Goal: Answer question/provide support: Share knowledge or assist other users

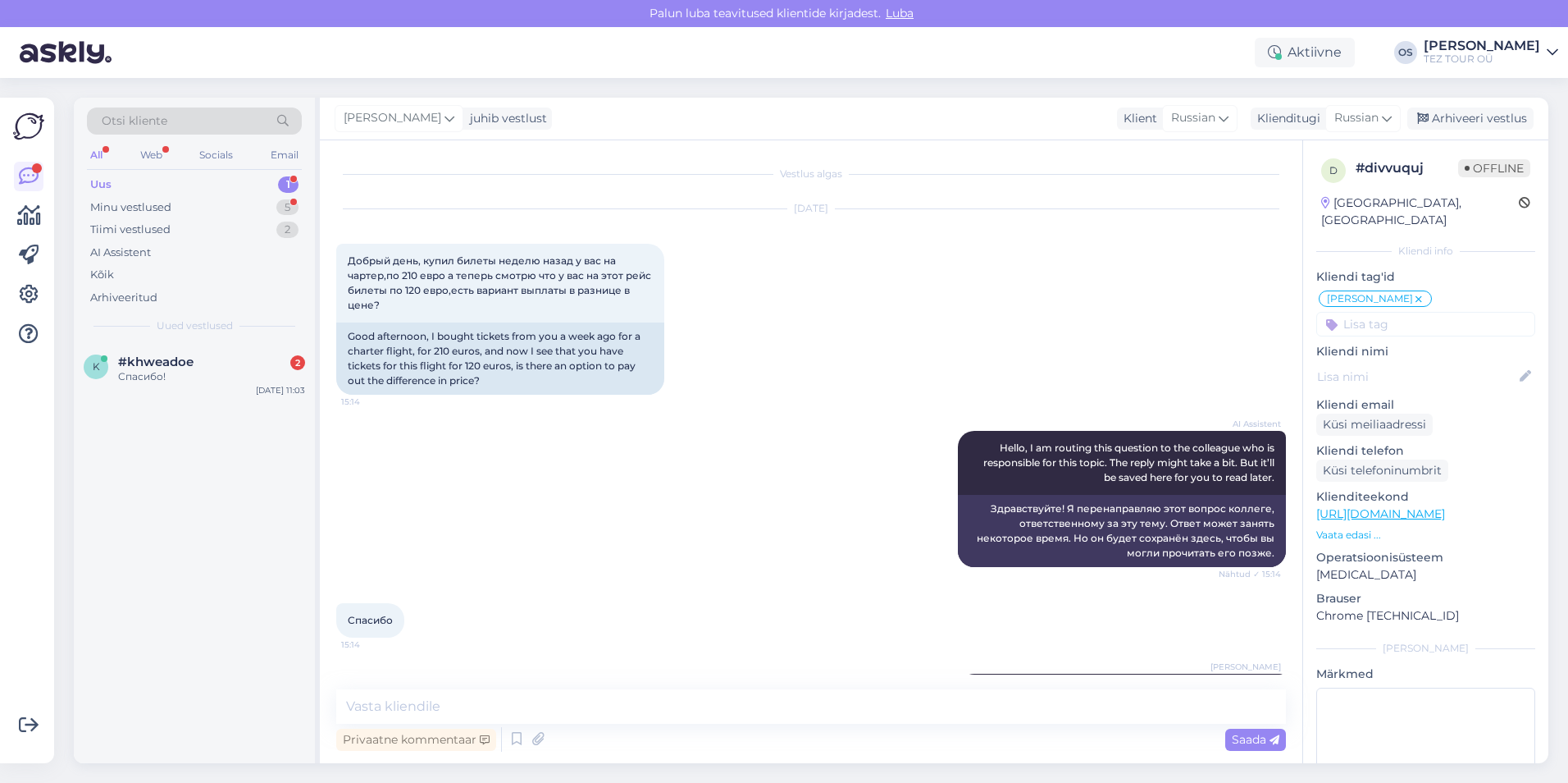
scroll to position [815, 0]
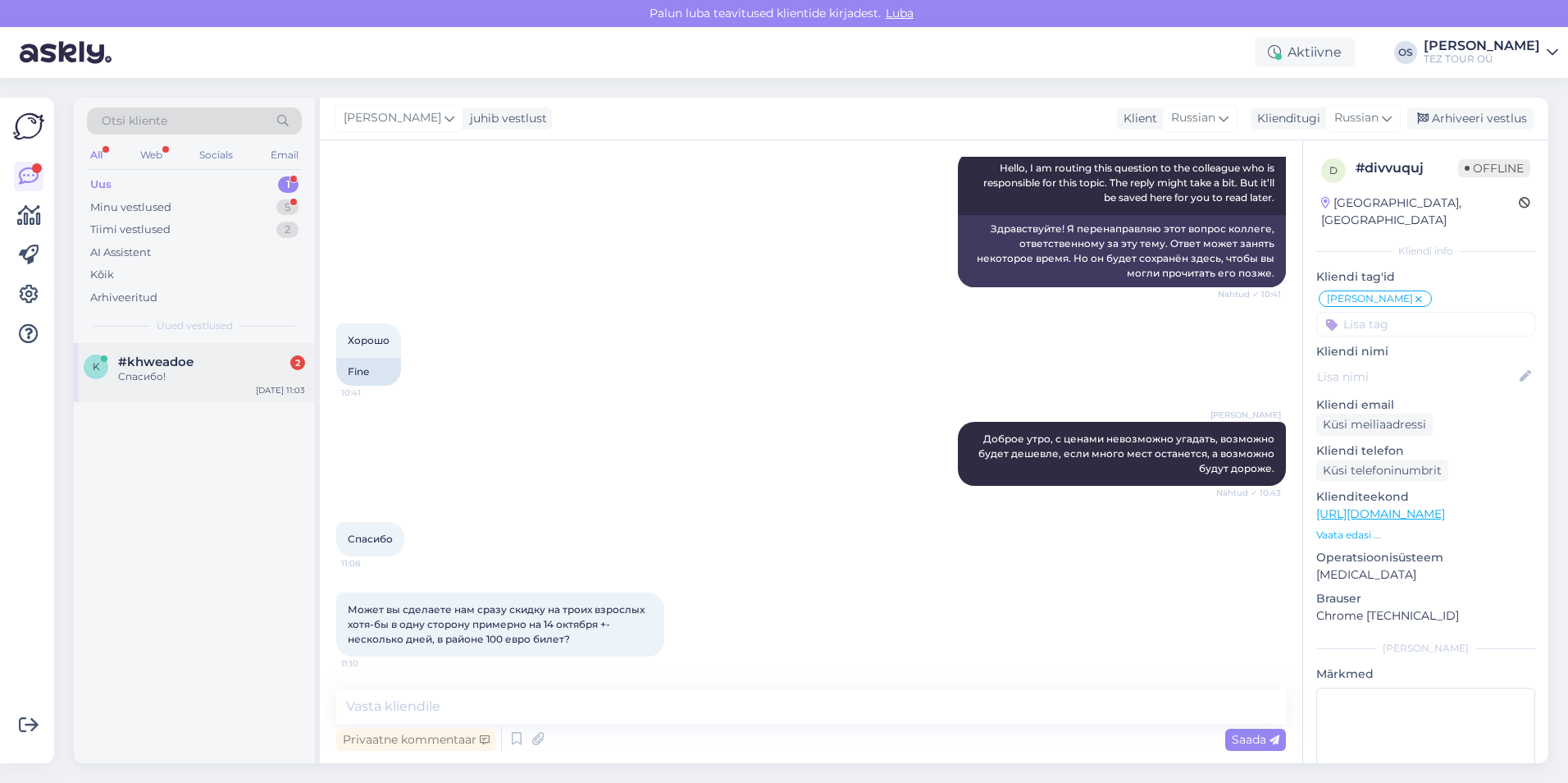
click at [218, 372] on div "Спасибо!" at bounding box center [211, 376] width 187 height 14
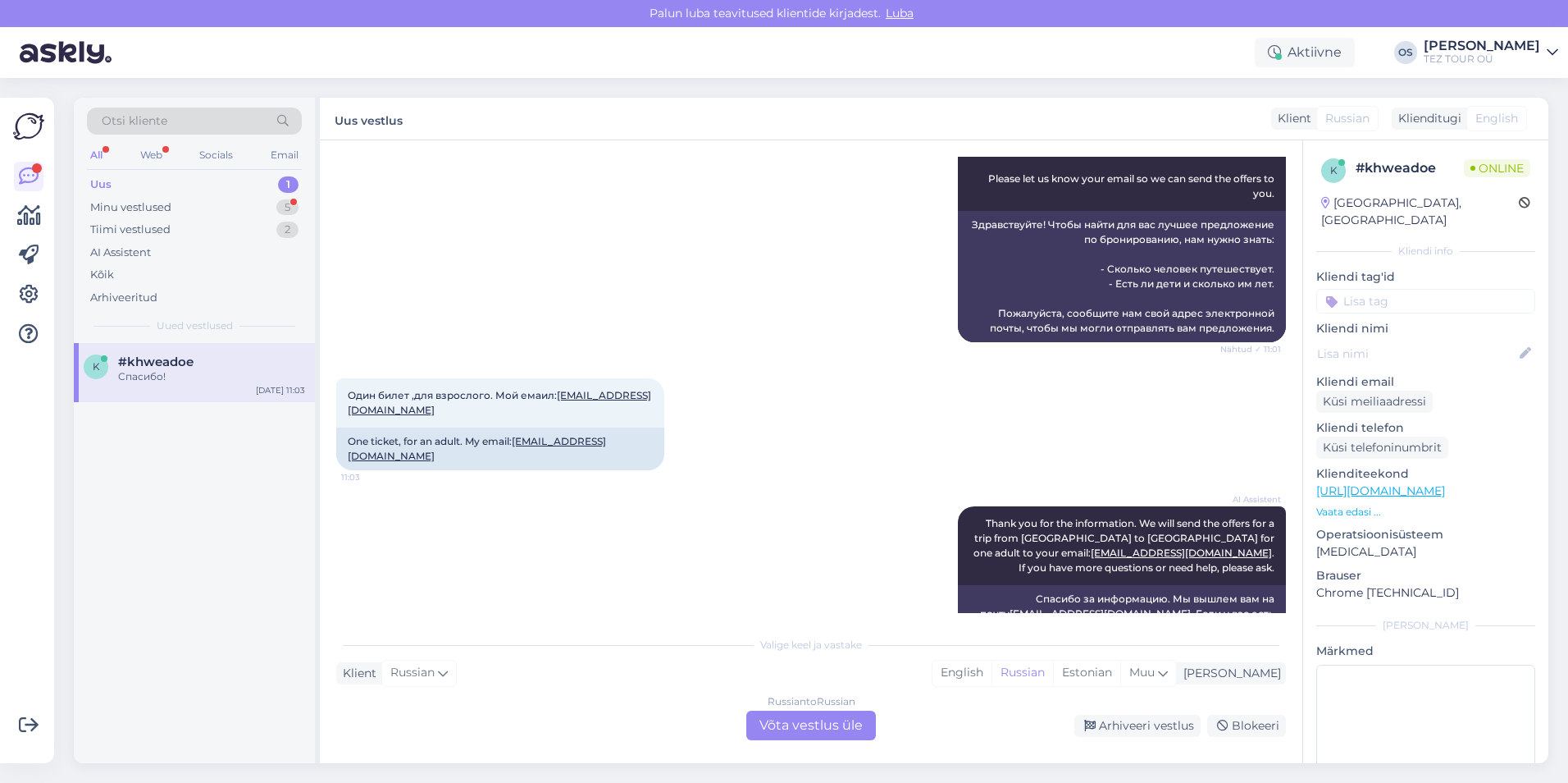
scroll to position [430, 0]
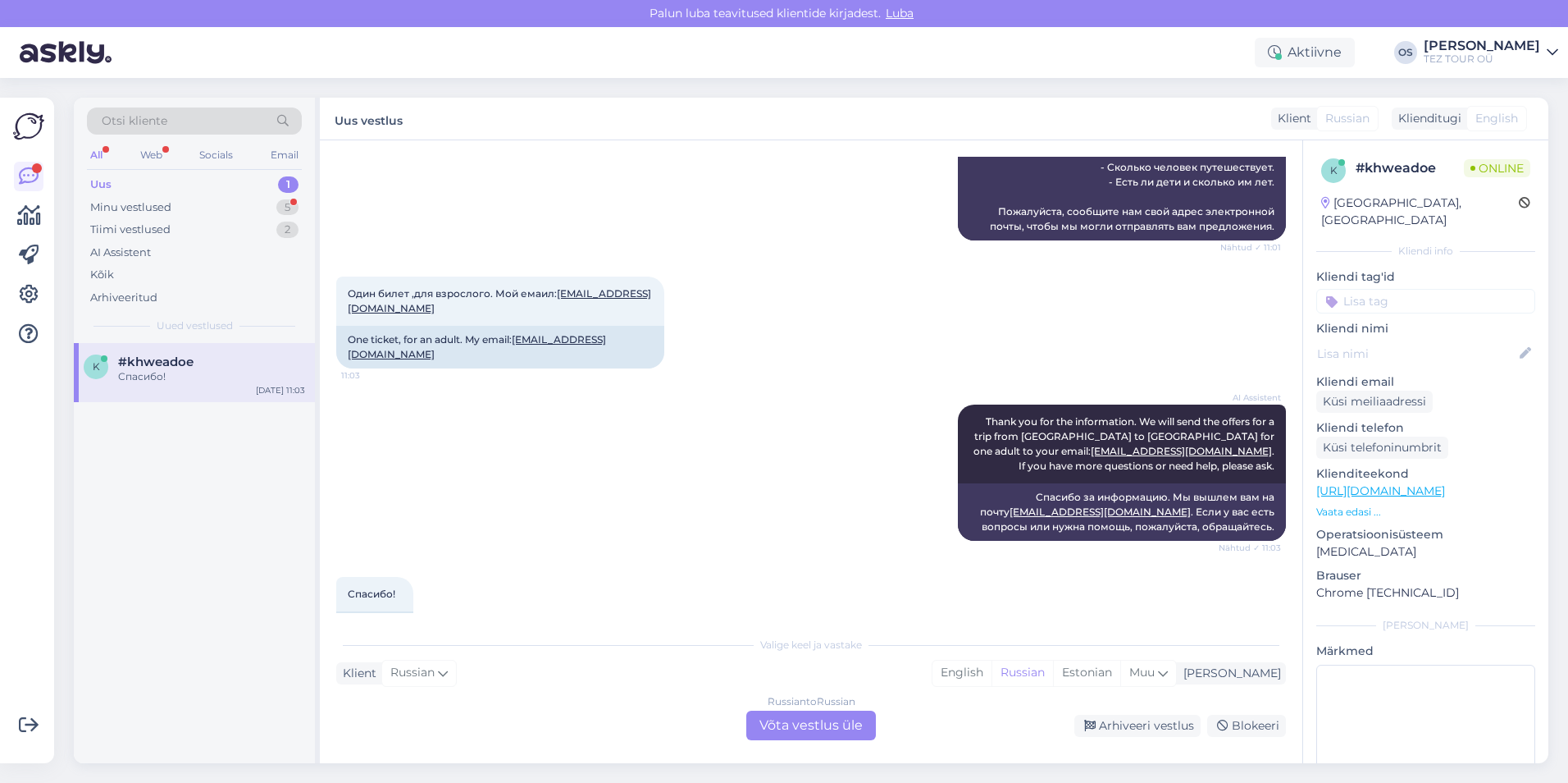
click at [1359, 289] on input at bounding box center [1426, 300] width 219 height 24
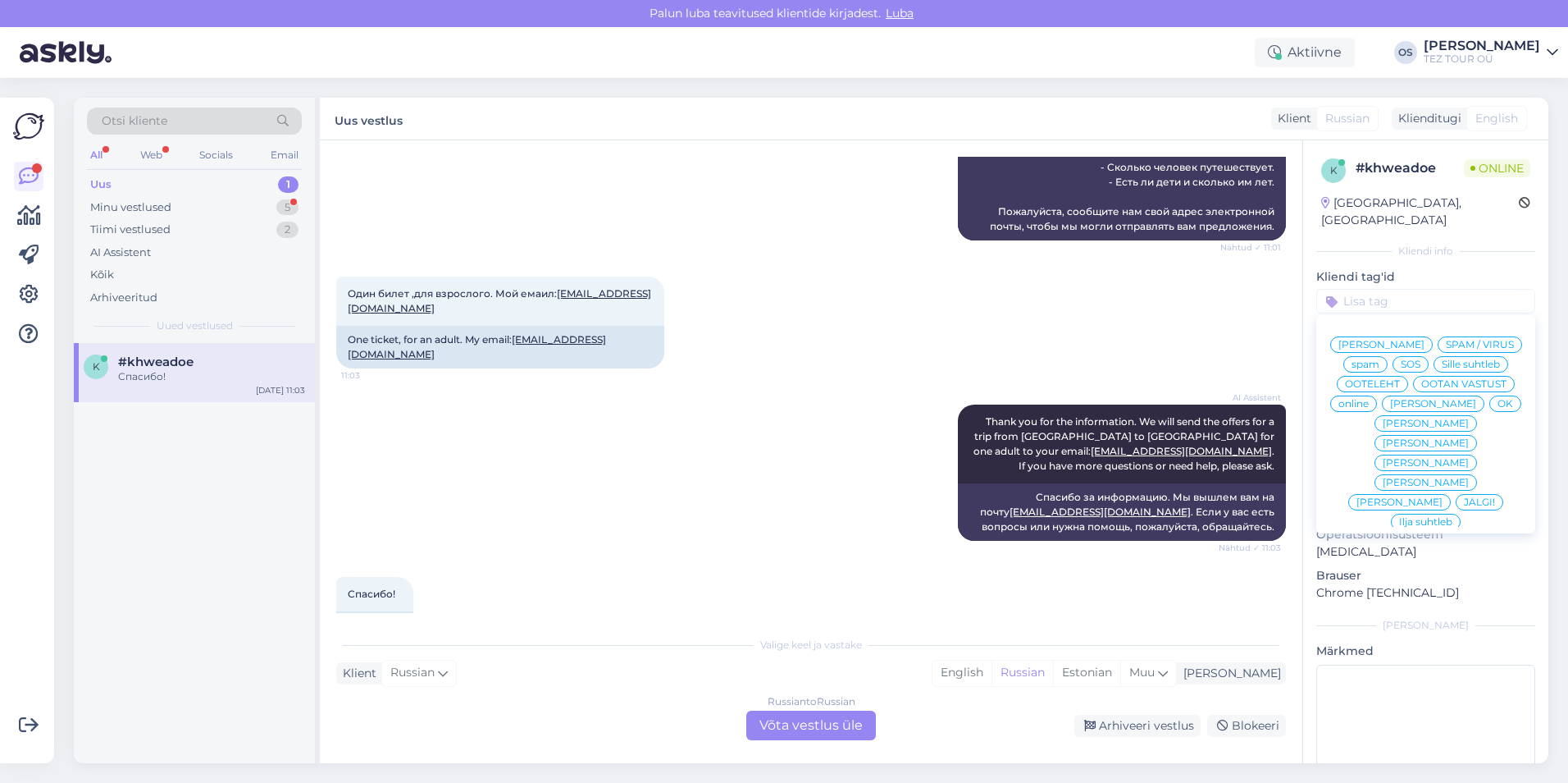
click at [1390, 405] on span "[PERSON_NAME]" at bounding box center [1433, 403] width 86 height 10
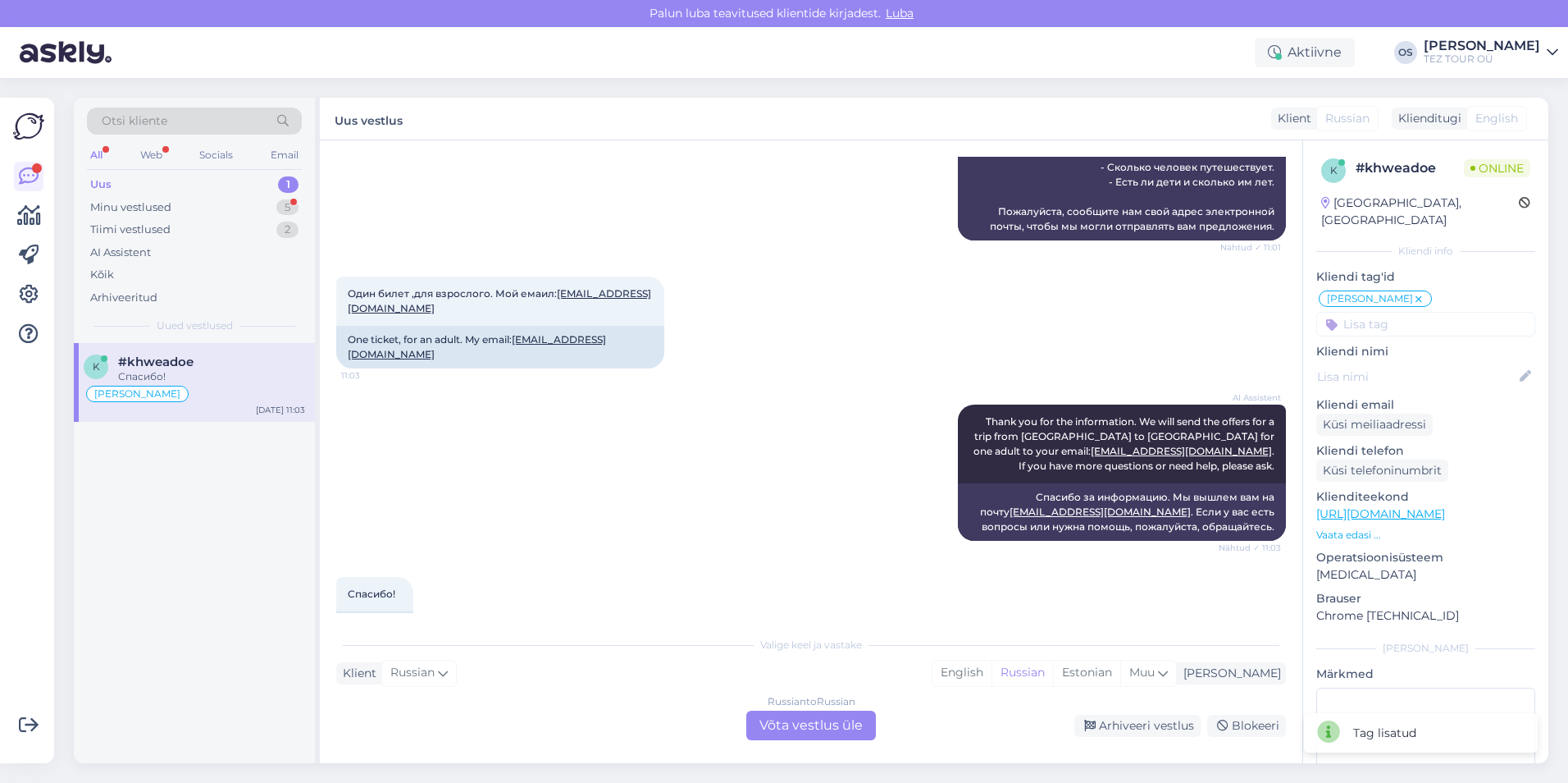
click at [796, 725] on div "Russian to Russian Võta vestlus üle" at bounding box center [812, 725] width 130 height 30
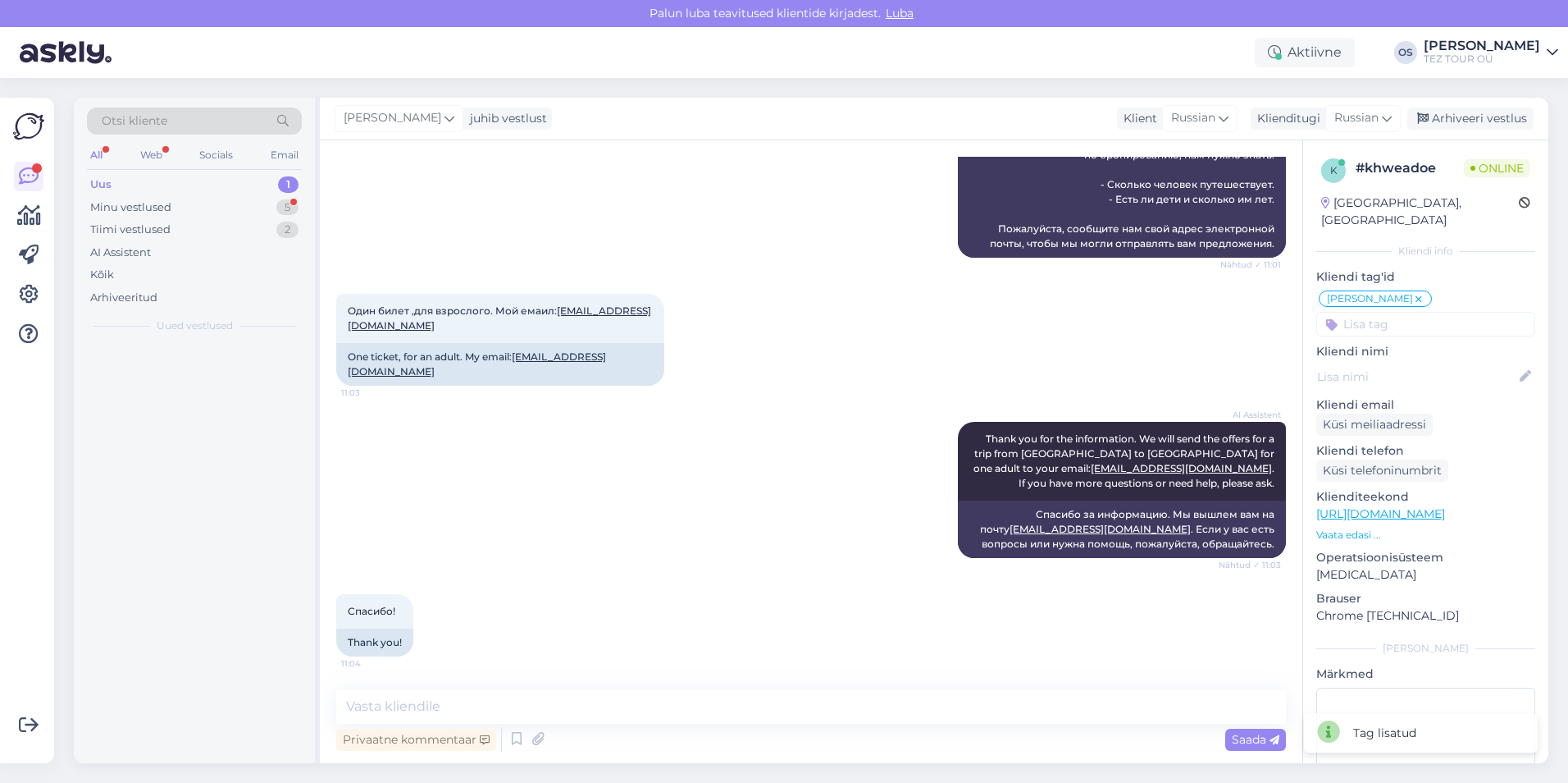
scroll to position [368, 0]
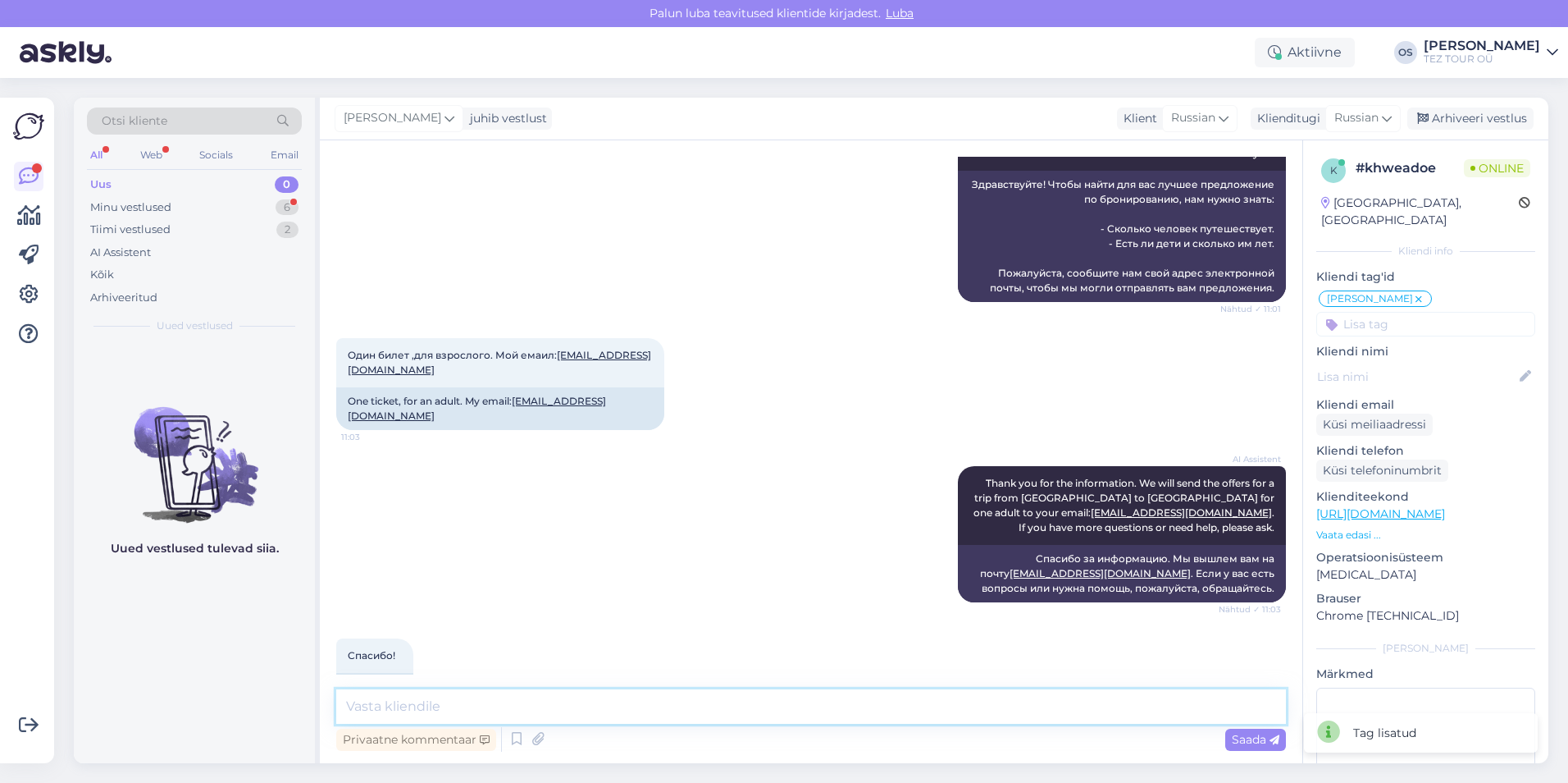
click at [472, 701] on textarea at bounding box center [811, 706] width 949 height 34
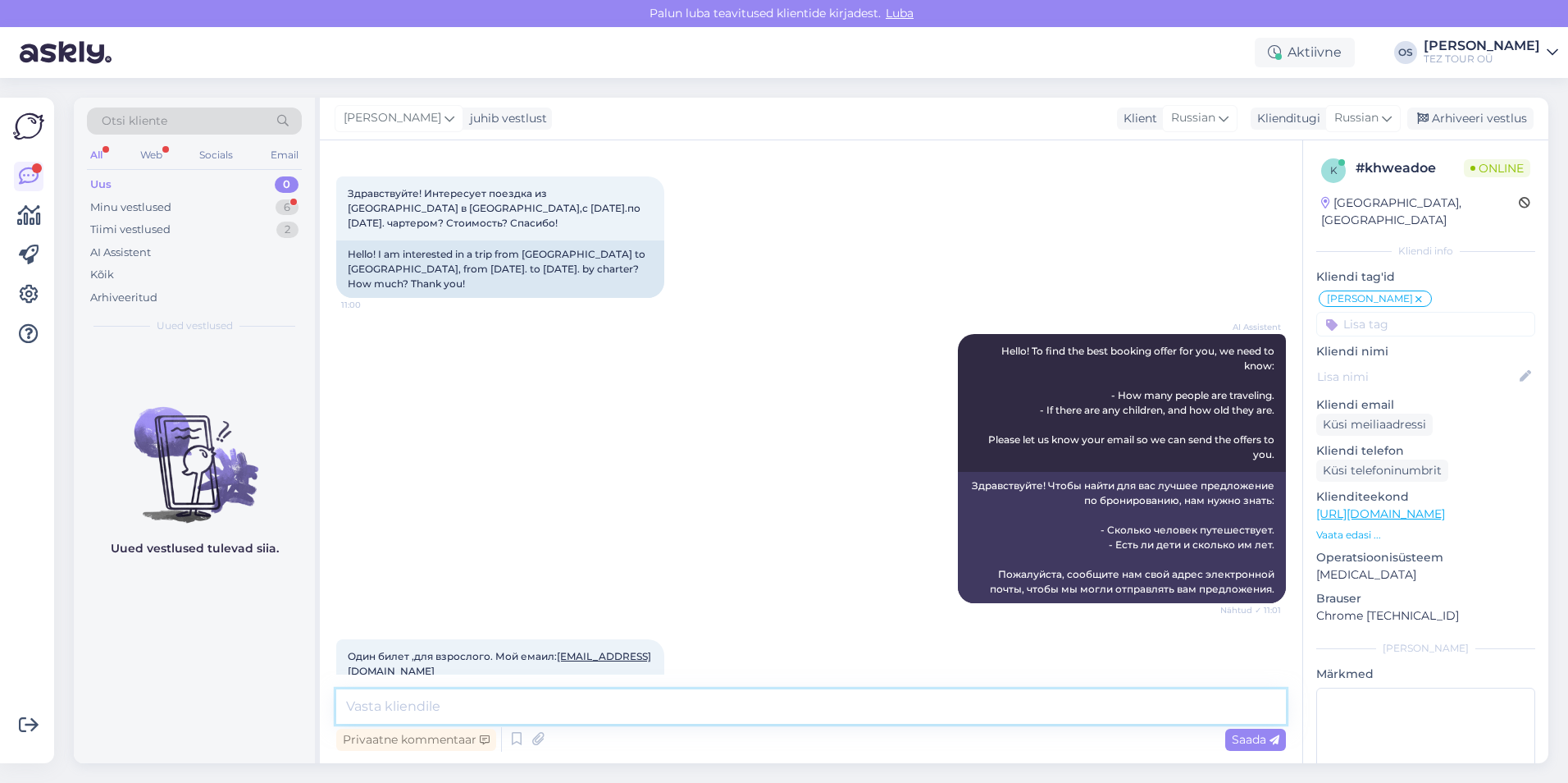
scroll to position [0, 0]
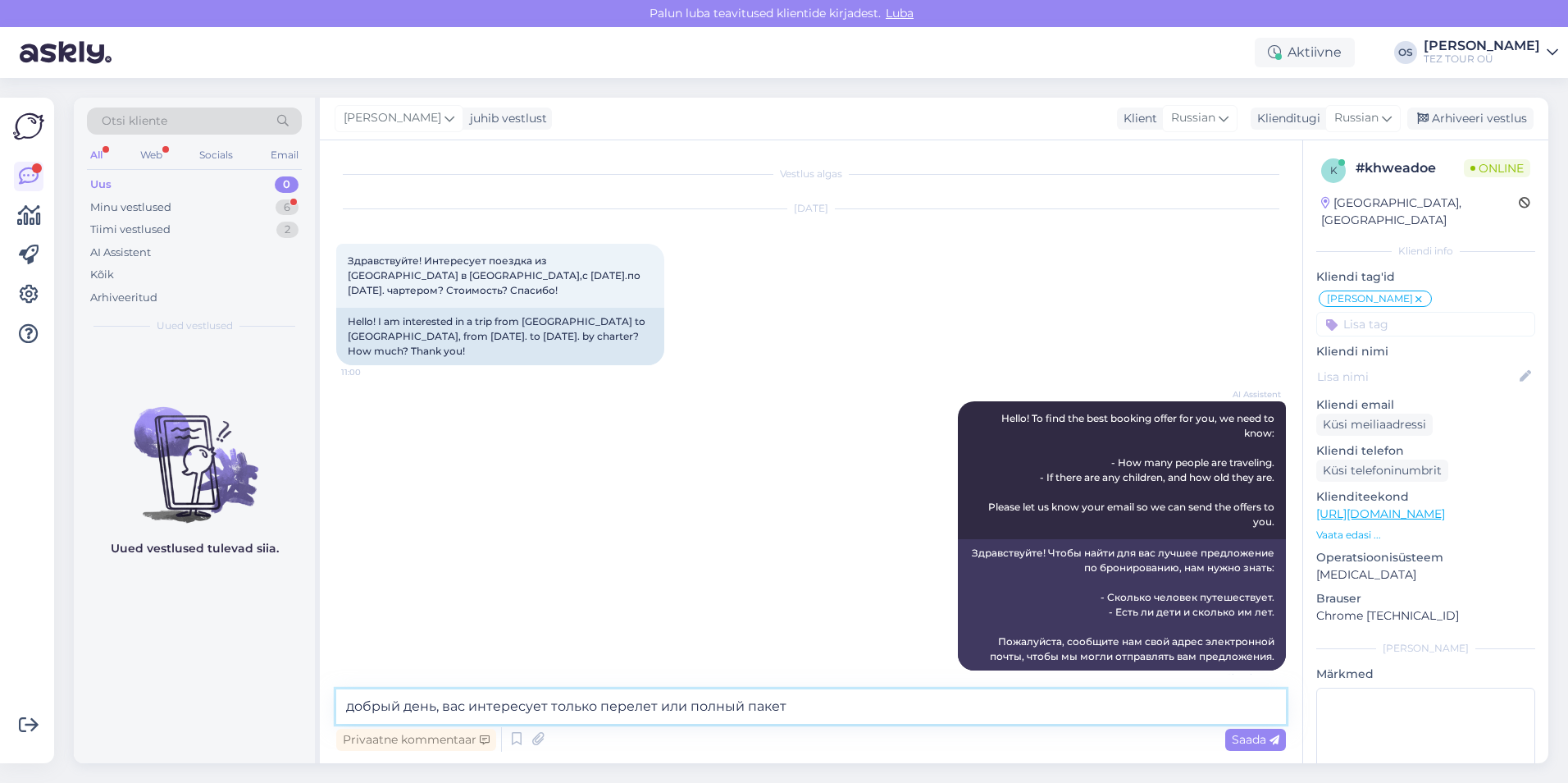
type textarea "добрый день, вас интересует только перелет или полный пакет?"
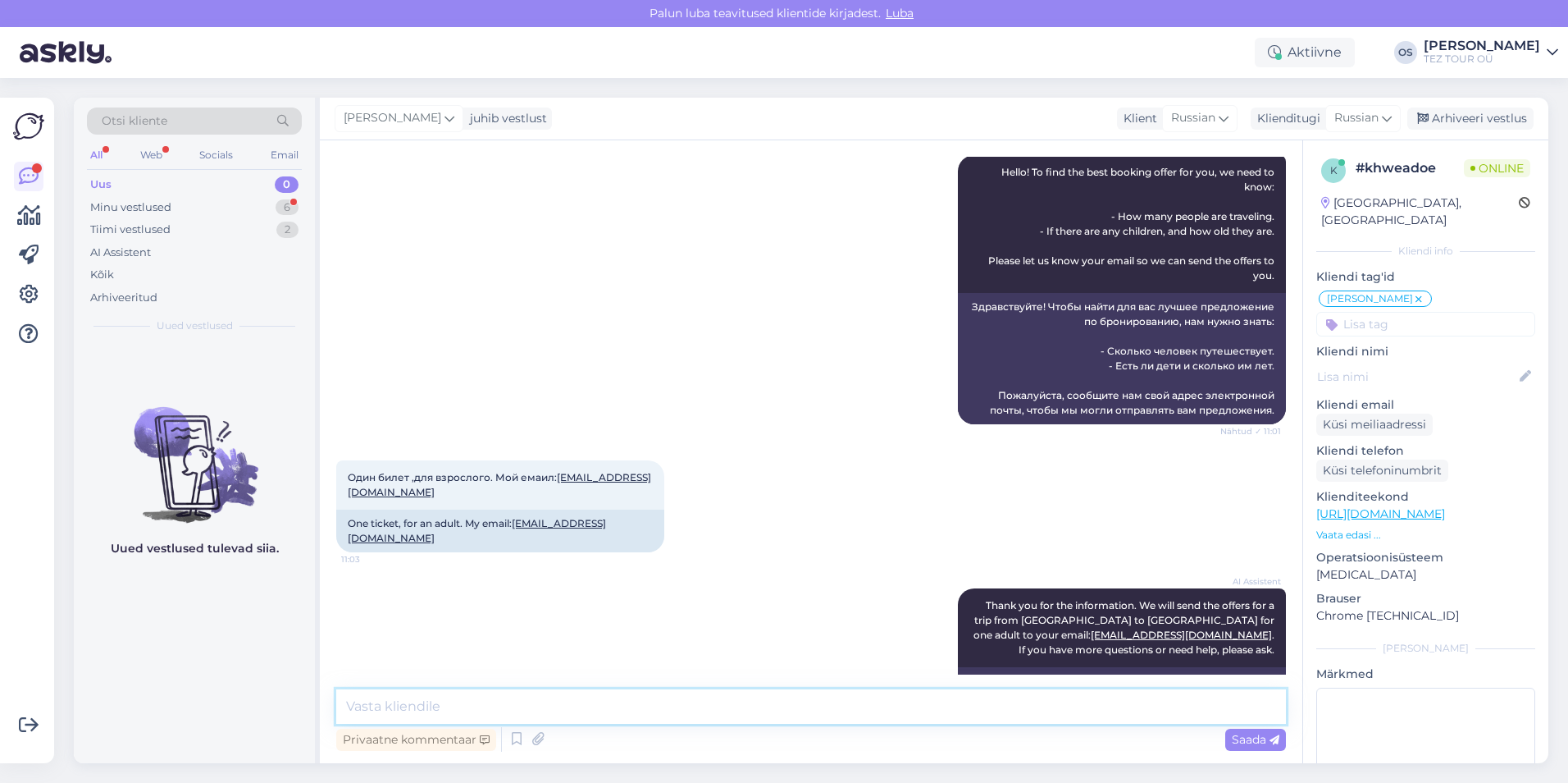
scroll to position [454, 0]
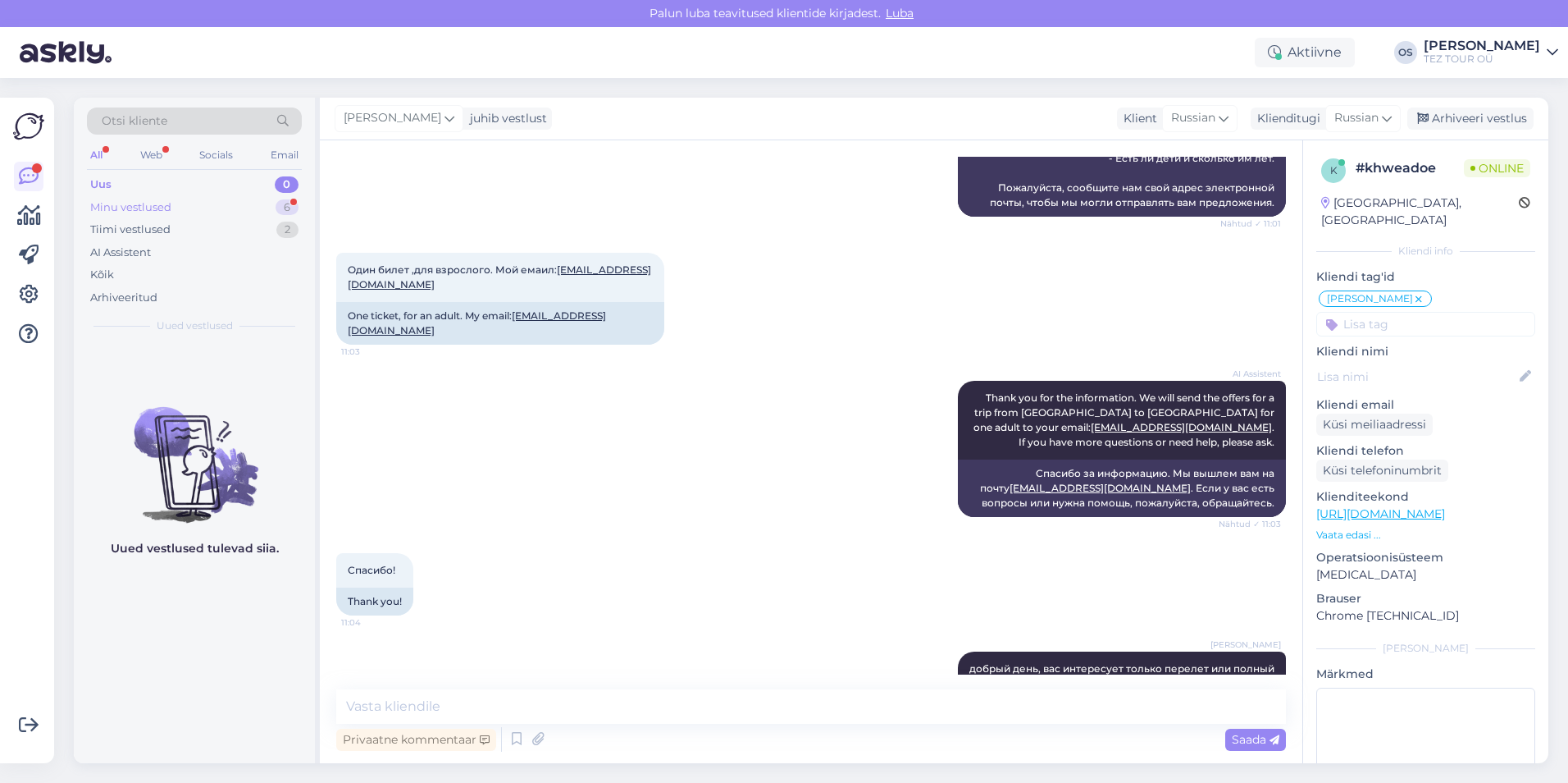
click at [143, 203] on div "Minu vestlused" at bounding box center [131, 207] width 81 height 16
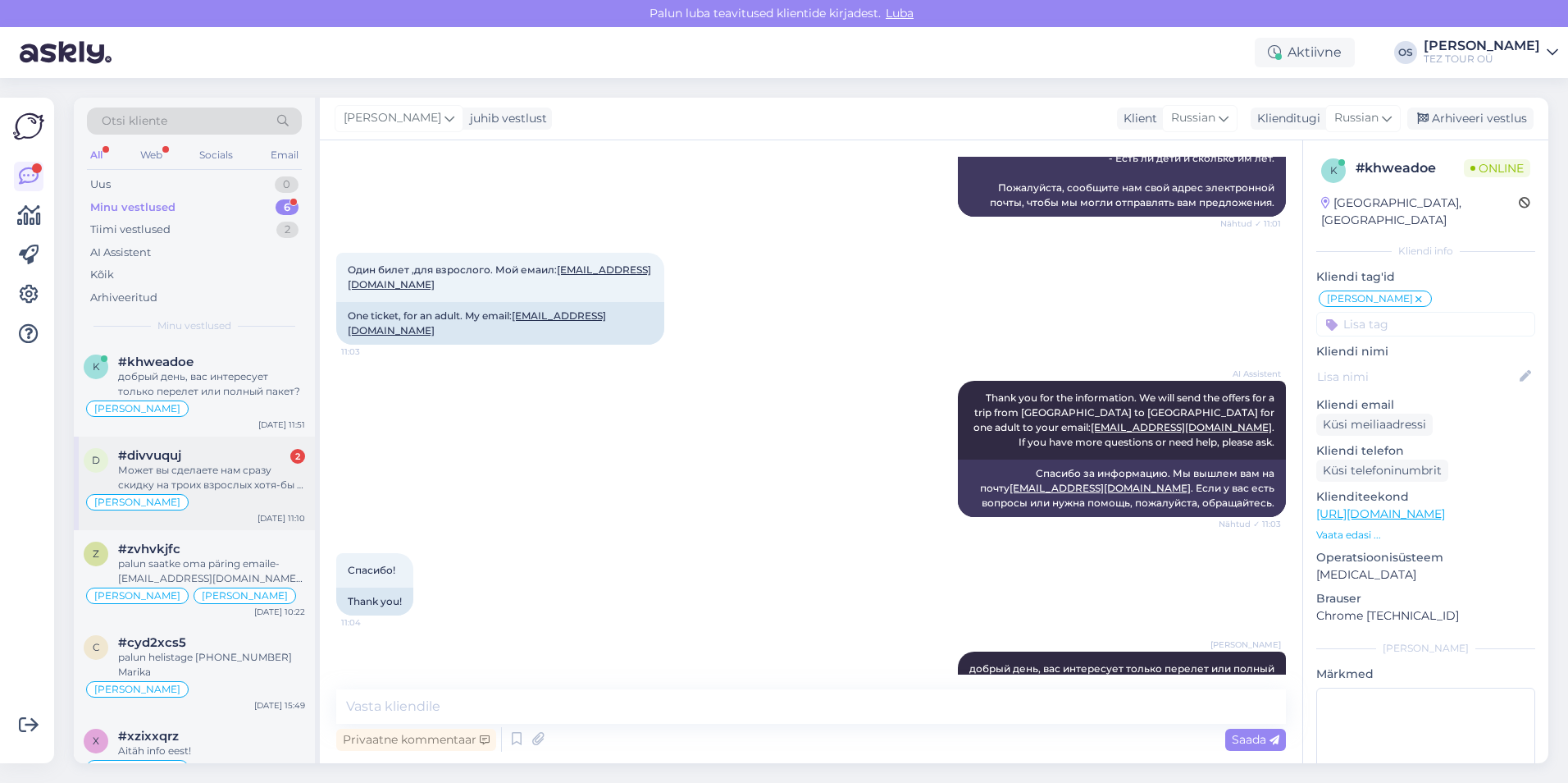
click at [162, 494] on div "[PERSON_NAME]" at bounding box center [137, 502] width 103 height 16
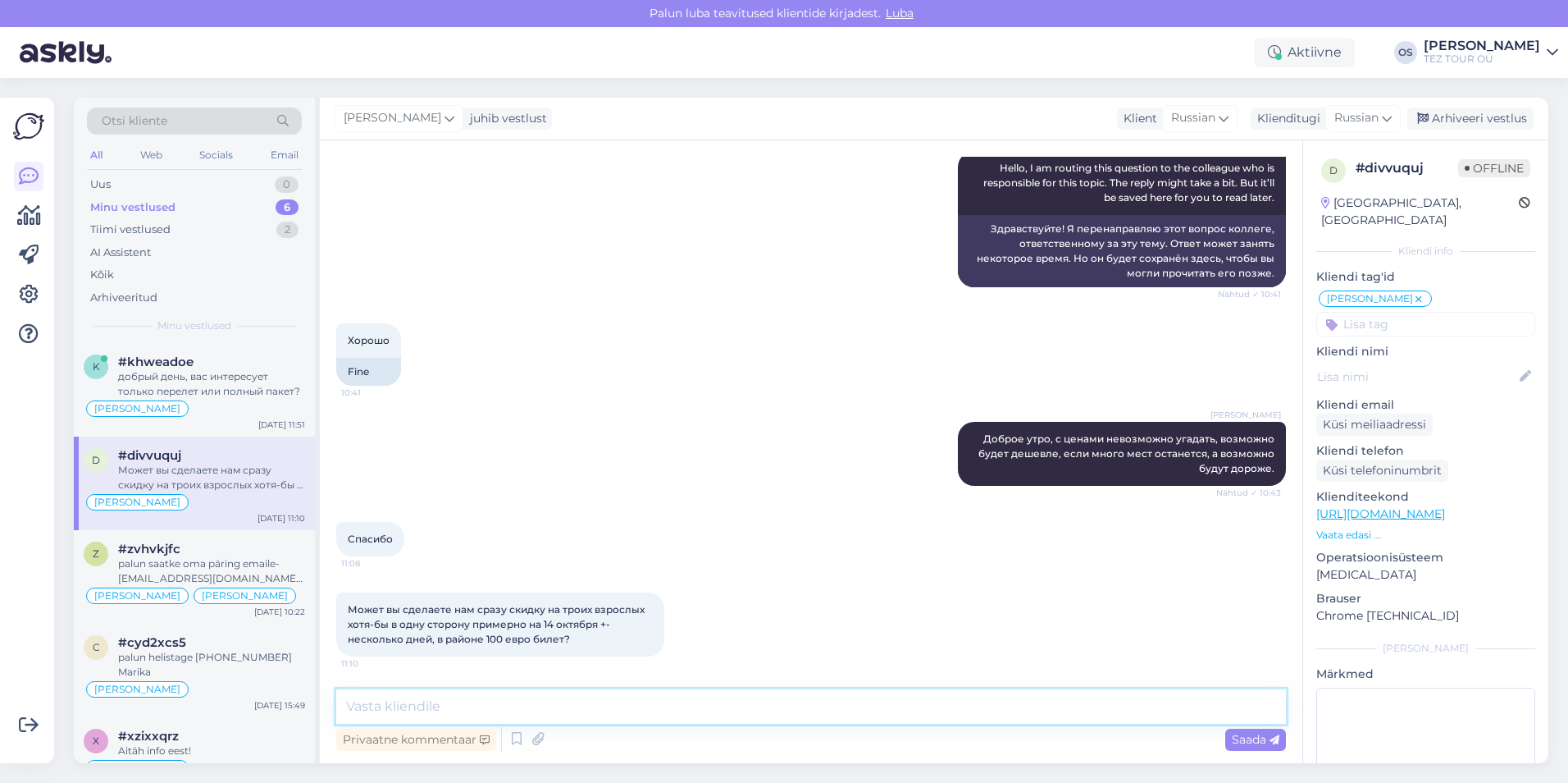
click at [409, 705] on textarea at bounding box center [811, 706] width 949 height 34
type textarea "напишите пожалуйста ваш запрос нам на почту- [EMAIL_ADDRESS][DOMAIN_NAME]"
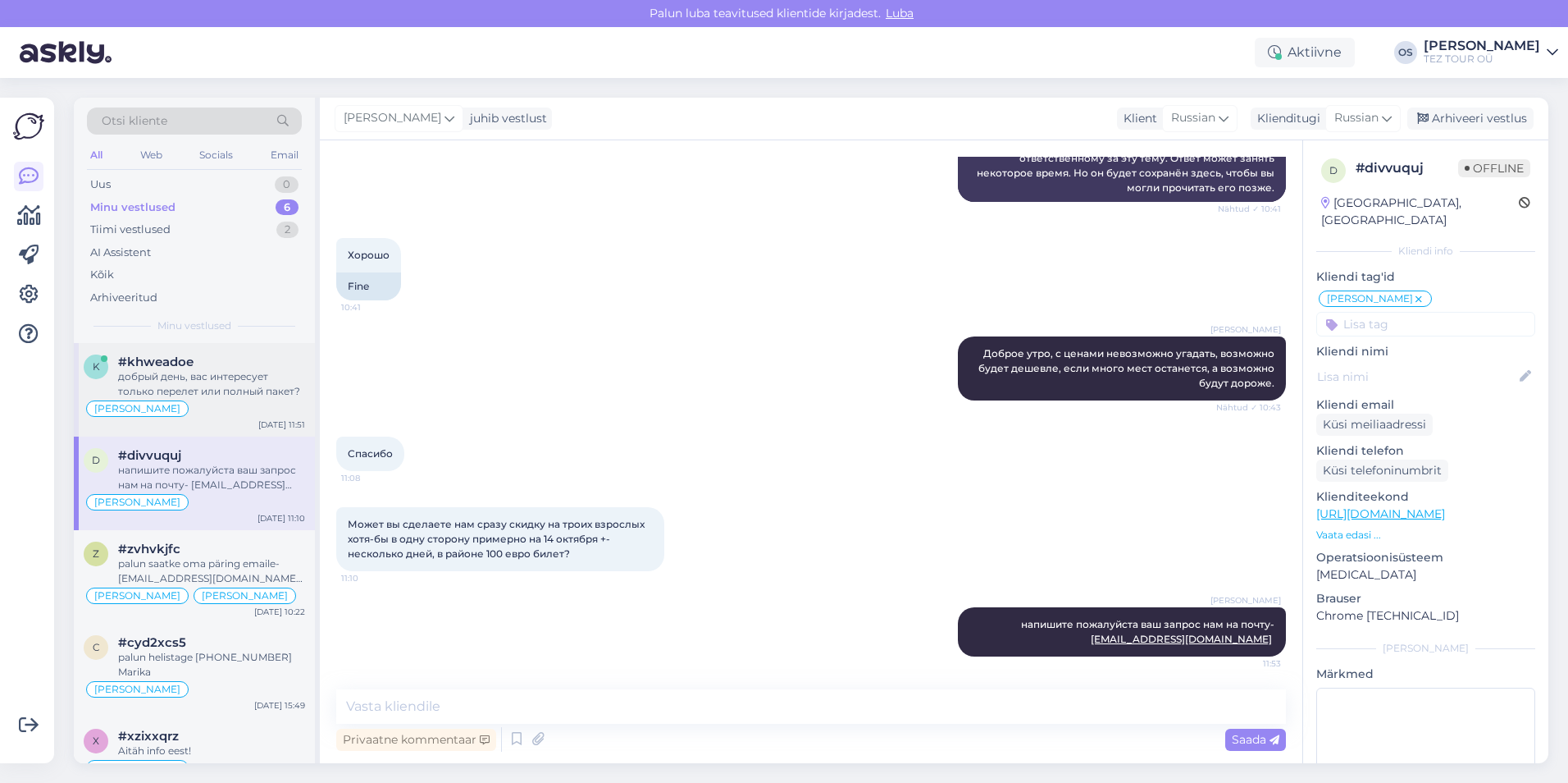
click at [209, 377] on div "добрый день, вас интересует только перелет или полный пакет?" at bounding box center [211, 383] width 187 height 30
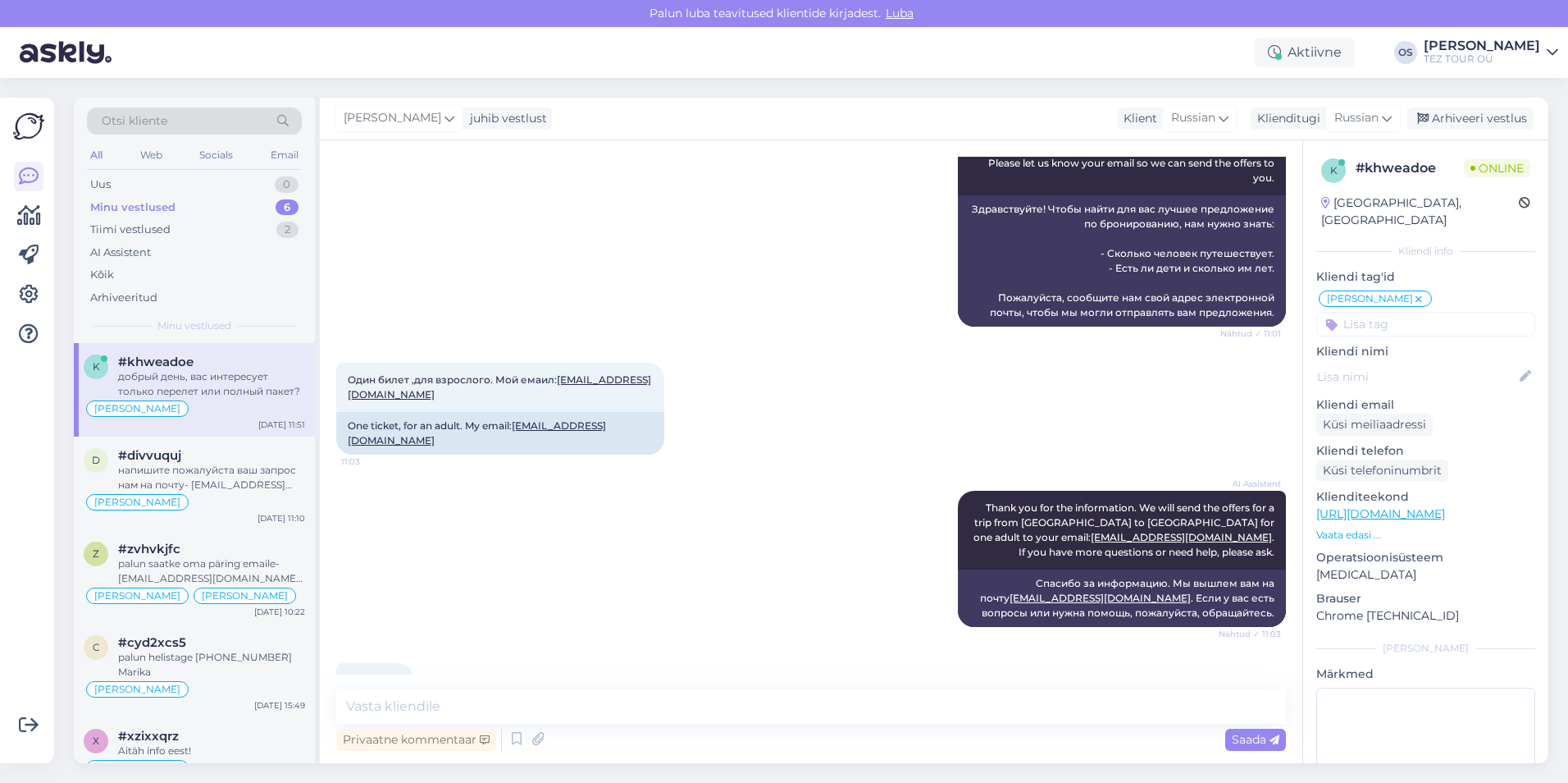
scroll to position [454, 0]
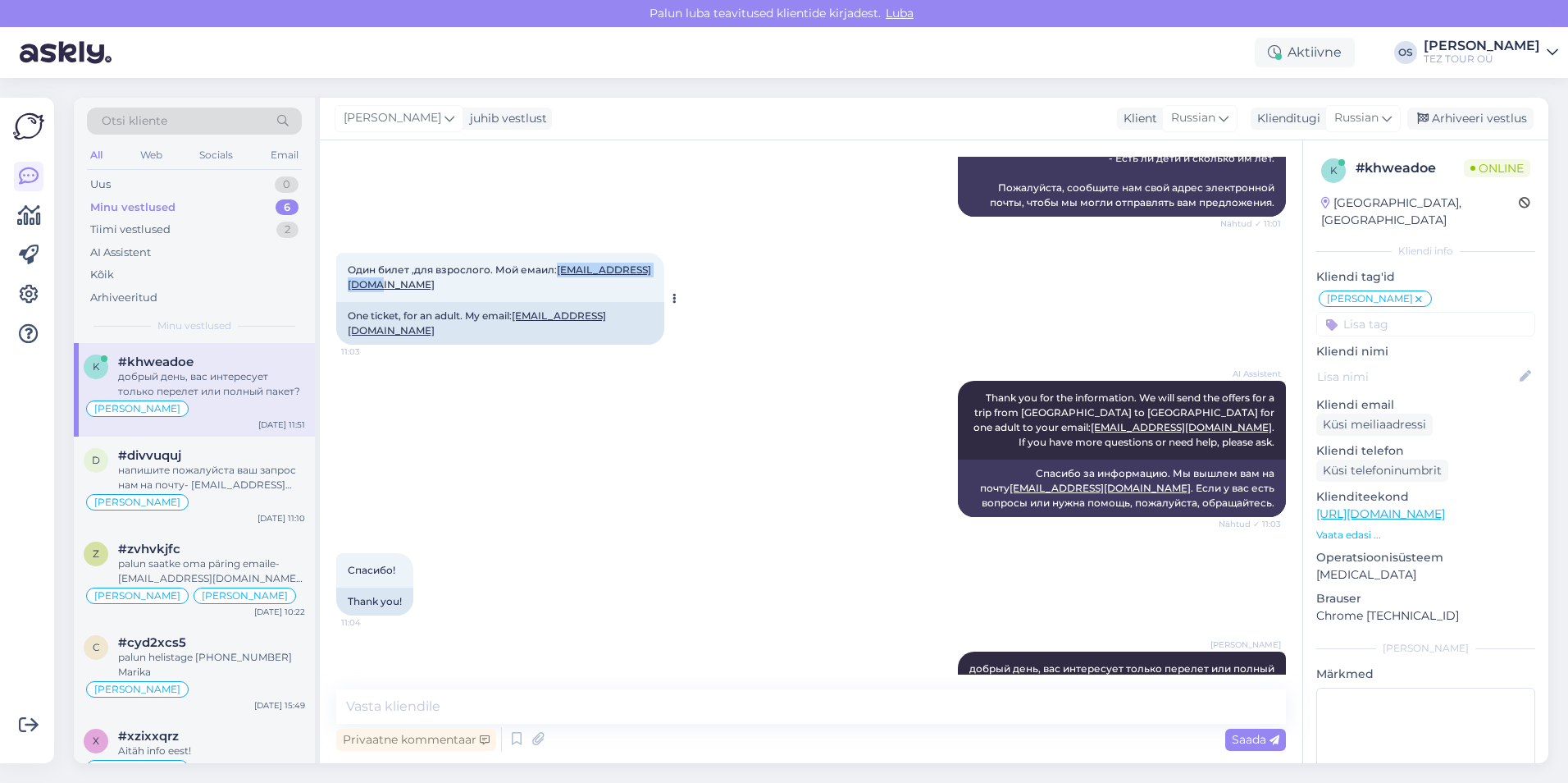
drag, startPoint x: 461, startPoint y: 254, endPoint x: 346, endPoint y: 255, distance: 115.0
click at [346, 255] on div "Один билет ,для взрослого. Мой емаил: [EMAIL_ADDRESS][DOMAIN_NAME] 11:03" at bounding box center [500, 277] width 328 height 50
drag, startPoint x: 346, startPoint y: 255, endPoint x: 365, endPoint y: 258, distance: 19.2
copy link "[EMAIL_ADDRESS][DOMAIN_NAME]"
click at [160, 186] on div "Uus 0" at bounding box center [194, 184] width 215 height 23
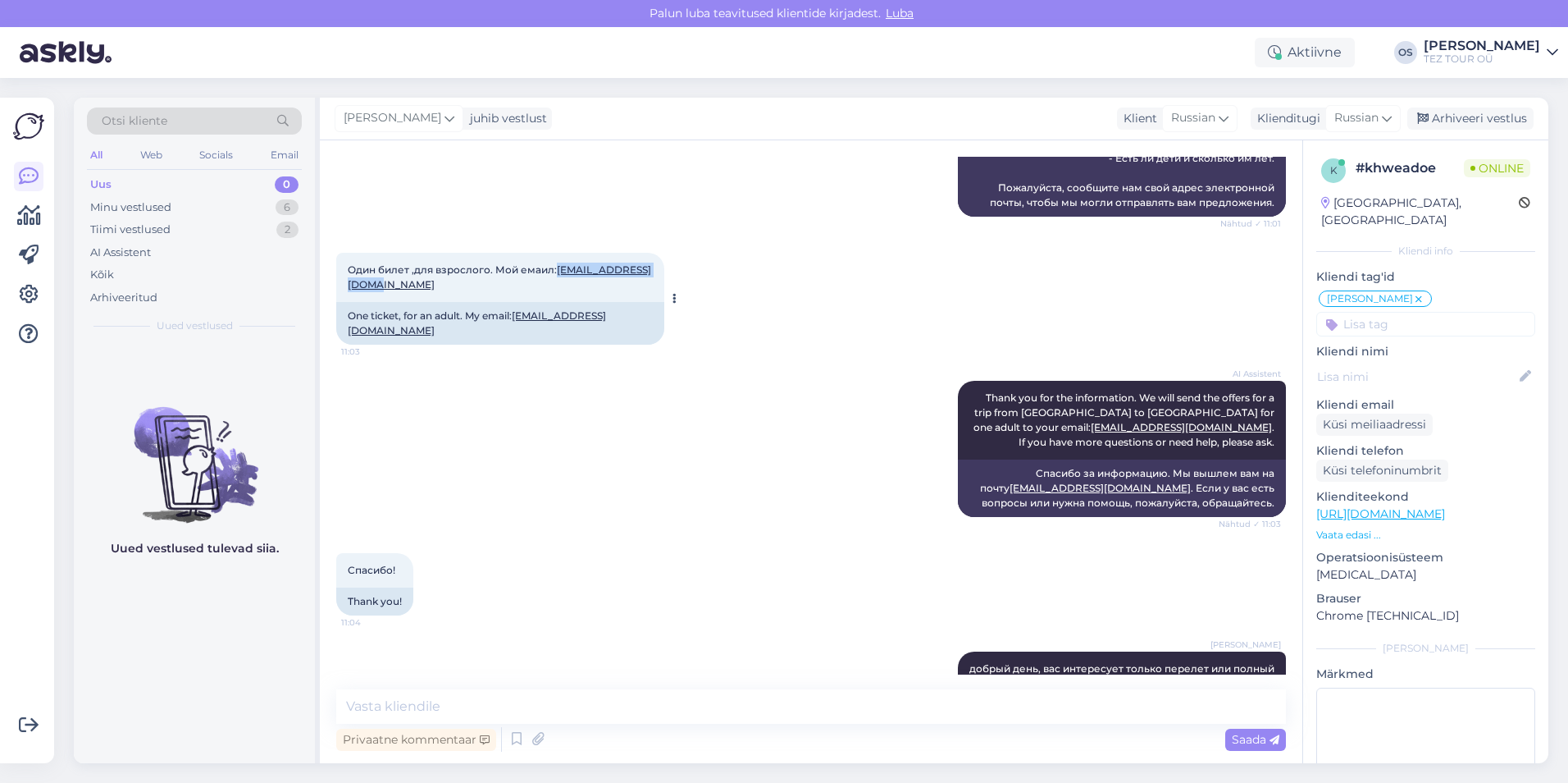
copy link "[EMAIL_ADDRESS][DOMAIN_NAME]"
click at [158, 180] on div "Uus 0" at bounding box center [194, 184] width 215 height 23
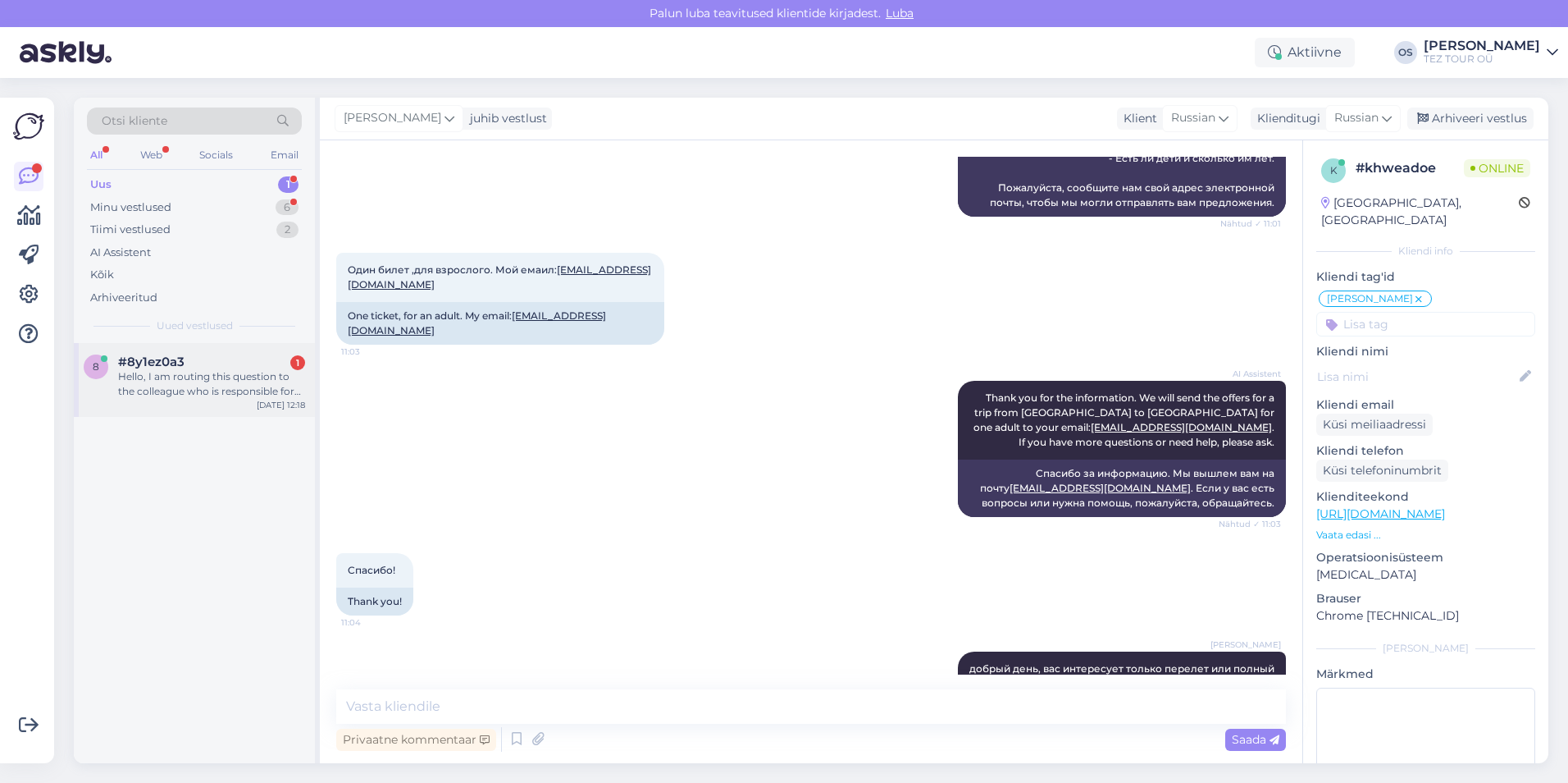
click at [193, 384] on div "Hello, I am routing this question to the colleague who is responsible for this …" at bounding box center [211, 383] width 187 height 30
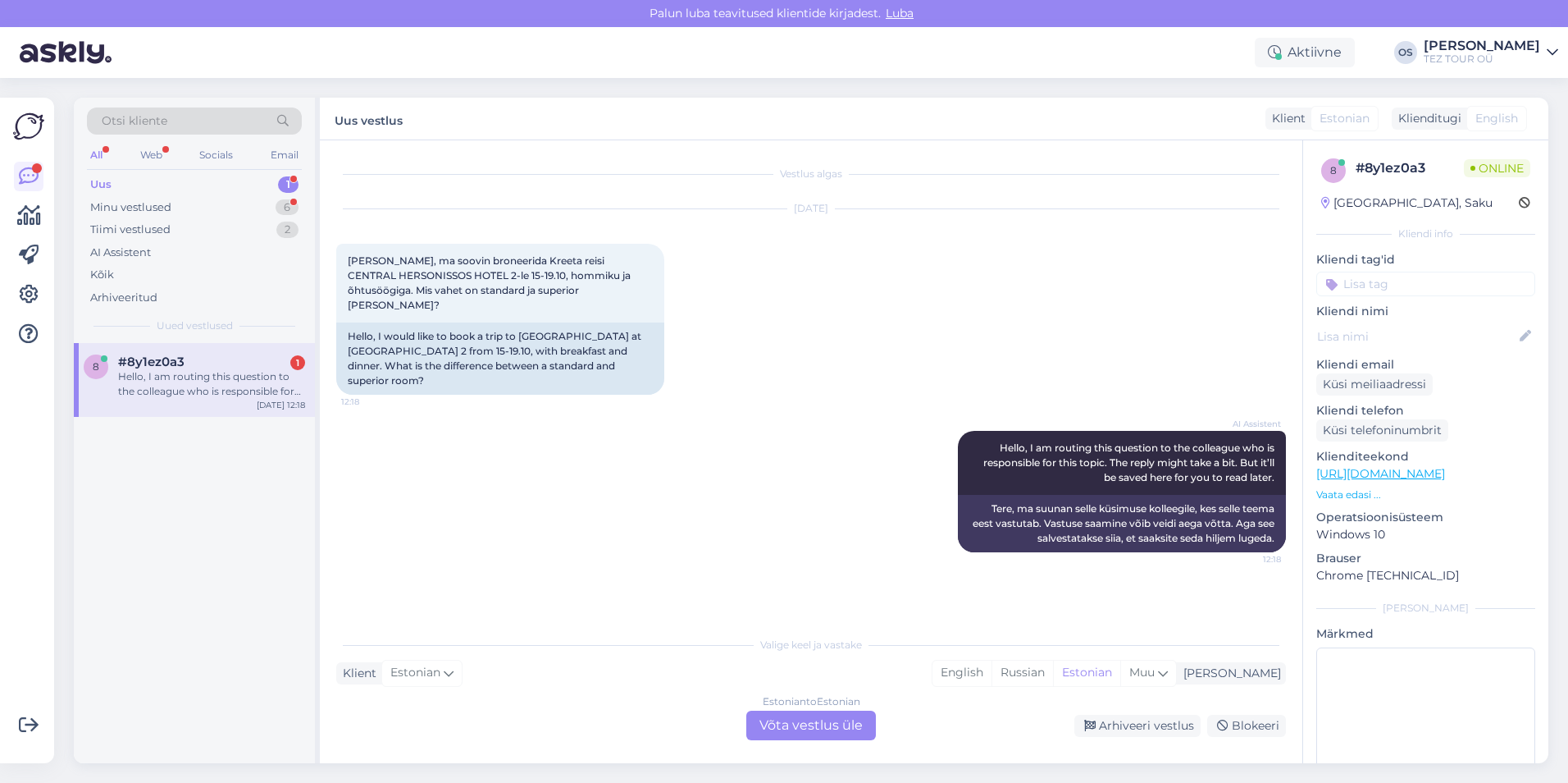
click at [811, 735] on div "Estonian to Estonian Võta vestlus üle" at bounding box center [812, 725] width 130 height 30
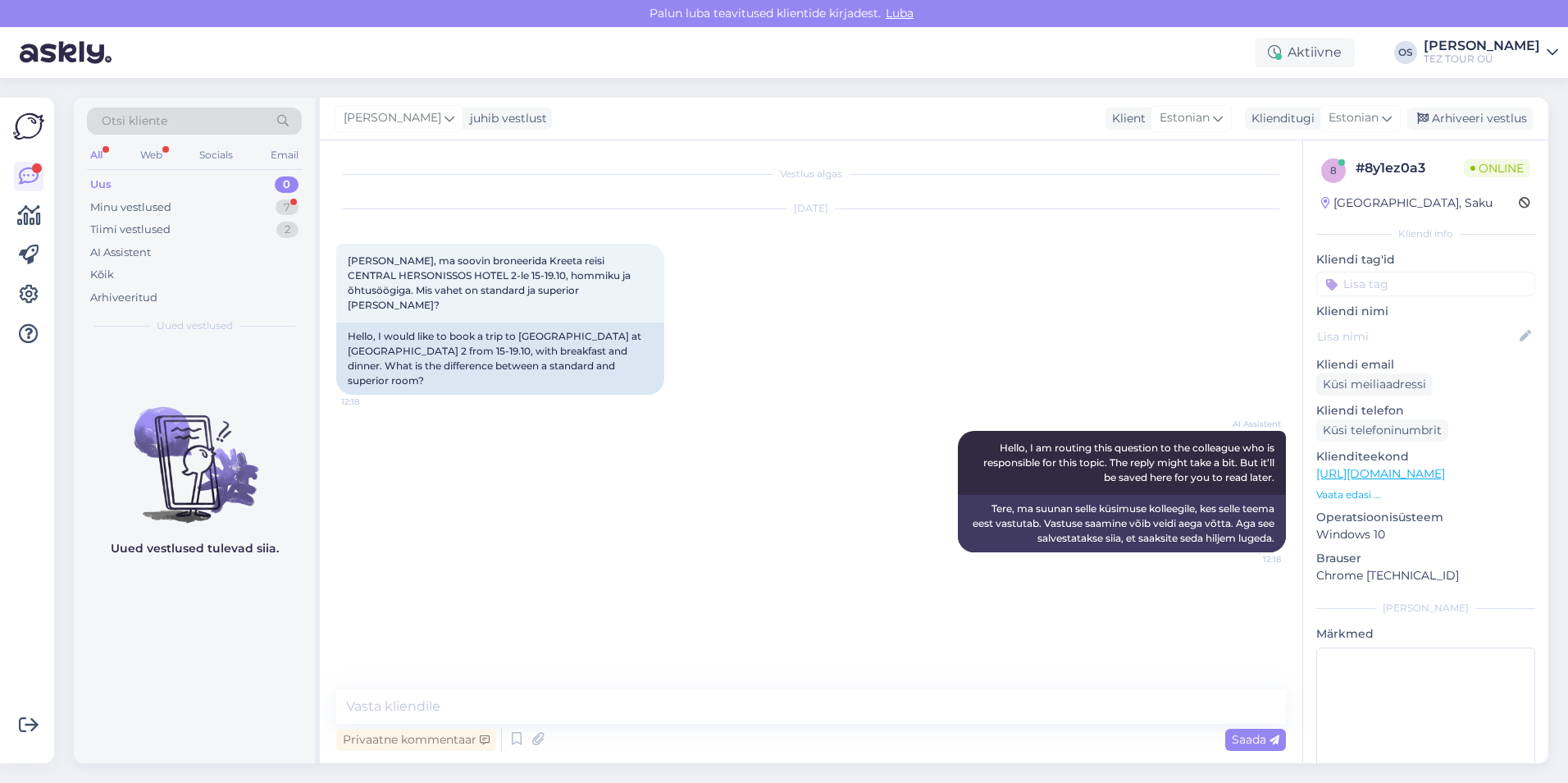
click at [1368, 279] on input at bounding box center [1426, 283] width 219 height 24
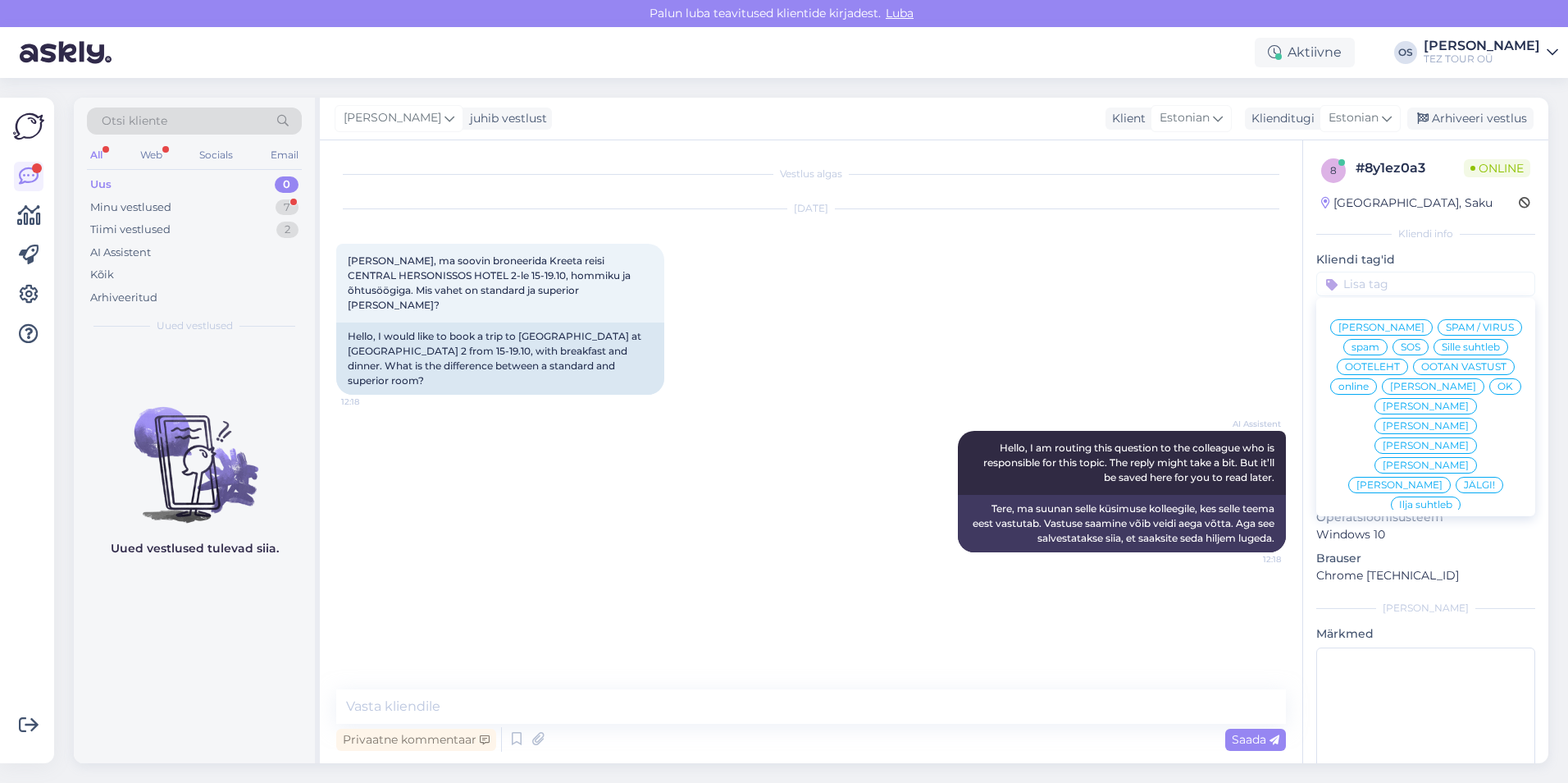
click at [1400, 392] on span "[PERSON_NAME]" at bounding box center [1433, 386] width 86 height 10
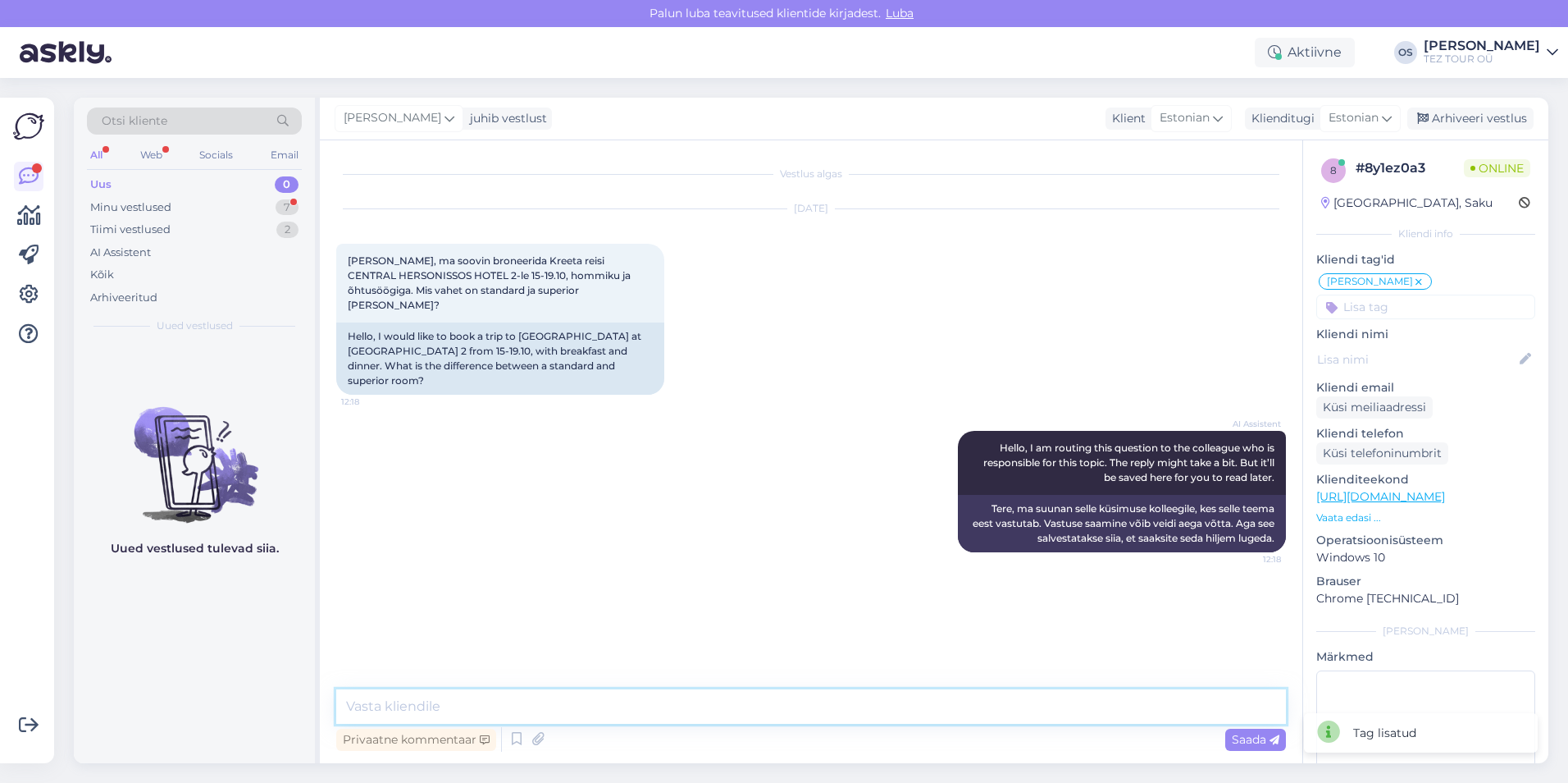
click at [502, 711] on textarea at bounding box center [811, 706] width 949 height 34
type textarea "[PERSON_NAME]"
type textarea "Tere!"
type textarea "palun saatke oma email, saadan teile pakkumine ja kirjeldus"
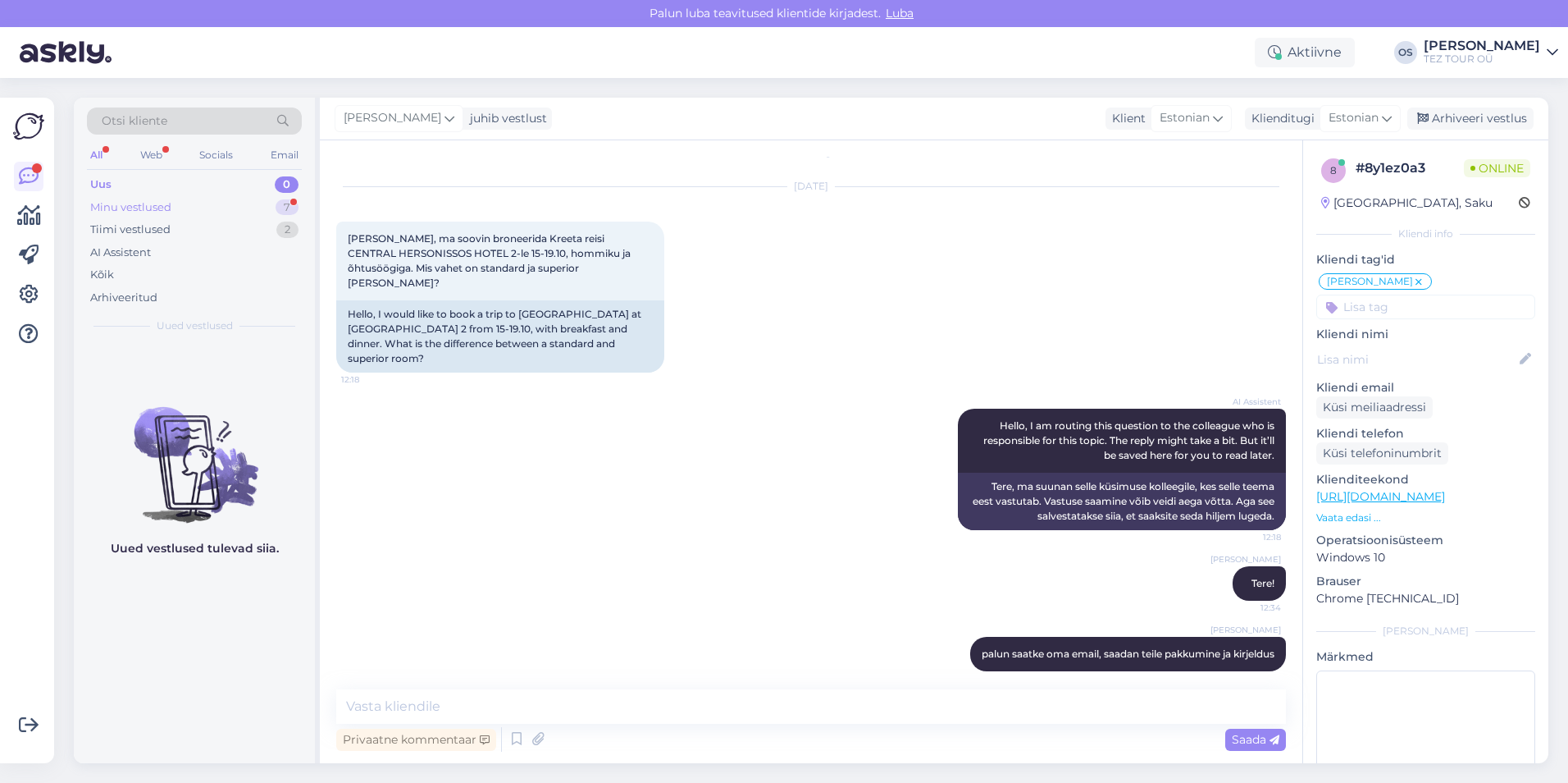
click at [161, 204] on div "Minu vestlused" at bounding box center [131, 207] width 81 height 16
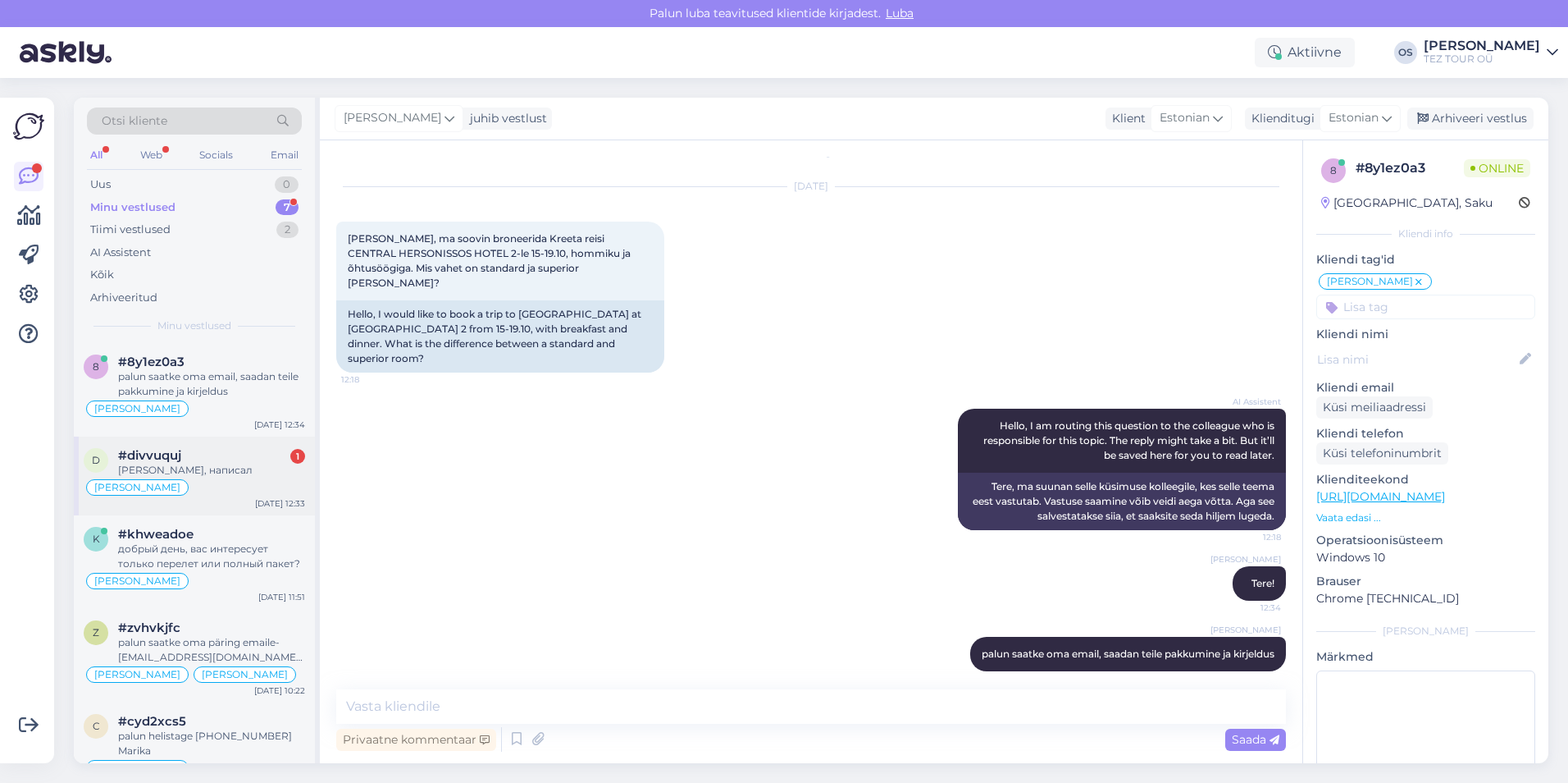
click at [215, 470] on div "[PERSON_NAME], написал" at bounding box center [211, 470] width 187 height 14
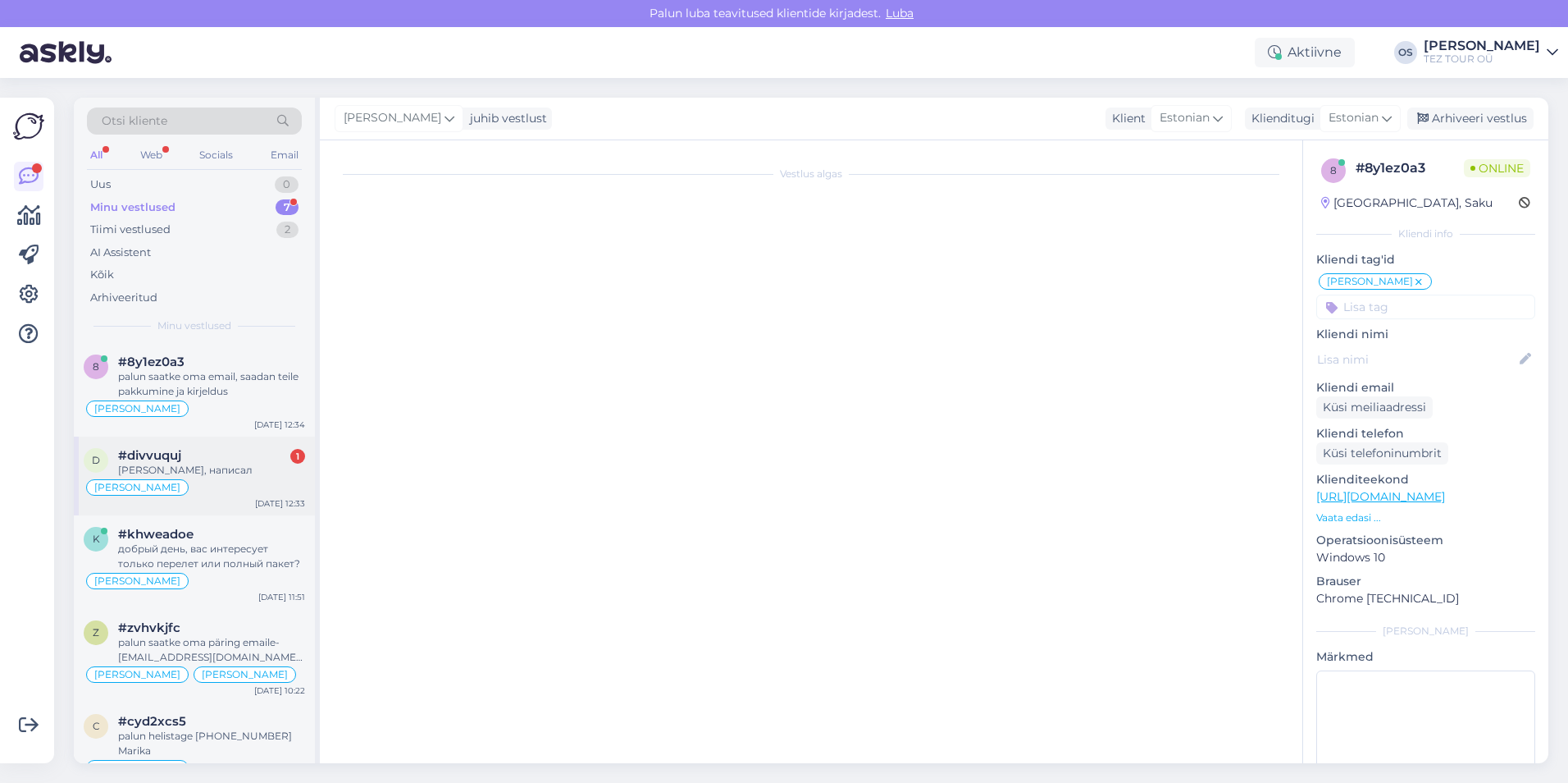
scroll to position [971, 0]
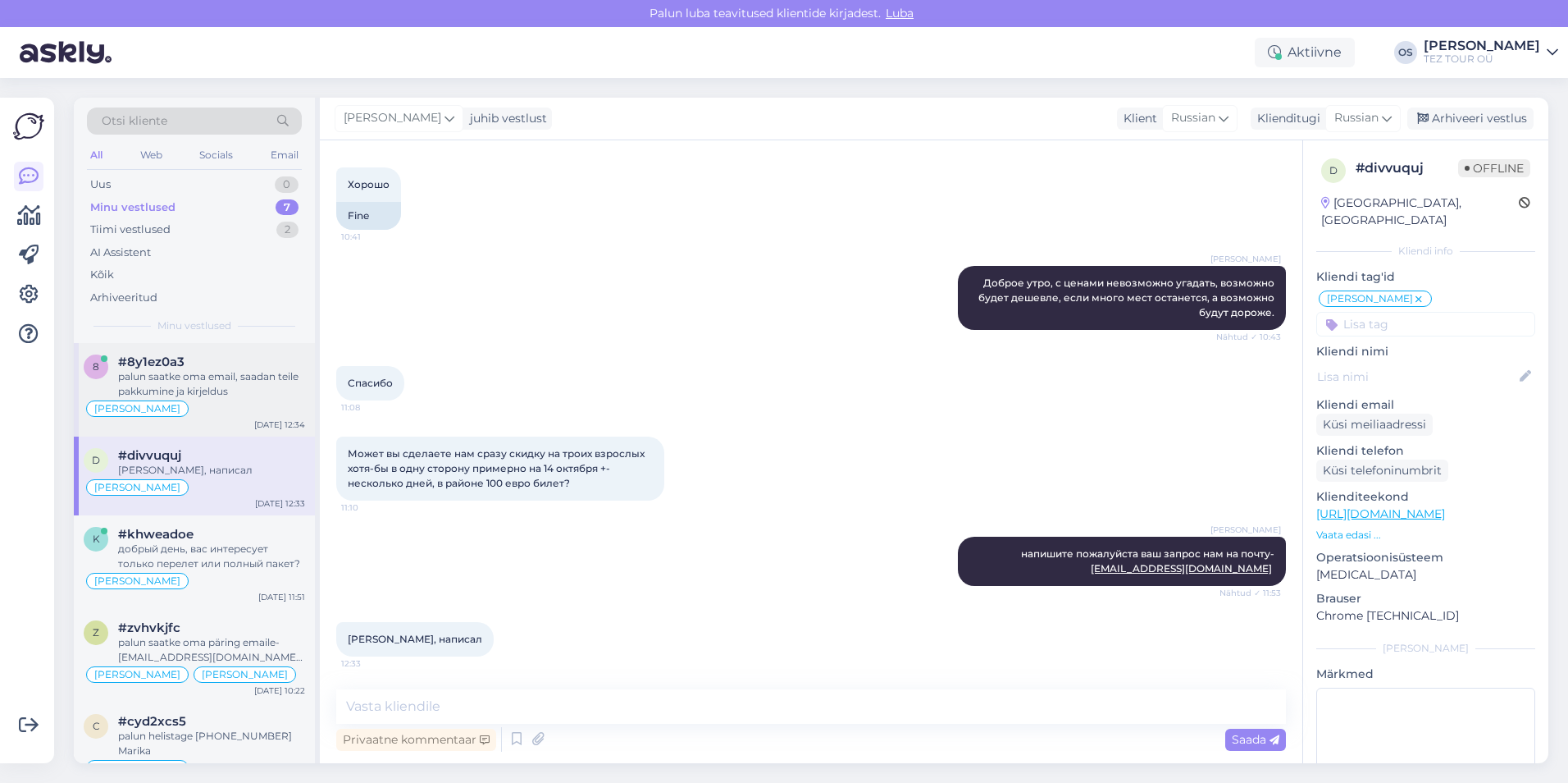
click at [194, 366] on div "#8y1ez0a3" at bounding box center [211, 362] width 187 height 14
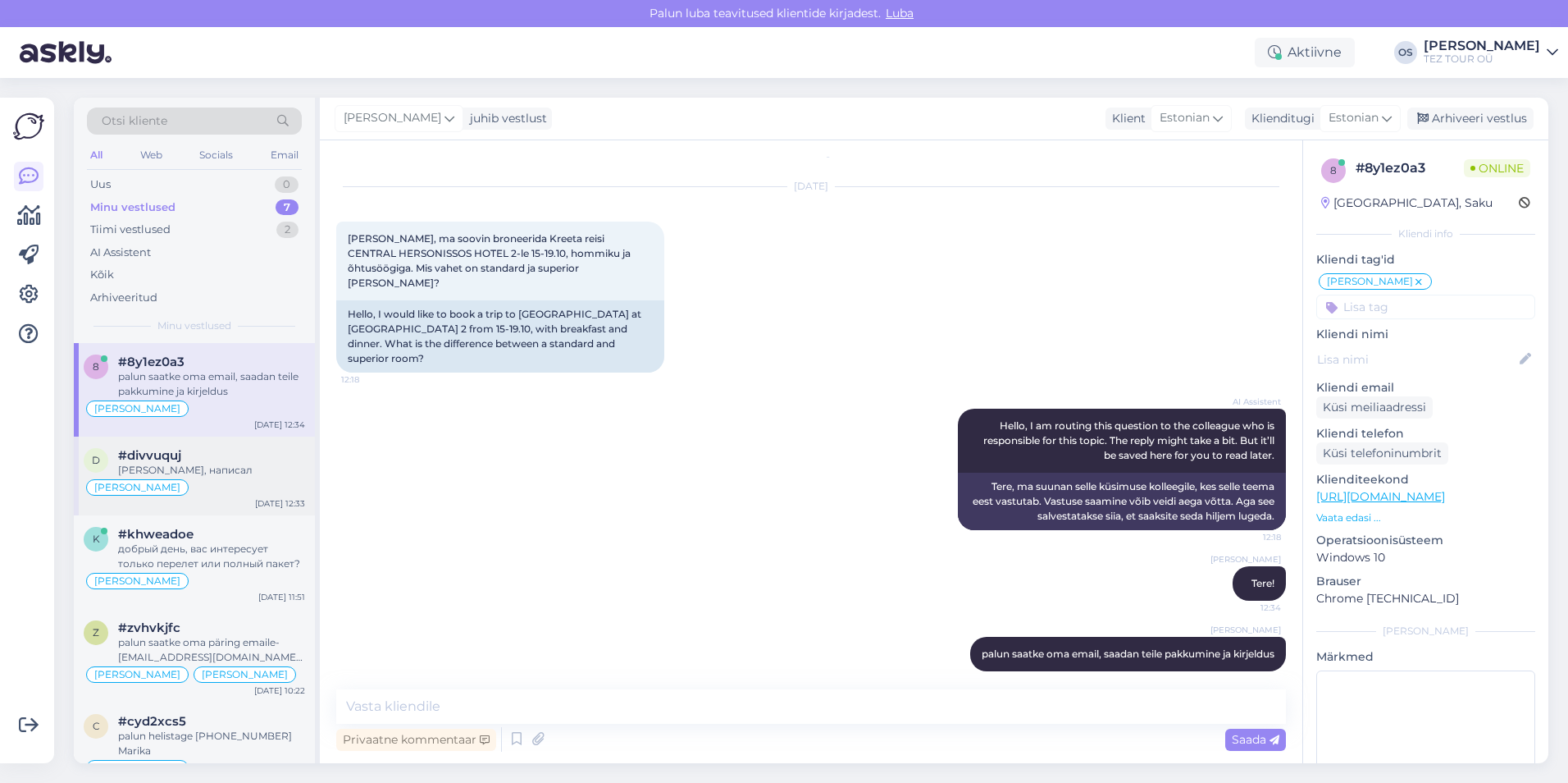
click at [209, 464] on div "[PERSON_NAME], написал" at bounding box center [211, 470] width 187 height 14
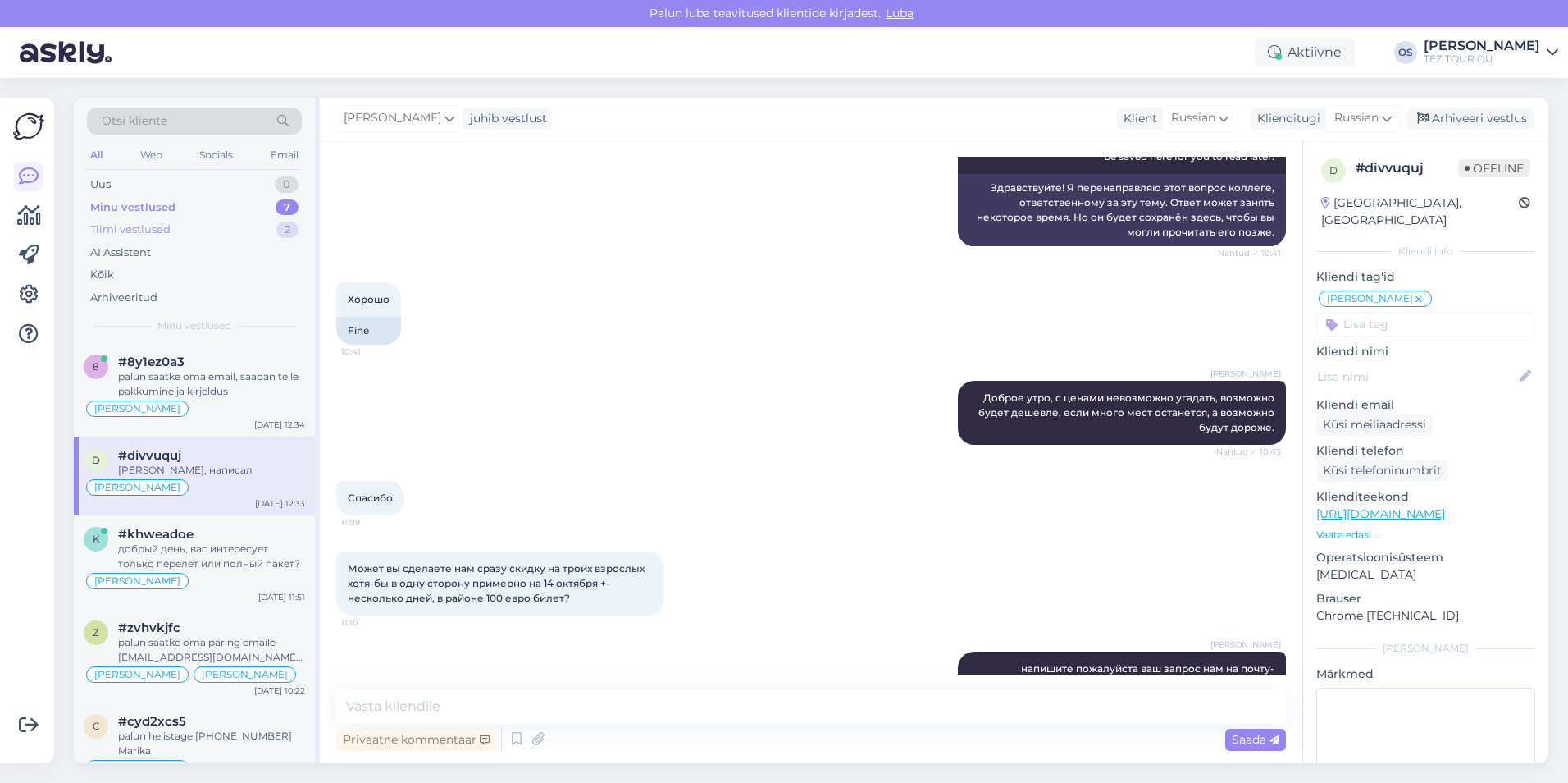
scroll to position [642, 0]
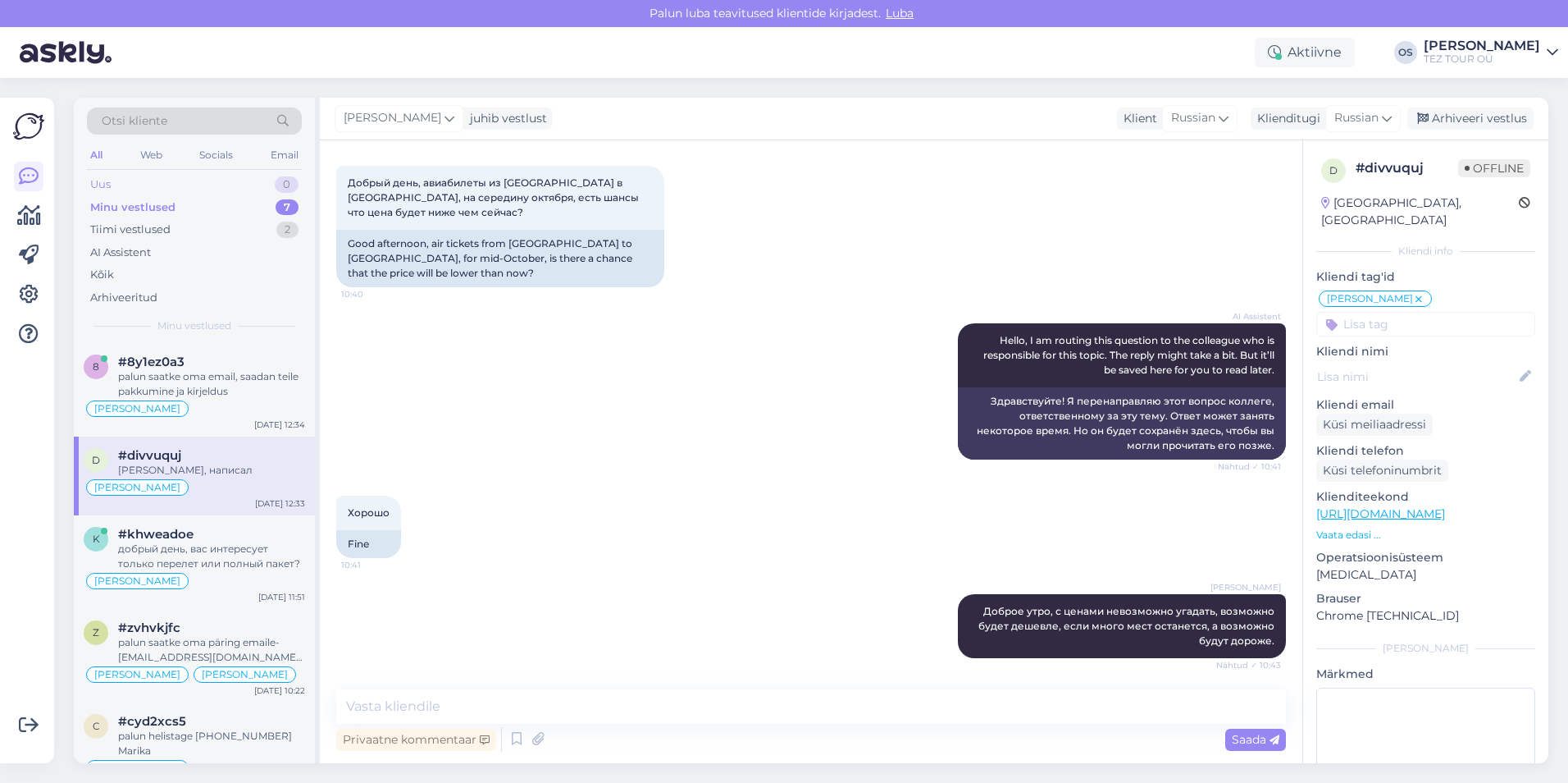
click at [142, 184] on div "Uus 0" at bounding box center [194, 184] width 215 height 23
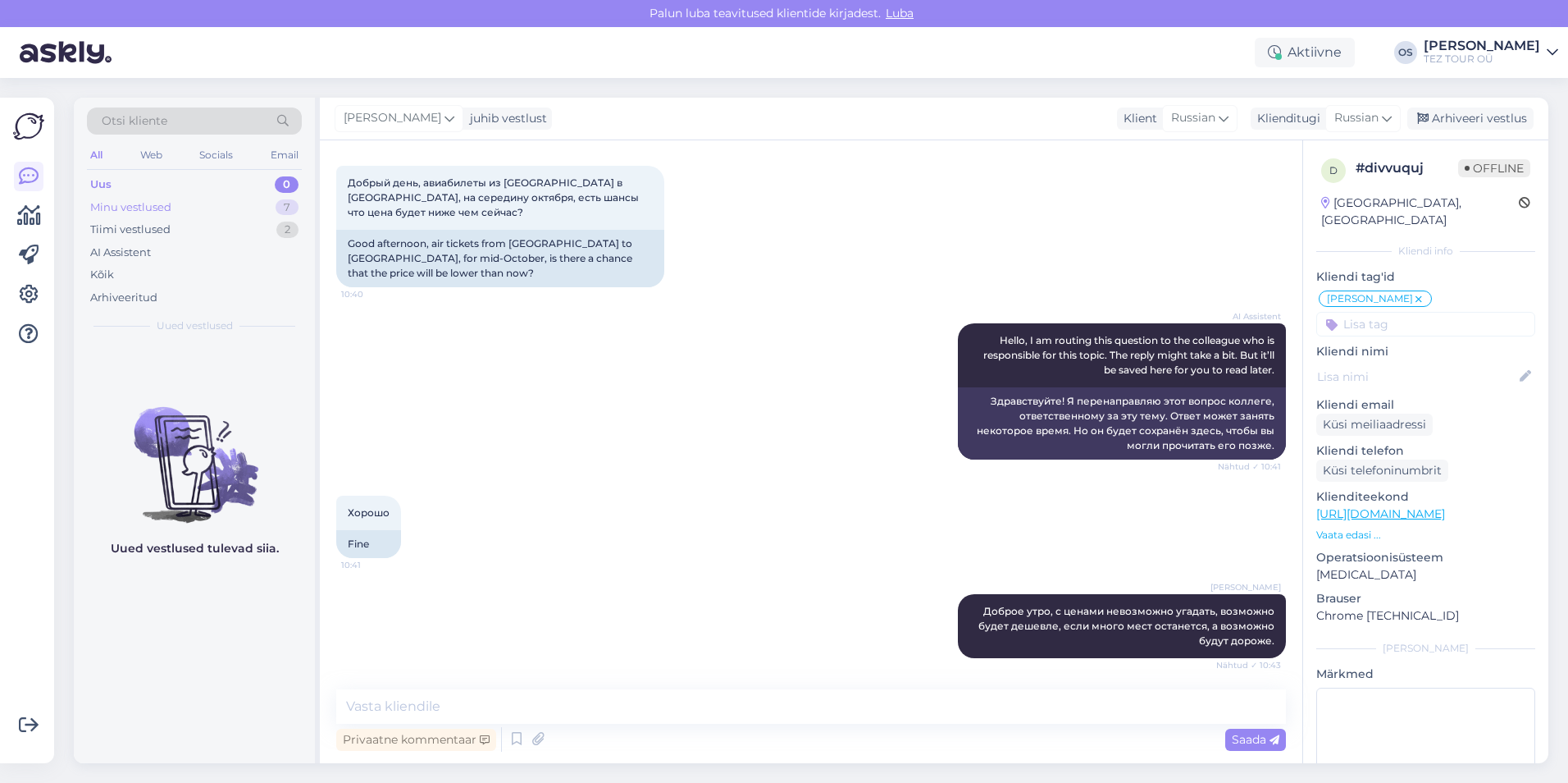
click at [197, 206] on div "Minu vestlused 7" at bounding box center [194, 207] width 215 height 23
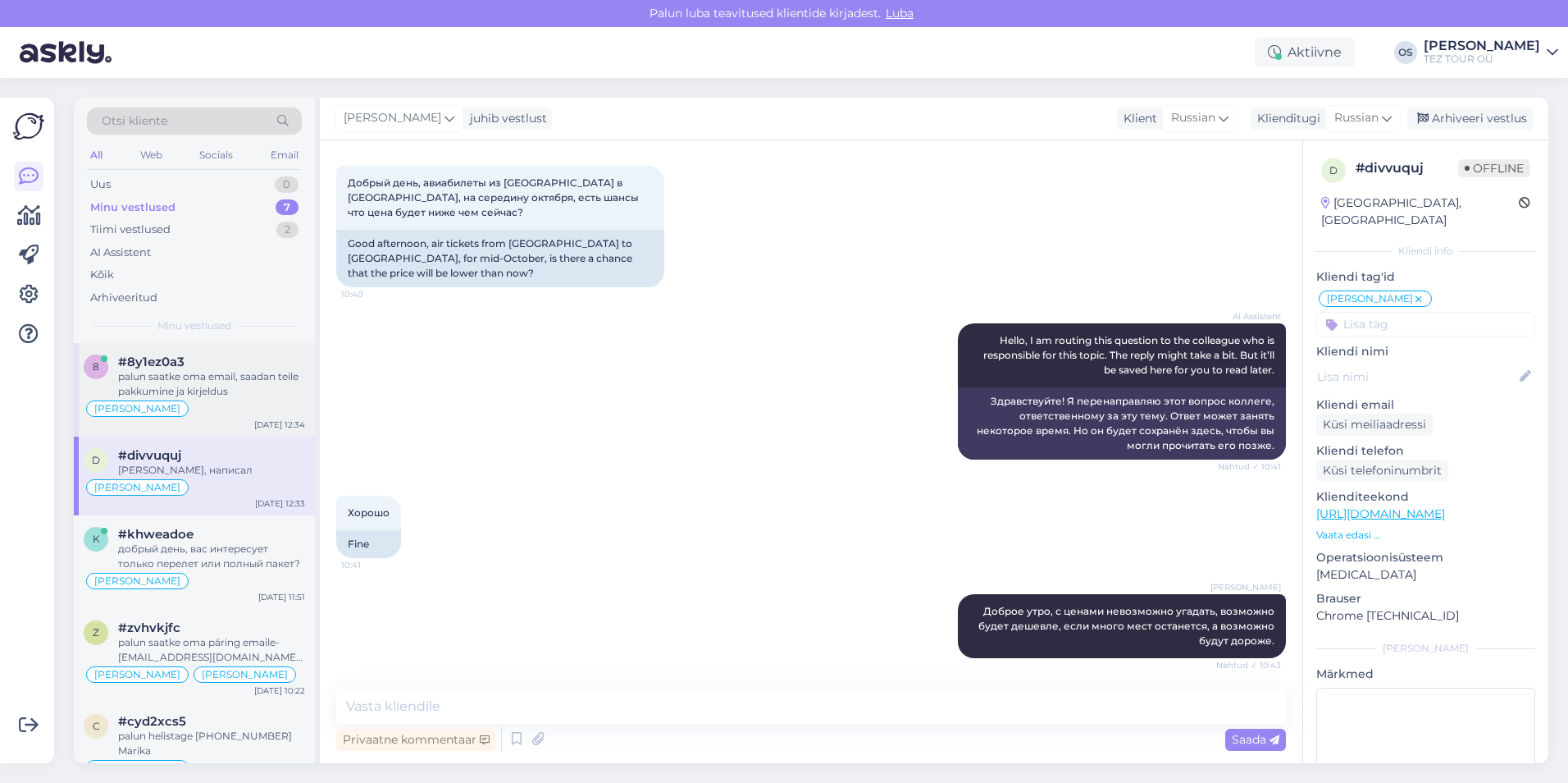
click at [202, 387] on div "palun saatke oma email, saadan teile pakkumine ja kirjeldus" at bounding box center [211, 383] width 187 height 30
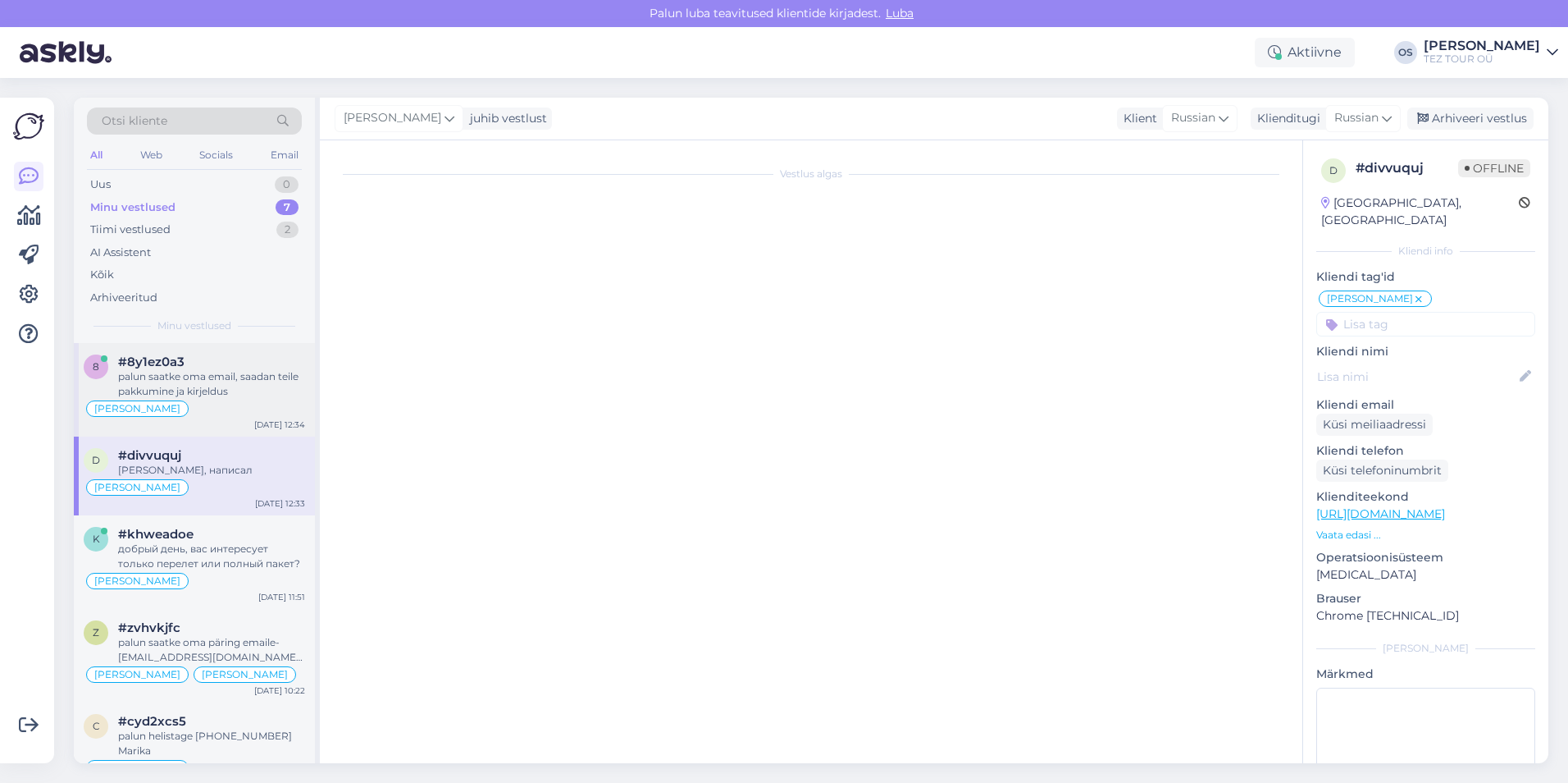
scroll to position [23, 0]
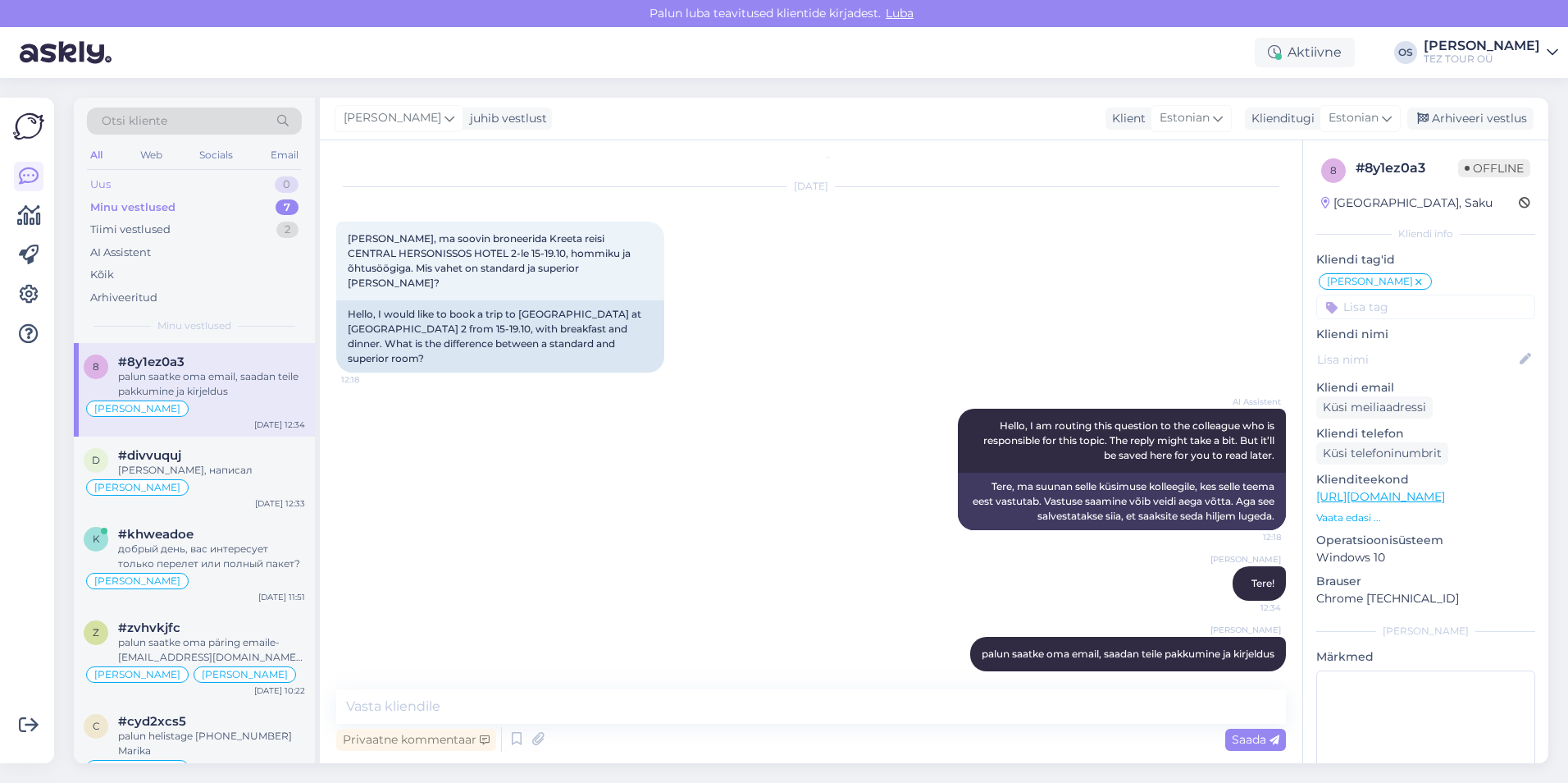
click at [146, 192] on div "Uus 0" at bounding box center [194, 184] width 215 height 23
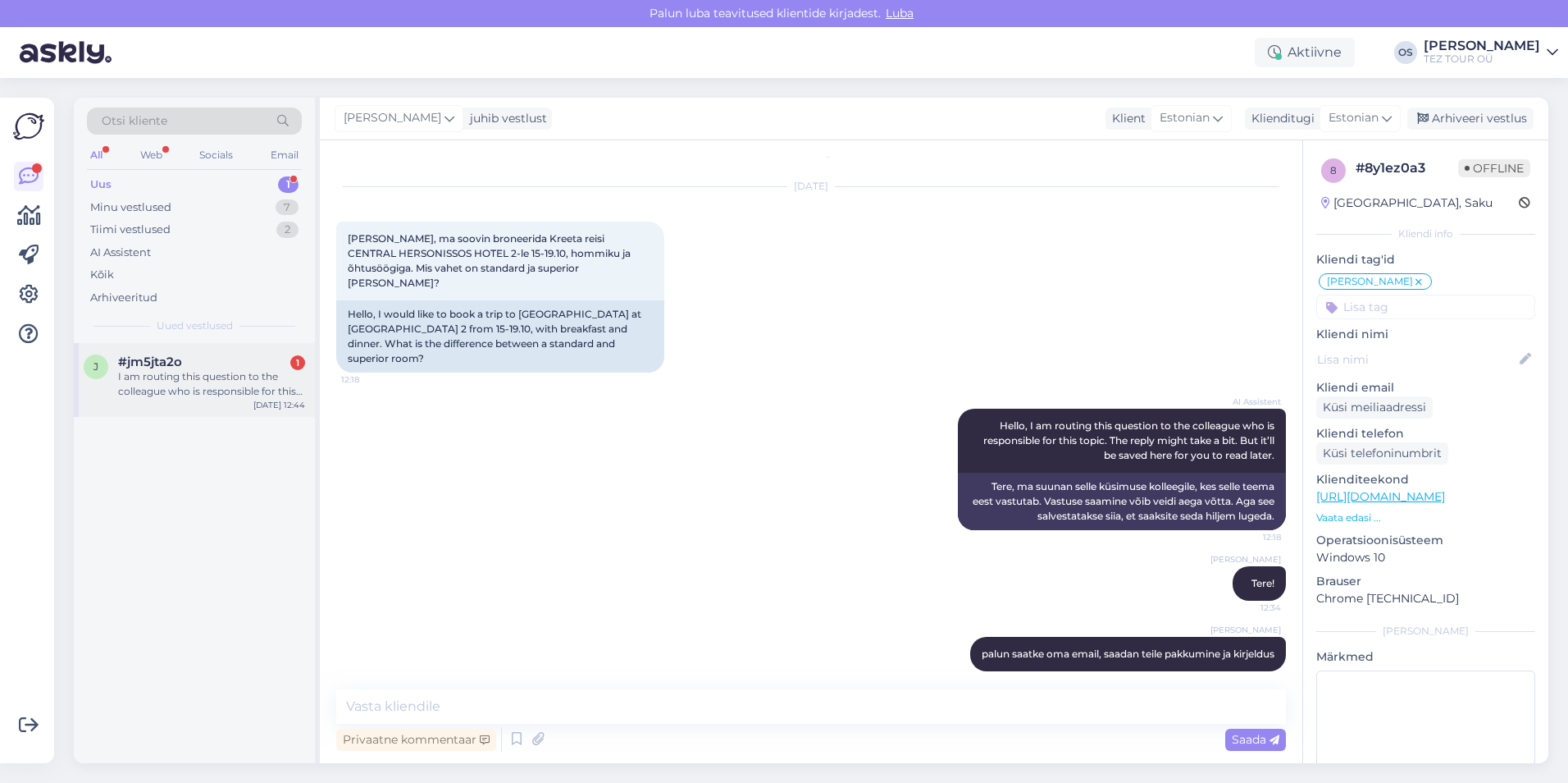
click at [211, 377] on div "I am routing this question to the colleague who is responsible for this topic. …" at bounding box center [211, 383] width 187 height 30
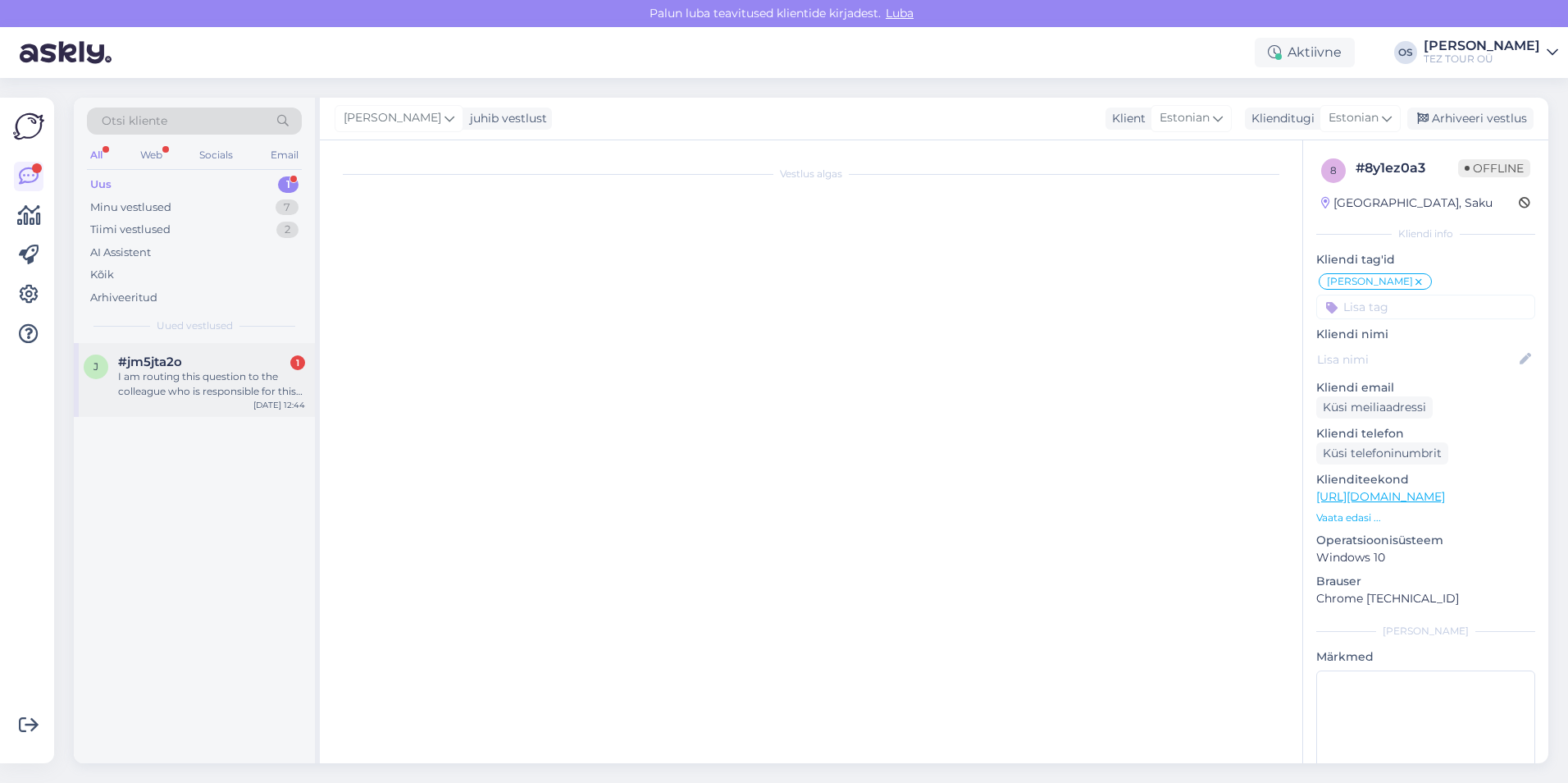
scroll to position [96, 0]
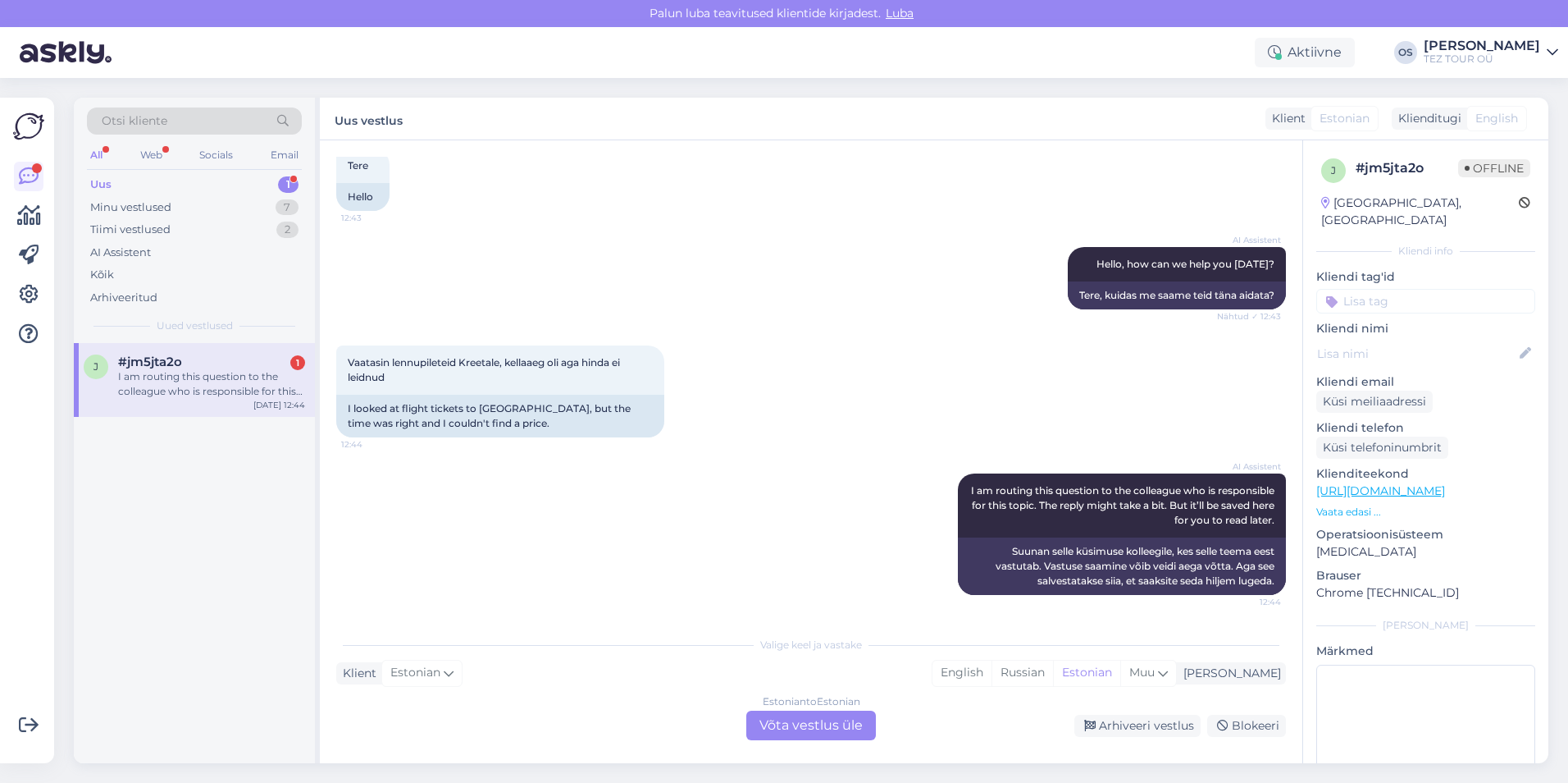
click at [1379, 289] on input at bounding box center [1426, 300] width 219 height 24
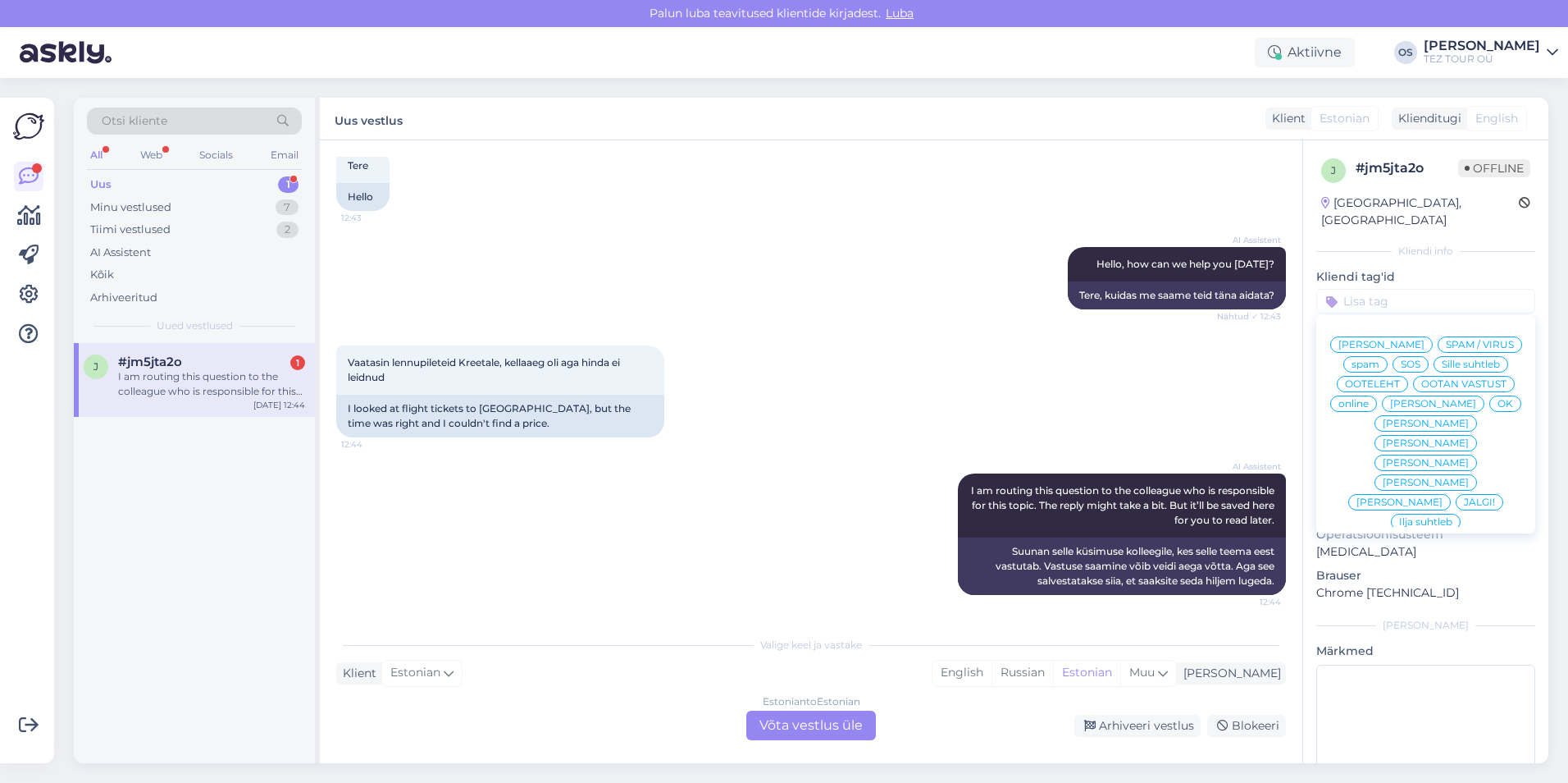
click at [1408, 403] on span "[PERSON_NAME]" at bounding box center [1433, 403] width 86 height 10
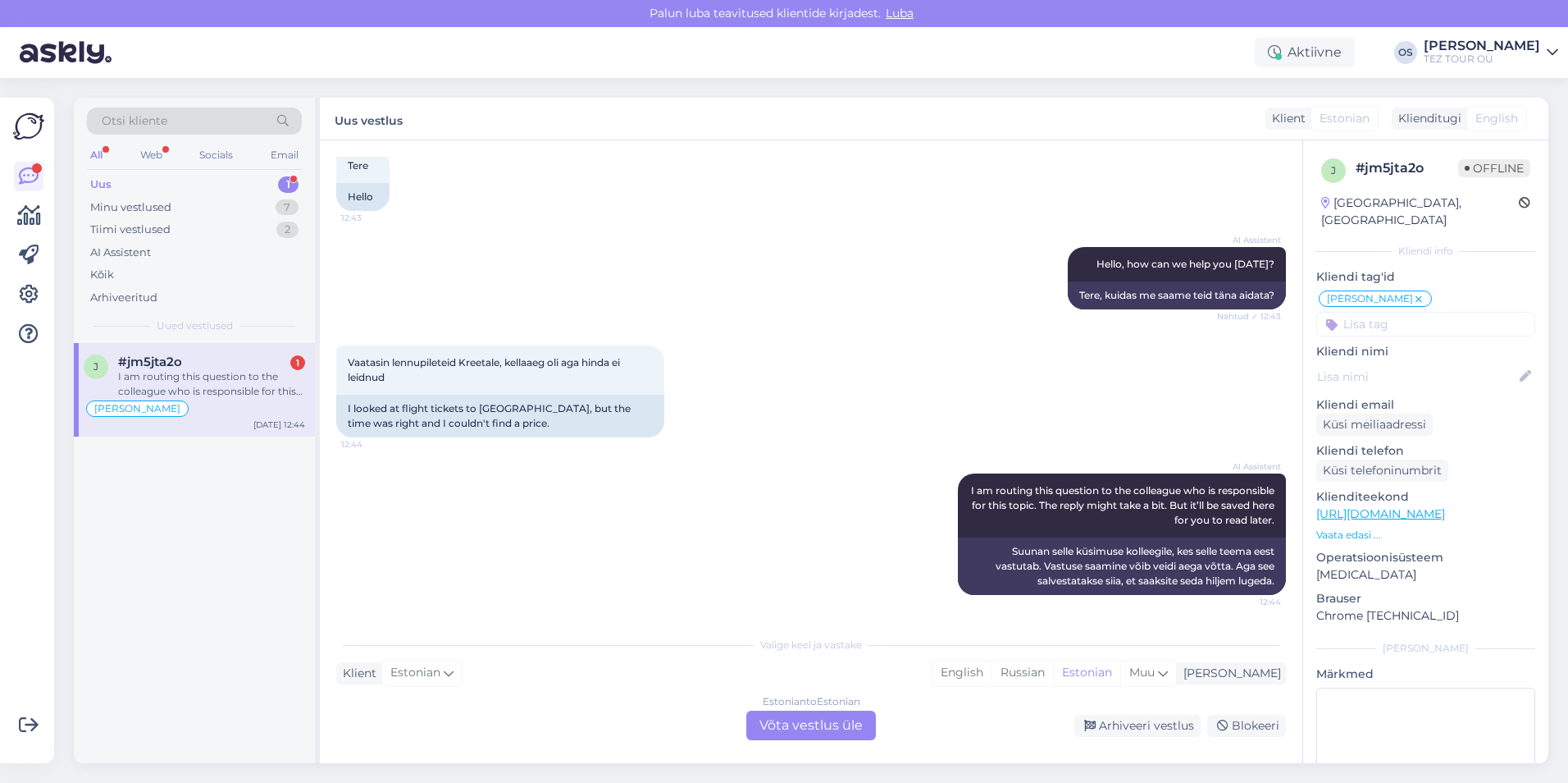
click at [802, 722] on div "Estonian to Estonian Võta vestlus üle" at bounding box center [812, 725] width 130 height 30
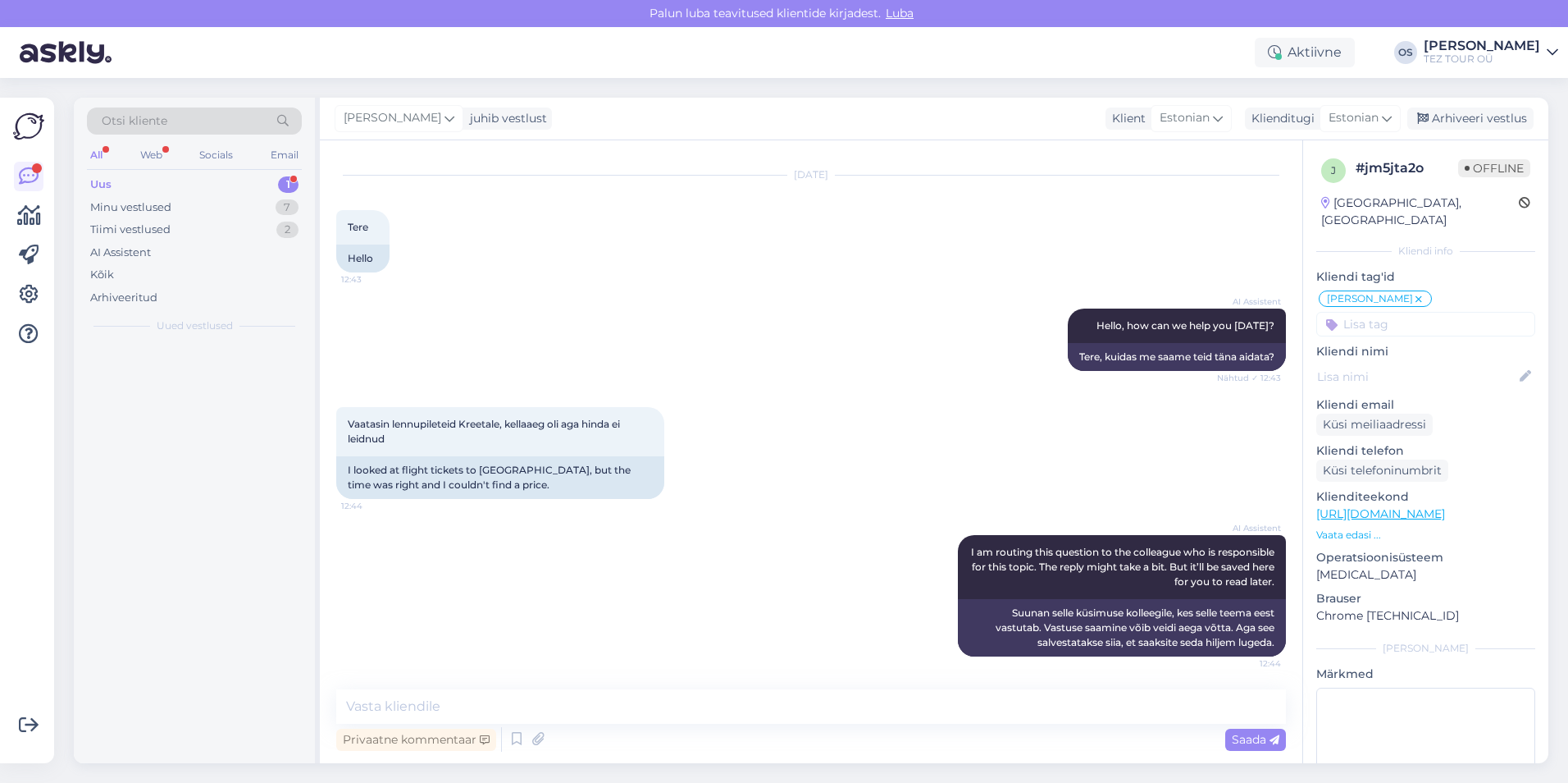
scroll to position [33, 0]
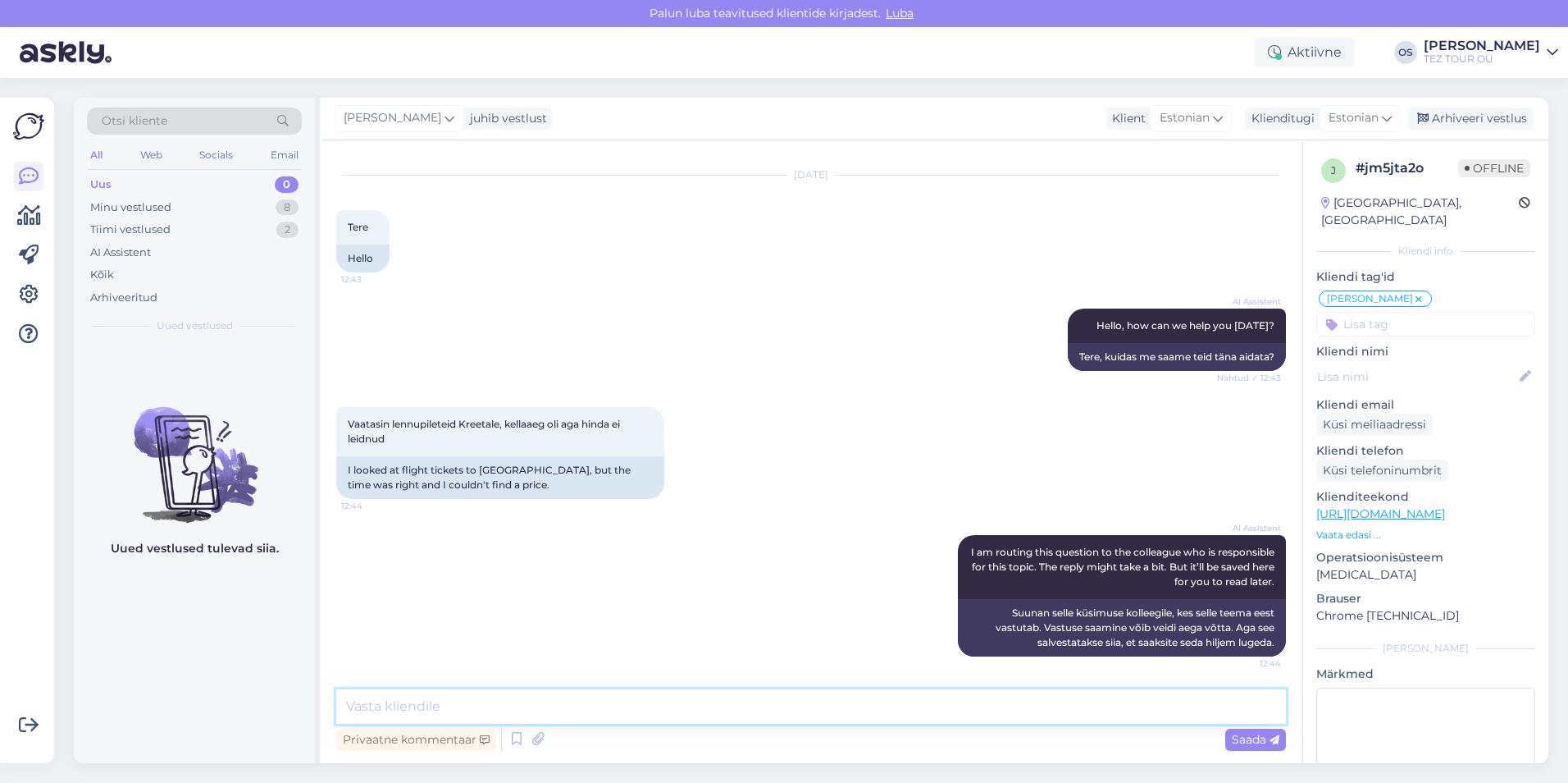
click at [485, 714] on textarea at bounding box center [811, 706] width 949 height 34
type textarea "Tere!"
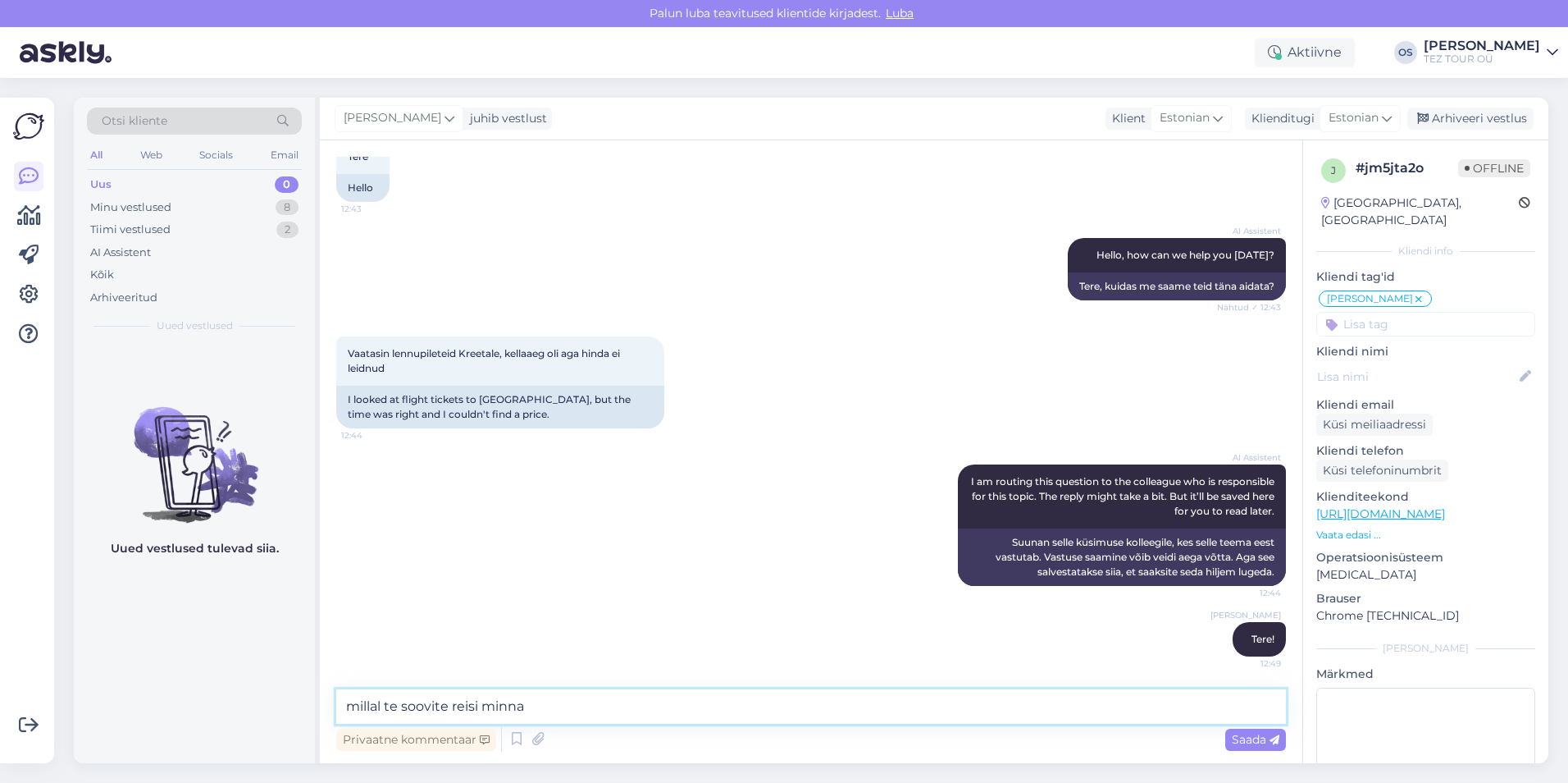
type textarea "millal te soovite reisi minna?"
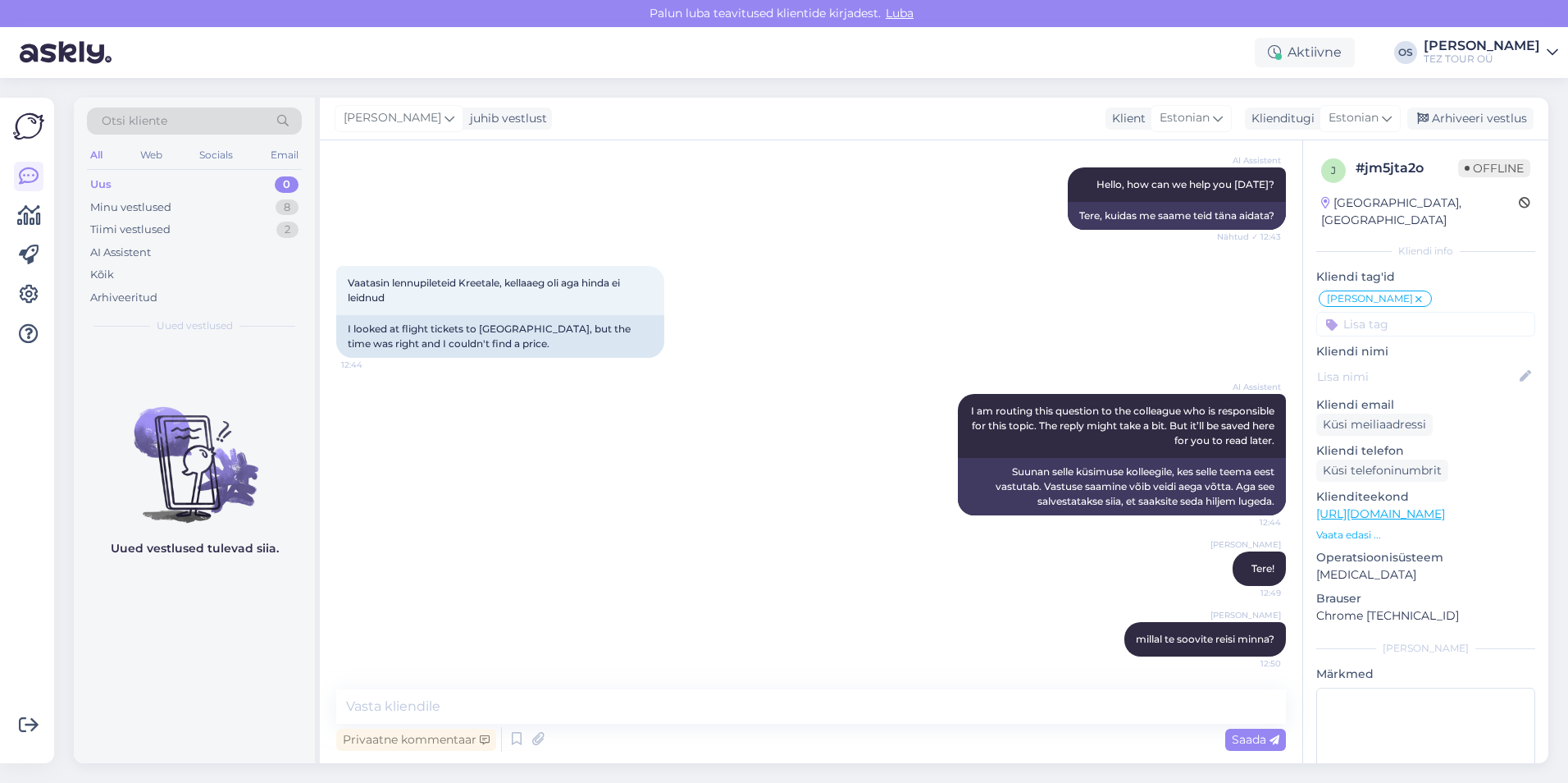
click at [143, 176] on div "Uus 0" at bounding box center [194, 184] width 215 height 23
click at [122, 175] on div "Uus 0" at bounding box center [194, 184] width 215 height 23
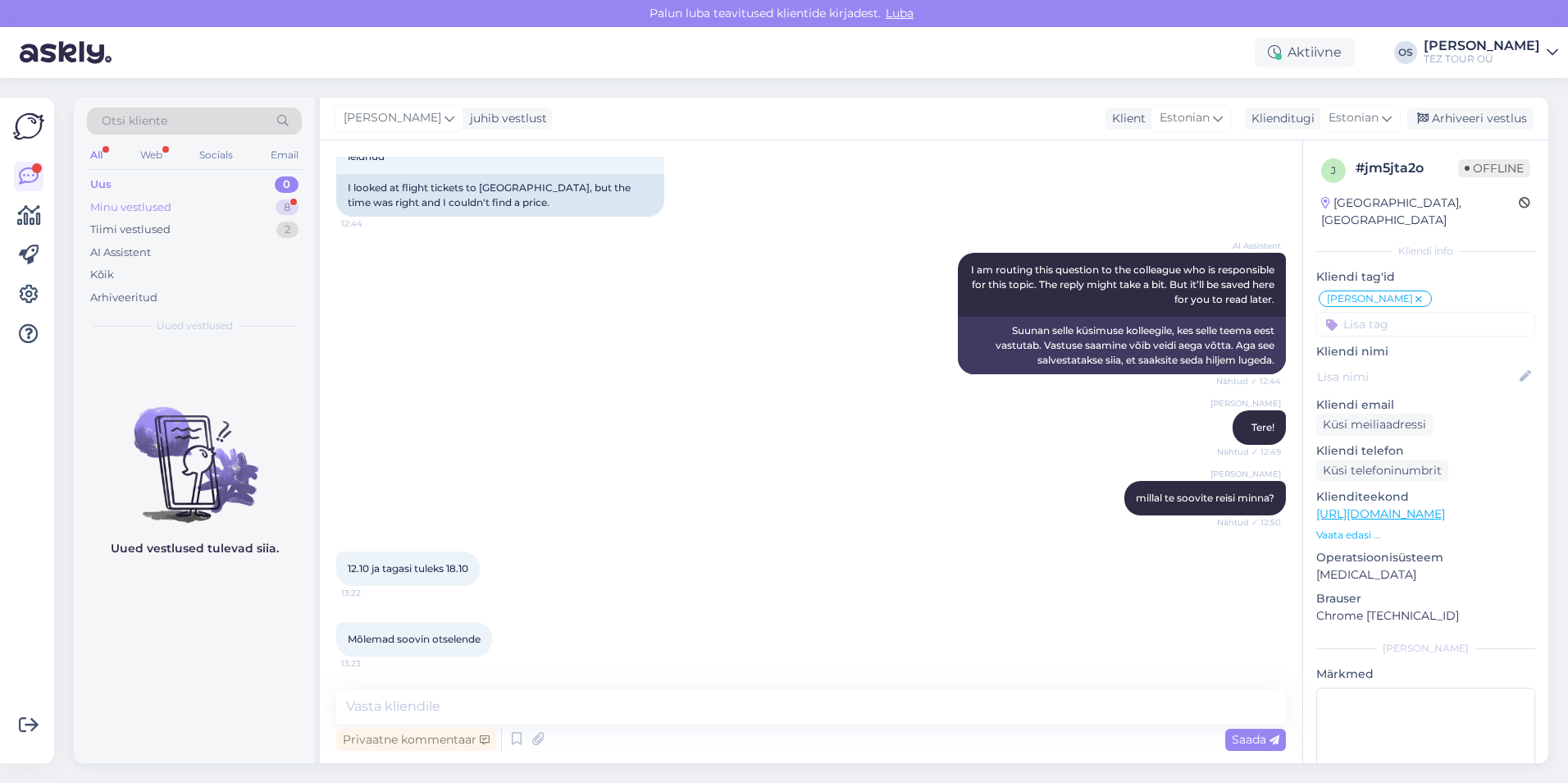
click at [136, 213] on div "Minu vestlused" at bounding box center [131, 207] width 81 height 16
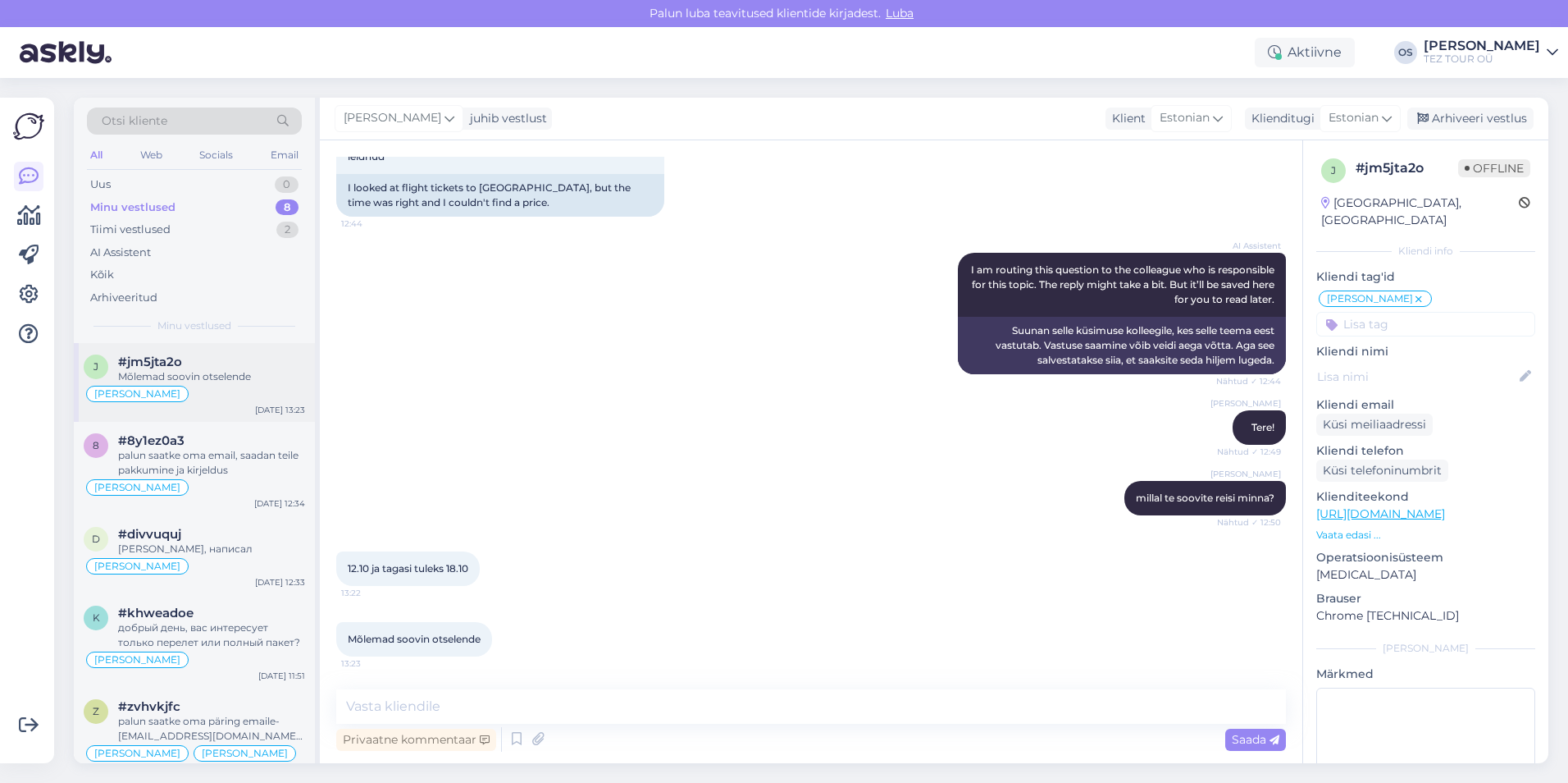
click at [219, 367] on div "#jm5jta2o" at bounding box center [211, 362] width 187 height 14
click at [412, 704] on textarea at bounding box center [811, 706] width 949 height 34
click at [412, 706] on textarea at bounding box center [811, 706] width 949 height 34
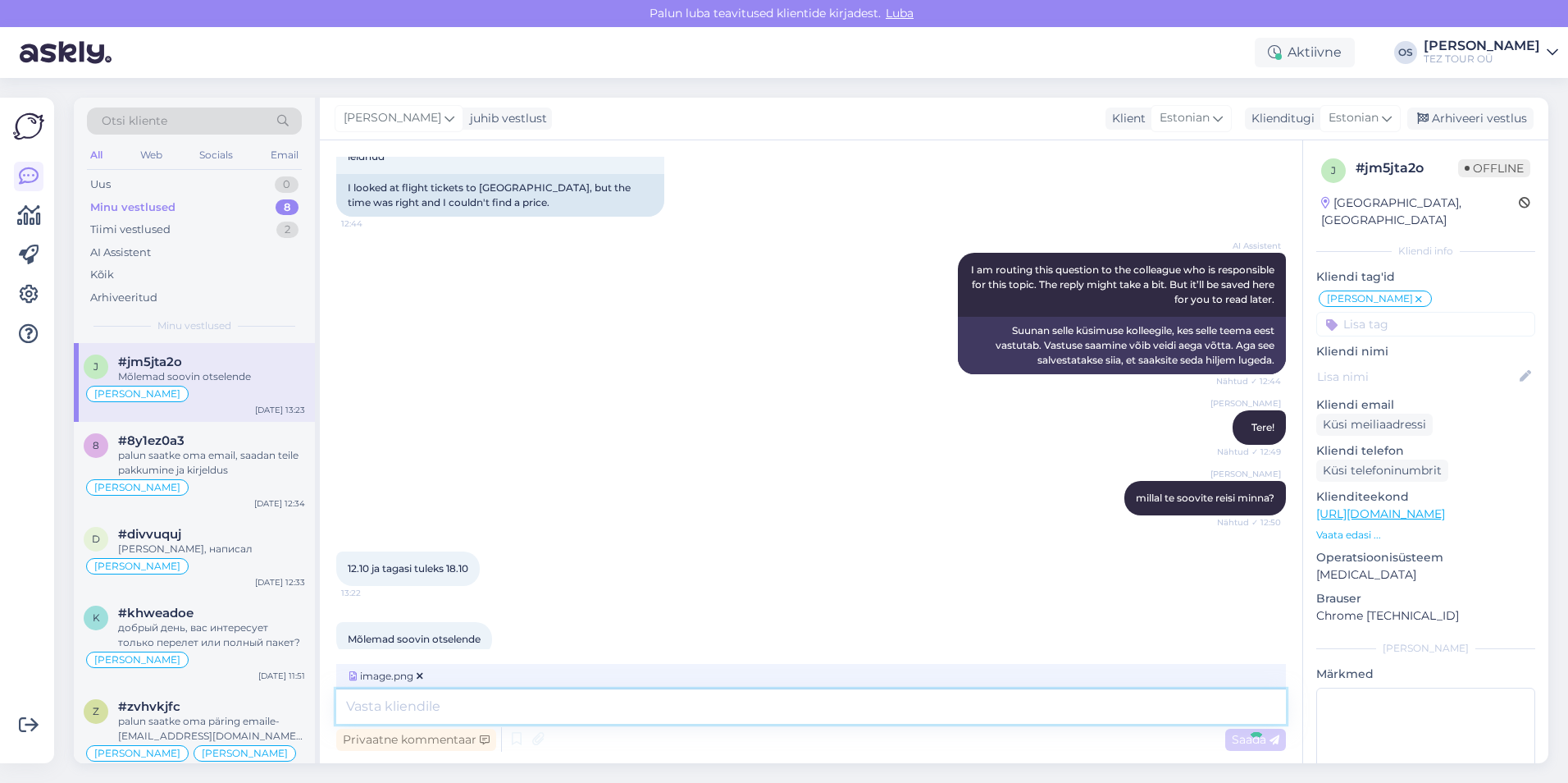
scroll to position [419, 0]
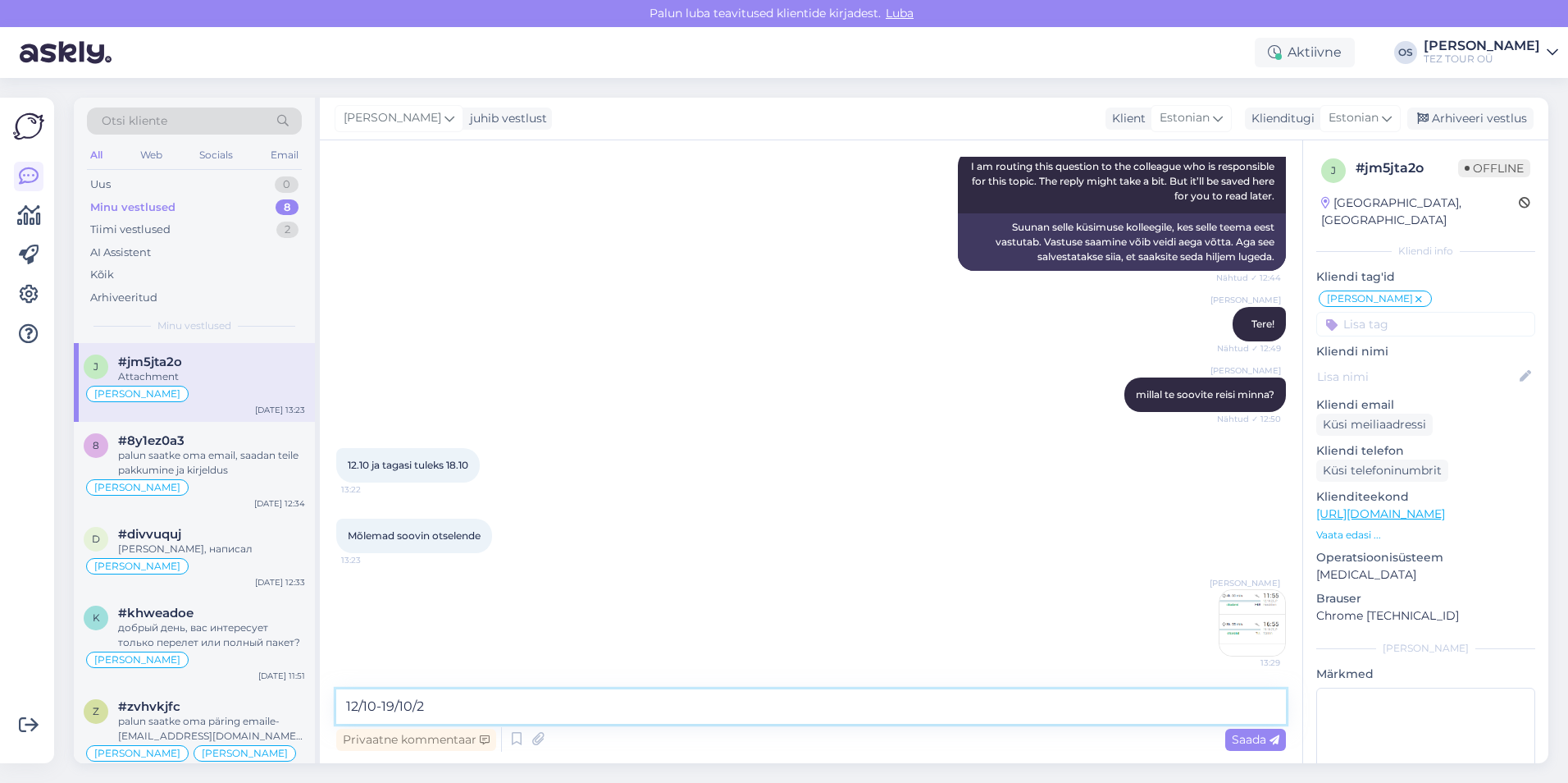
type textarea "[DATE]-[DATE]"
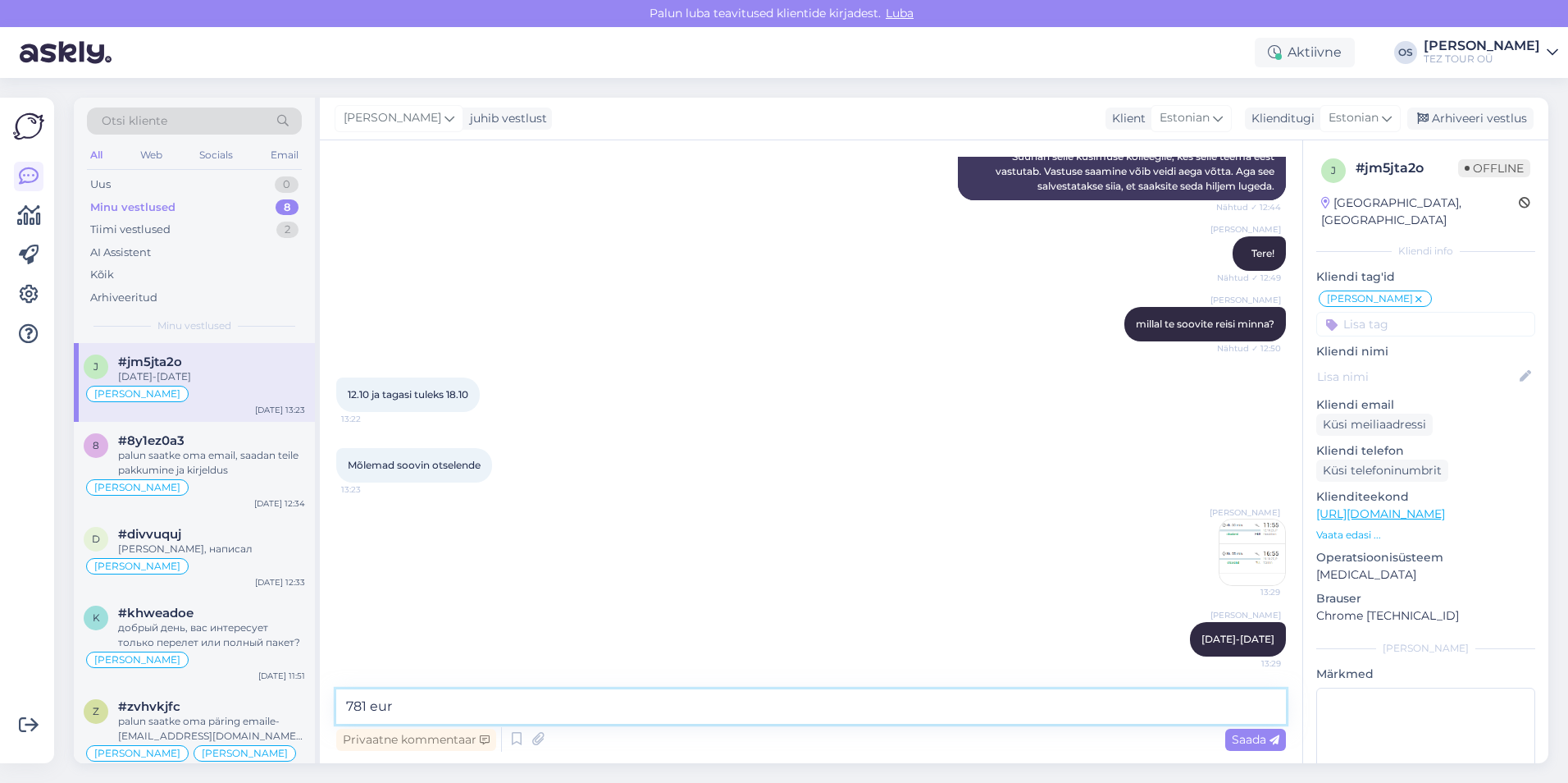
type textarea "781 euro"
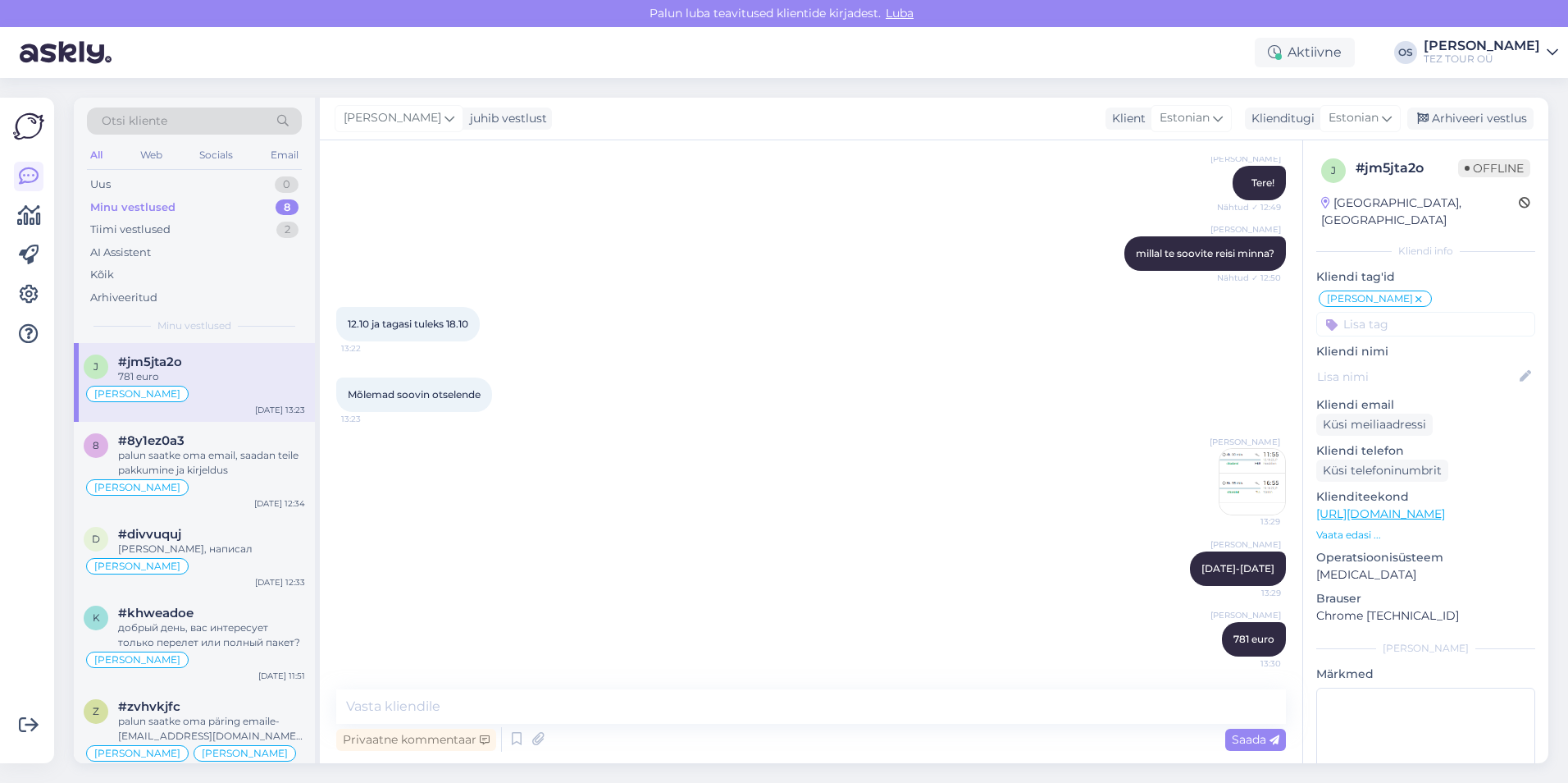
click at [142, 199] on div "Minu vestlused" at bounding box center [133, 207] width 86 height 16
click at [185, 192] on div "Uus 0" at bounding box center [194, 184] width 215 height 23
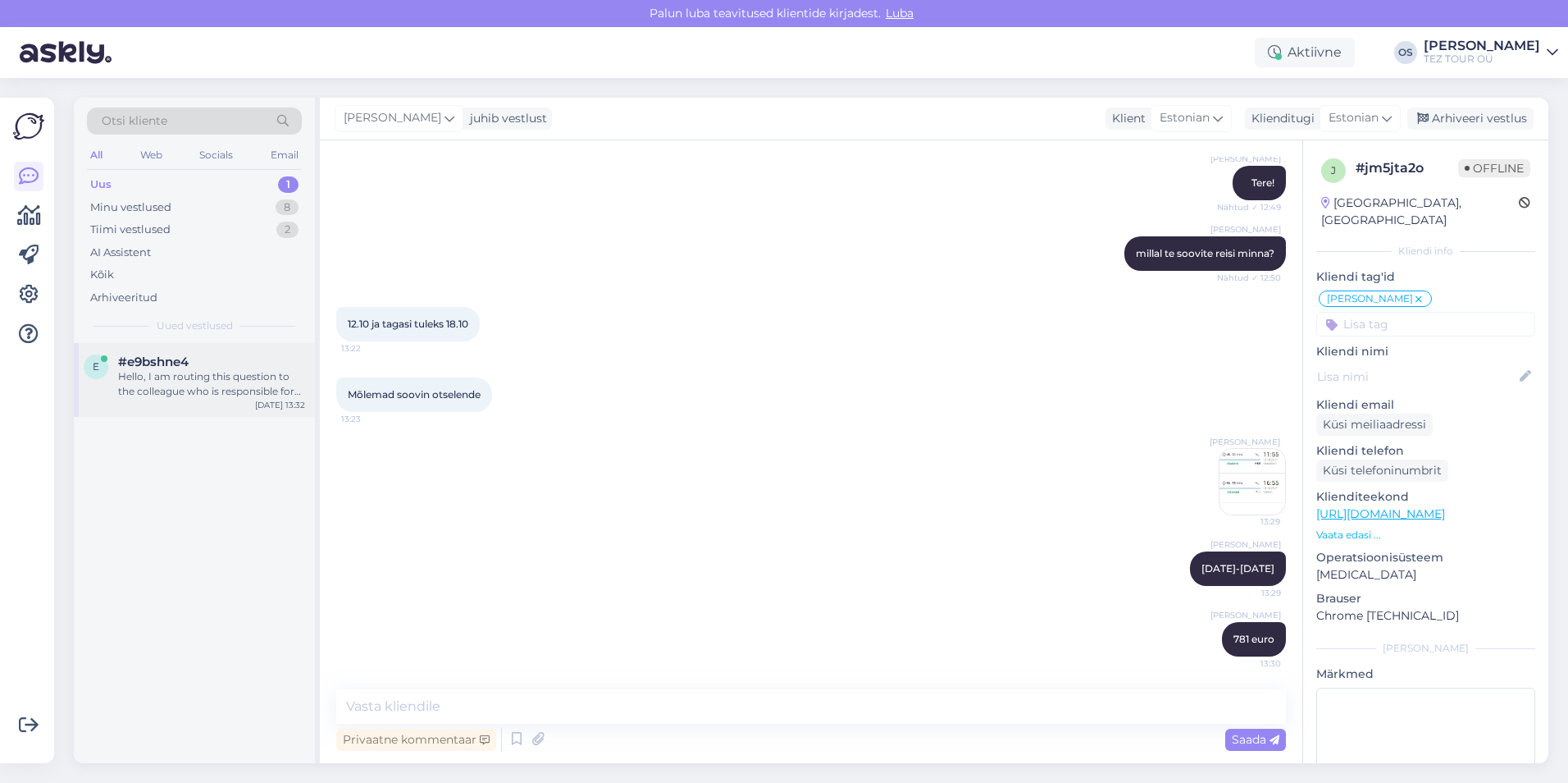
click at [191, 374] on div "Hello, I am routing this question to the colleague who is responsible for this …" at bounding box center [211, 383] width 187 height 30
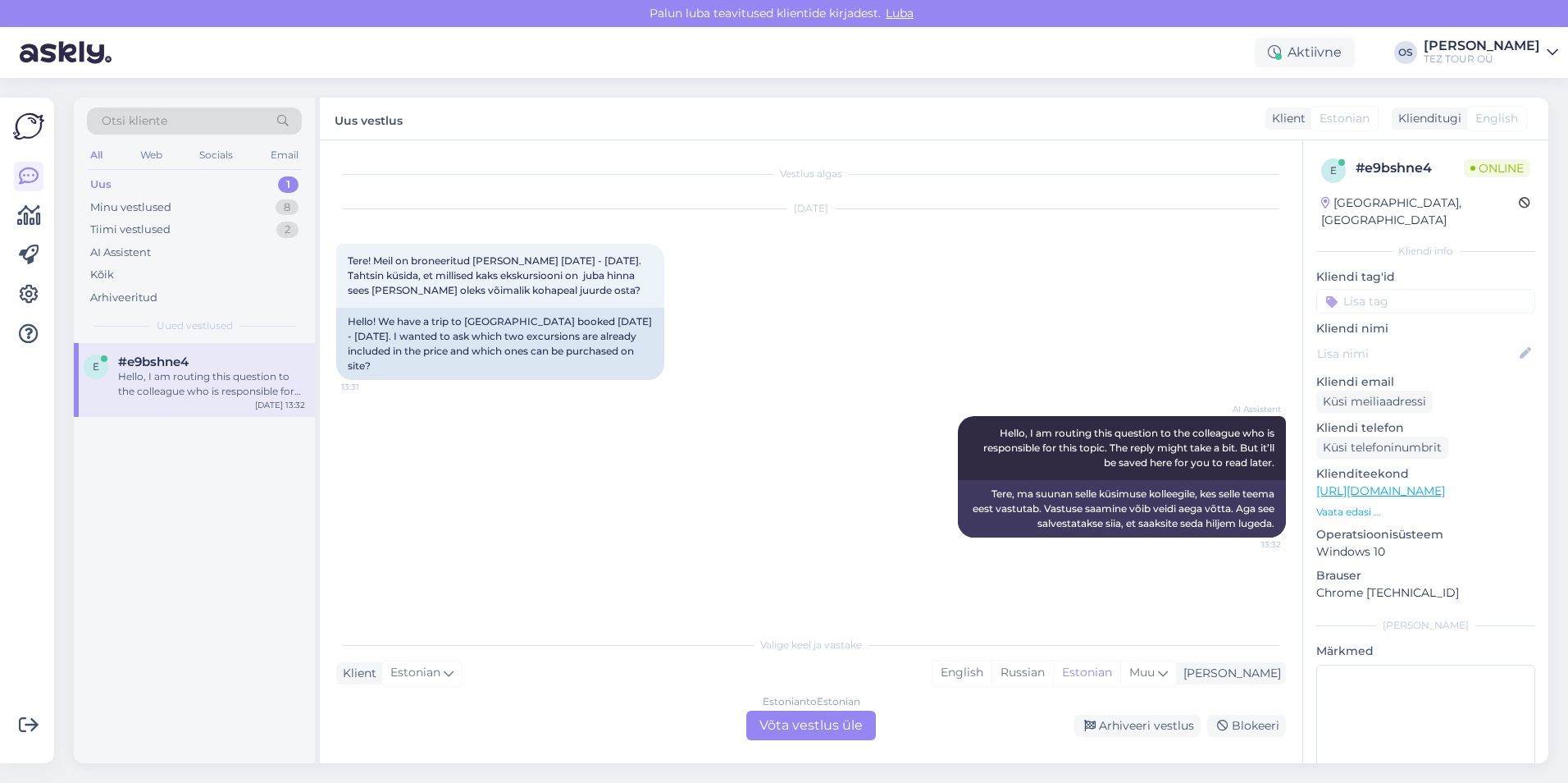
click at [1359, 289] on input at bounding box center [1426, 300] width 219 height 24
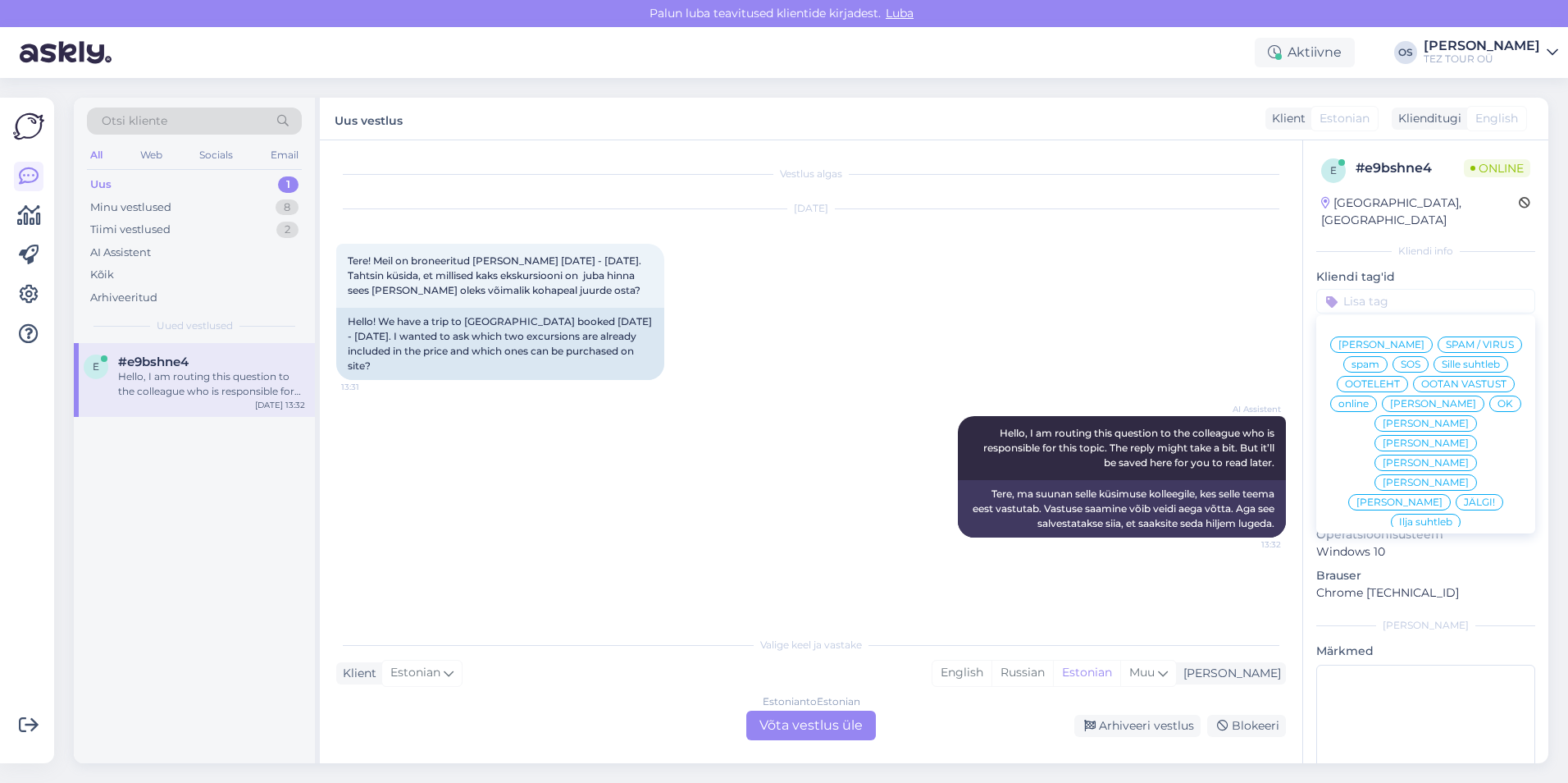
click at [1390, 402] on span "[PERSON_NAME]" at bounding box center [1433, 403] width 86 height 10
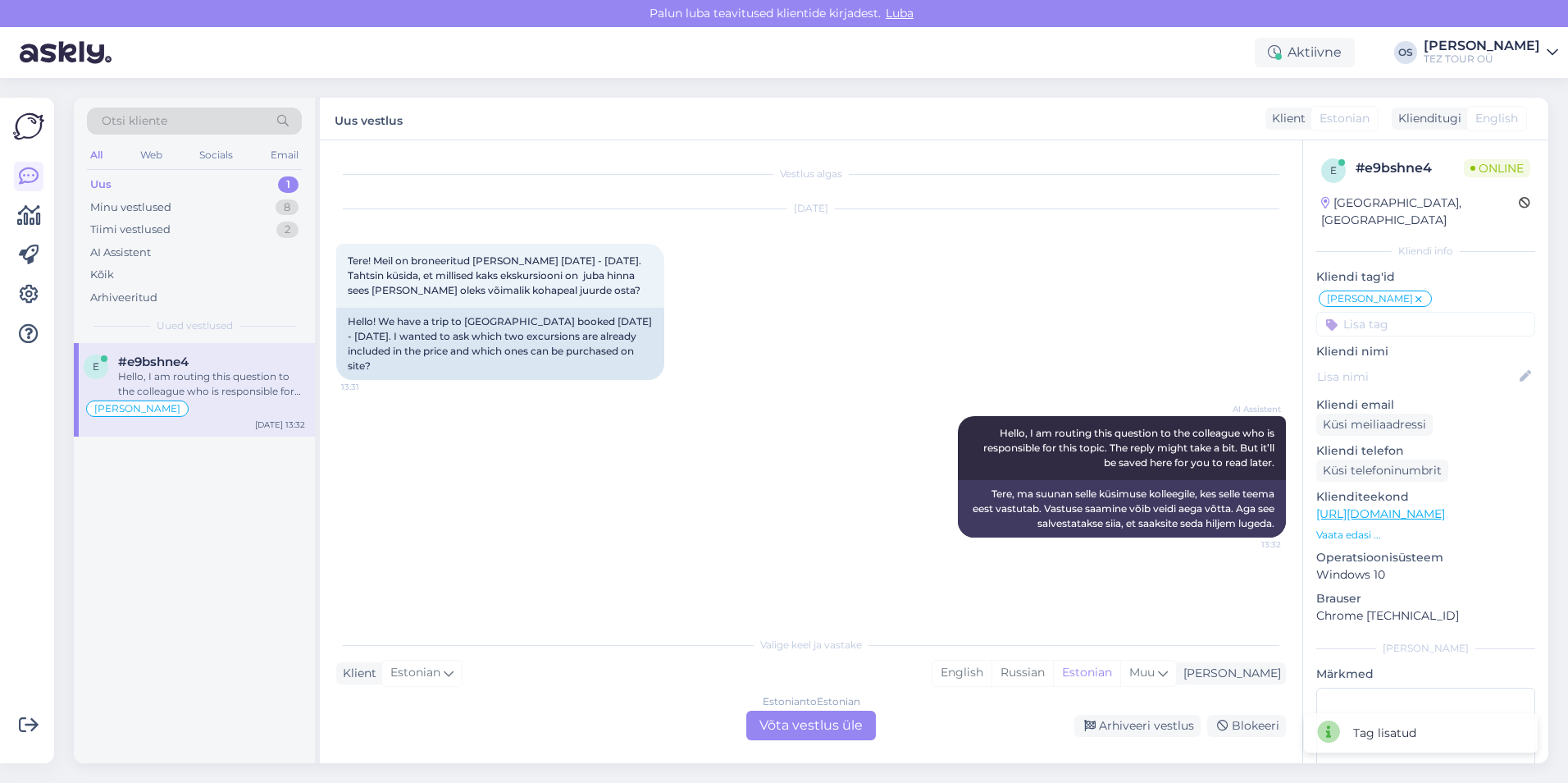
click at [831, 723] on div "Estonian to Estonian Võta vestlus üle" at bounding box center [812, 725] width 130 height 30
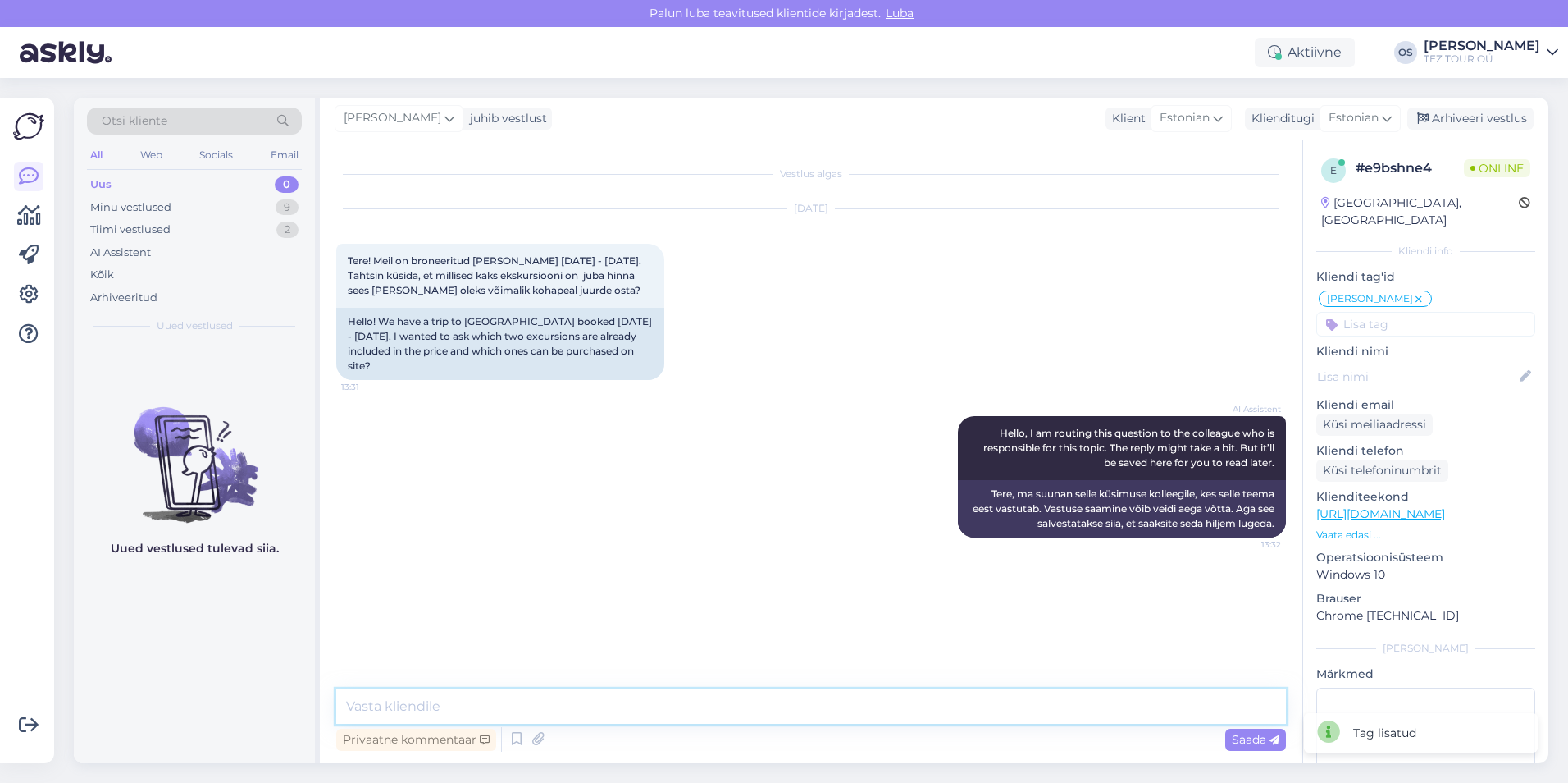
click at [493, 711] on textarea at bounding box center [811, 706] width 949 height 34
click at [358, 705] on textarea at bounding box center [811, 706] width 949 height 34
type textarea "tere, palun kirjutage [EMAIL_ADDRESS][DOMAIN_NAME]"
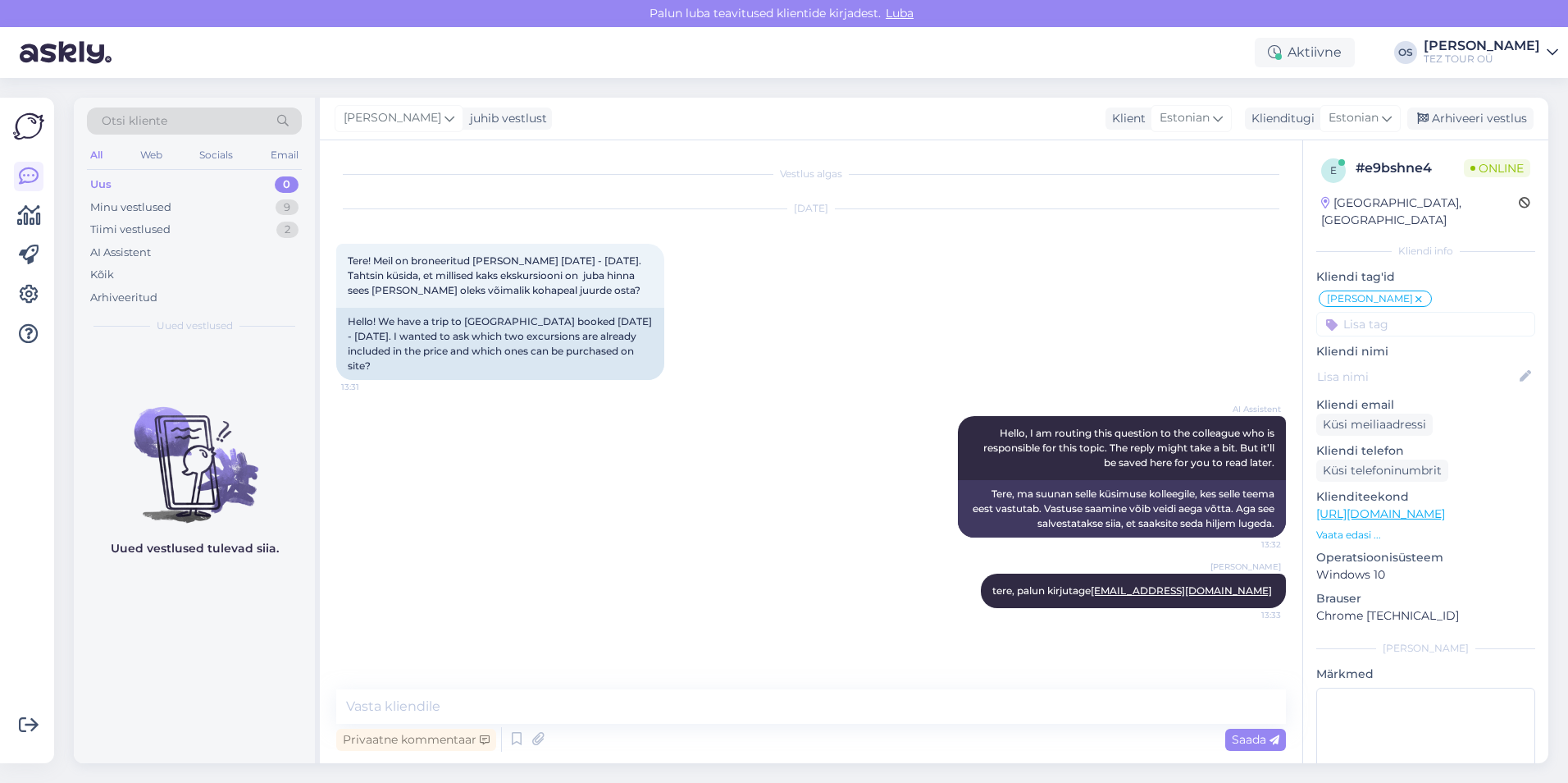
click at [125, 186] on div "Uus 0" at bounding box center [194, 184] width 215 height 23
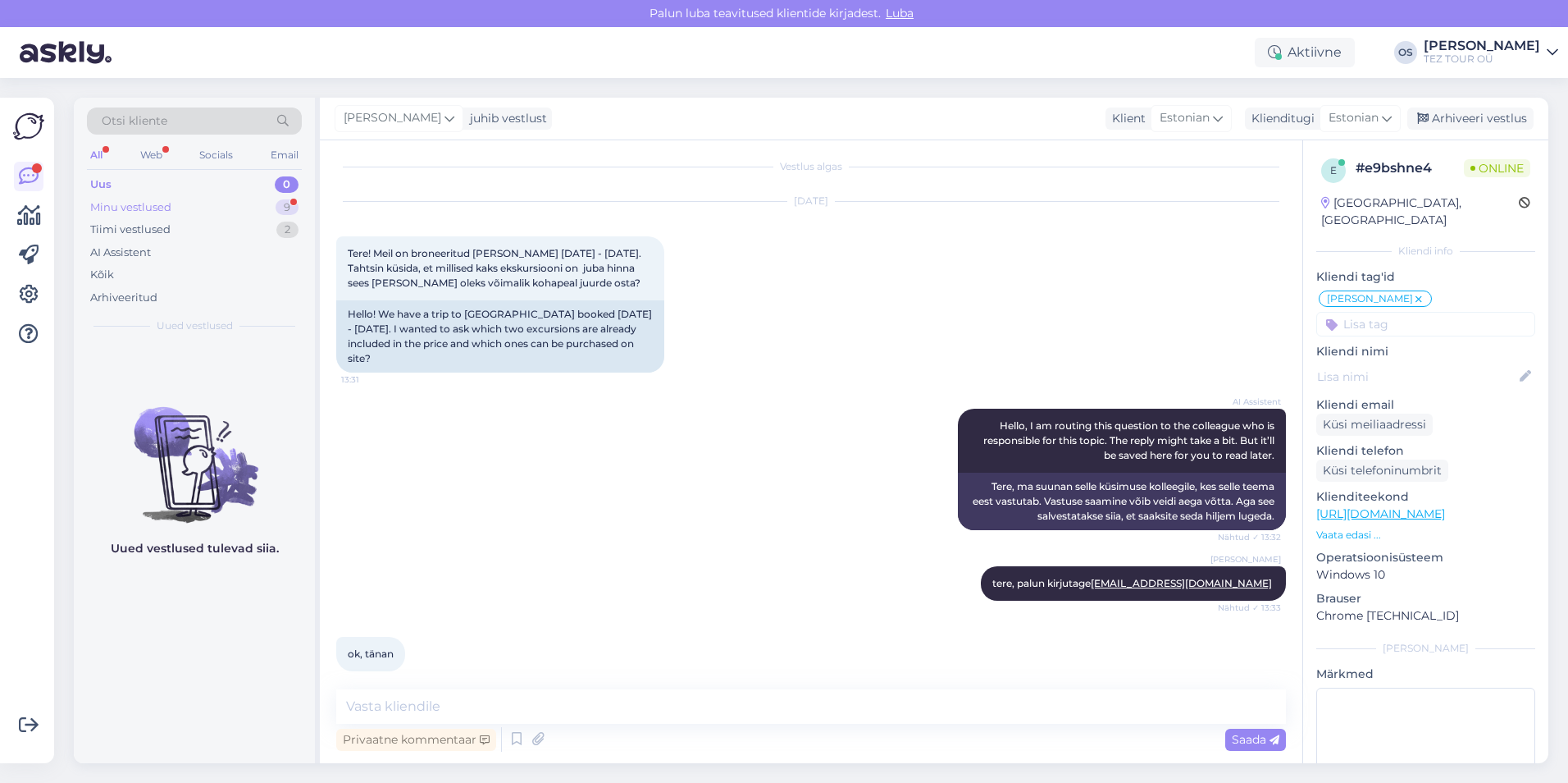
click at [197, 204] on div "Minu vestlused 9" at bounding box center [194, 207] width 215 height 23
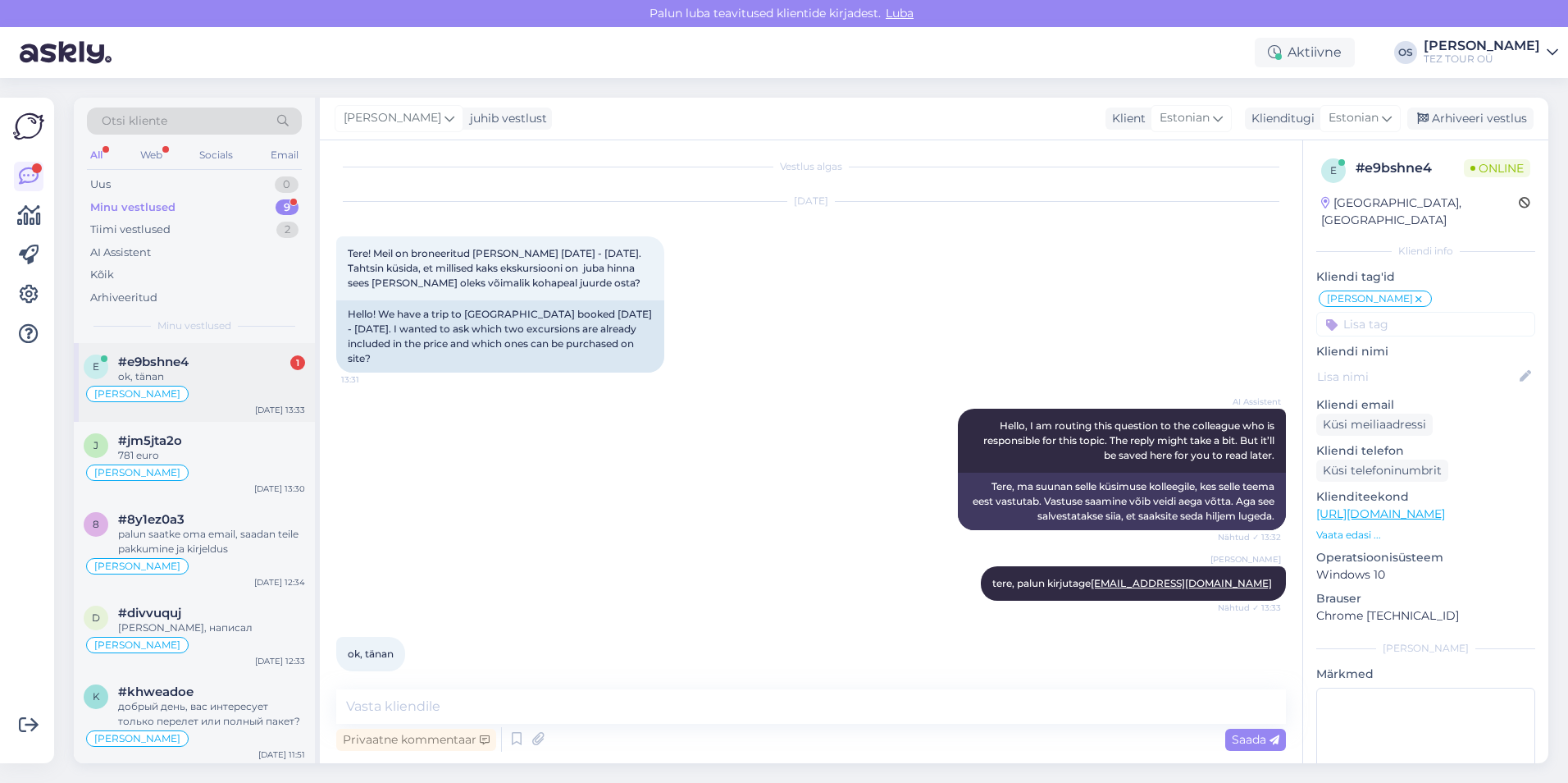
click at [222, 367] on div "#e9bshne4 1" at bounding box center [211, 362] width 187 height 14
click at [177, 172] on div "Otsi kliente All Web Socials Email Uus 1 Minu vestlused 9 Tiimi vestlused 2 AI …" at bounding box center [194, 220] width 241 height 245
click at [169, 183] on div "Uus 1" at bounding box center [194, 184] width 215 height 23
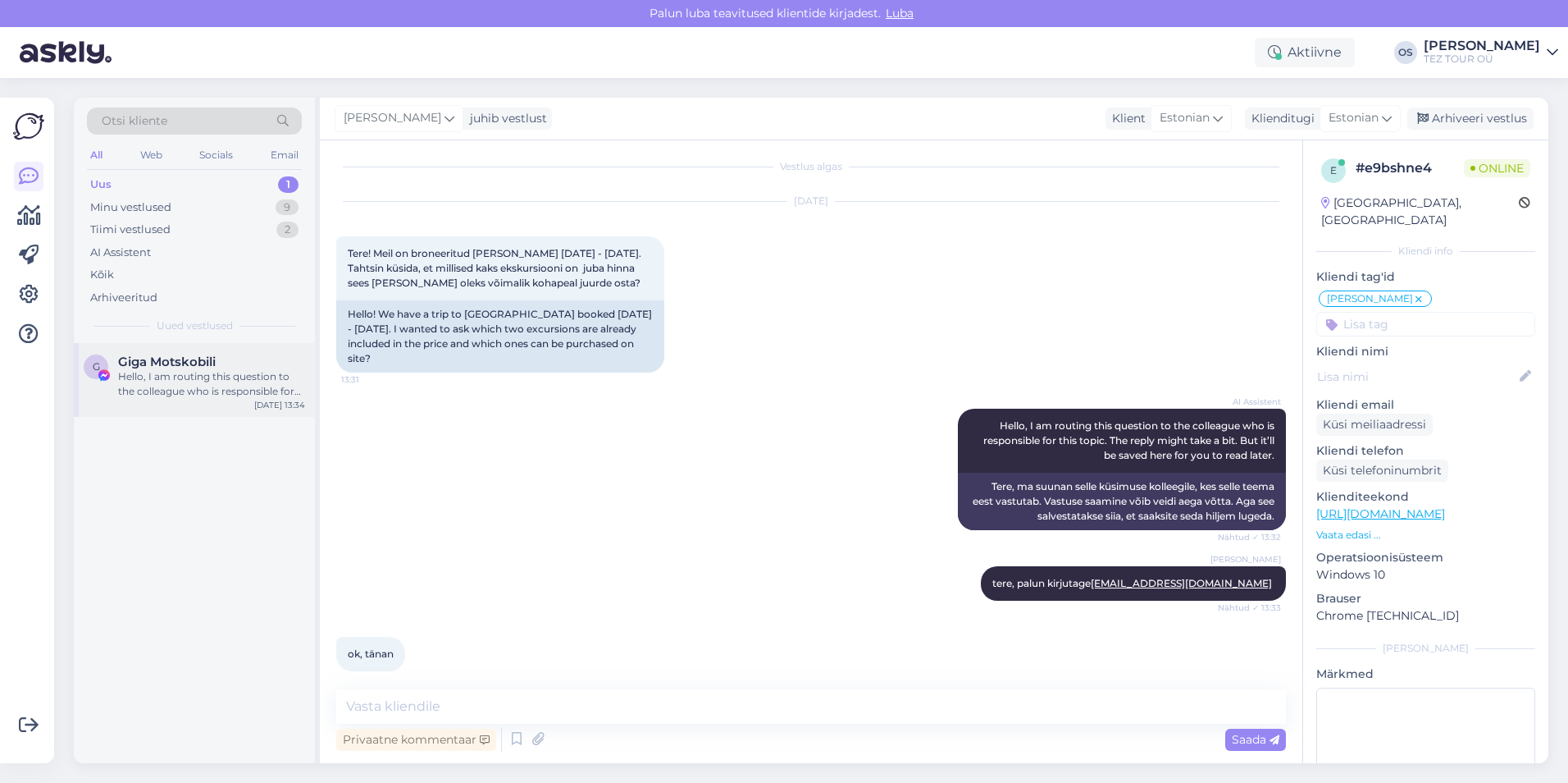
click at [237, 359] on div "Giga Motskobili" at bounding box center [211, 362] width 187 height 14
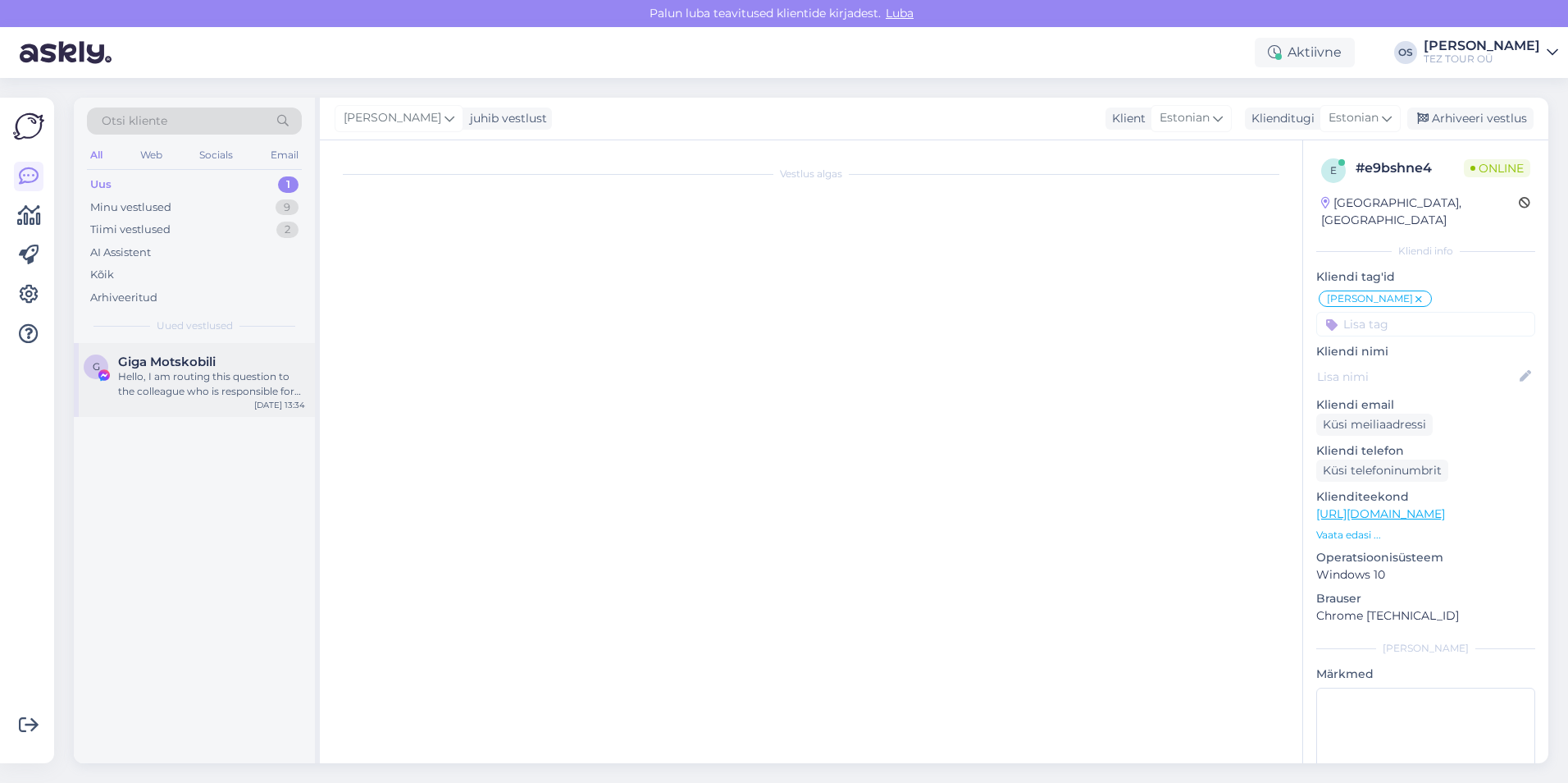
scroll to position [0, 0]
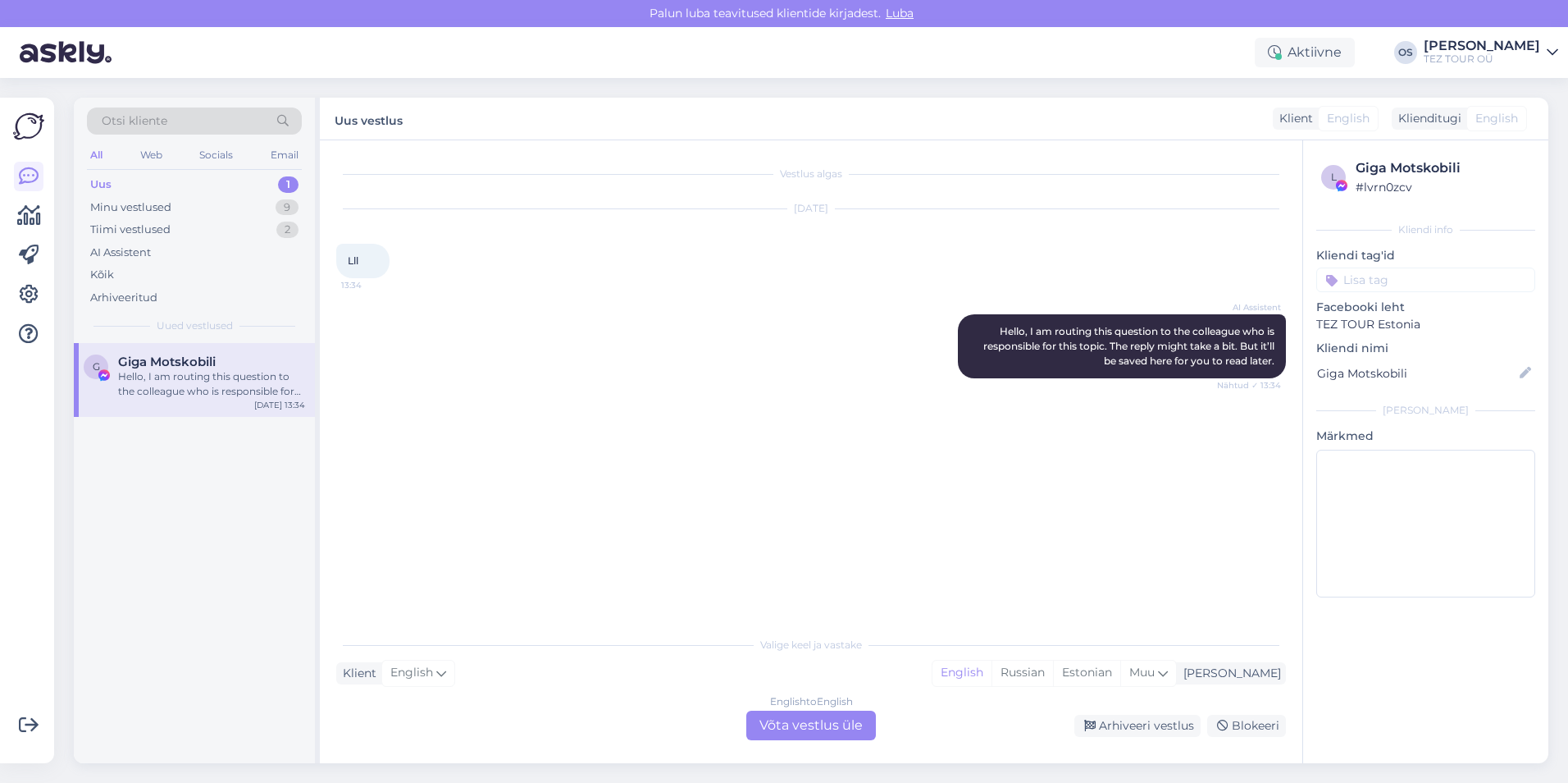
click at [812, 722] on div "English to English Võta vestlus üle" at bounding box center [812, 725] width 130 height 30
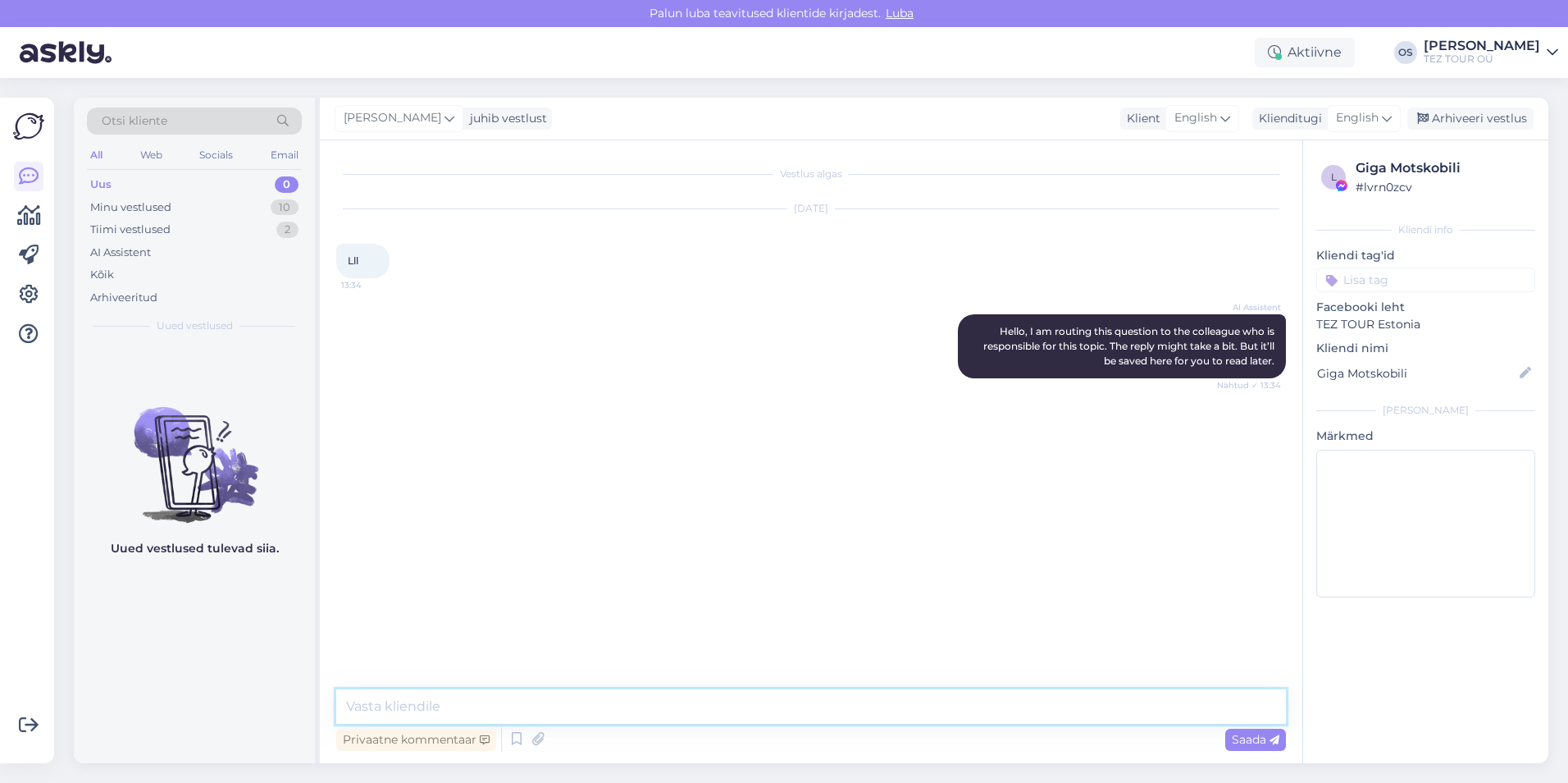
click at [374, 694] on textarea at bounding box center [811, 706] width 949 height 34
type textarea "hello"
click at [1397, 279] on input at bounding box center [1426, 280] width 219 height 24
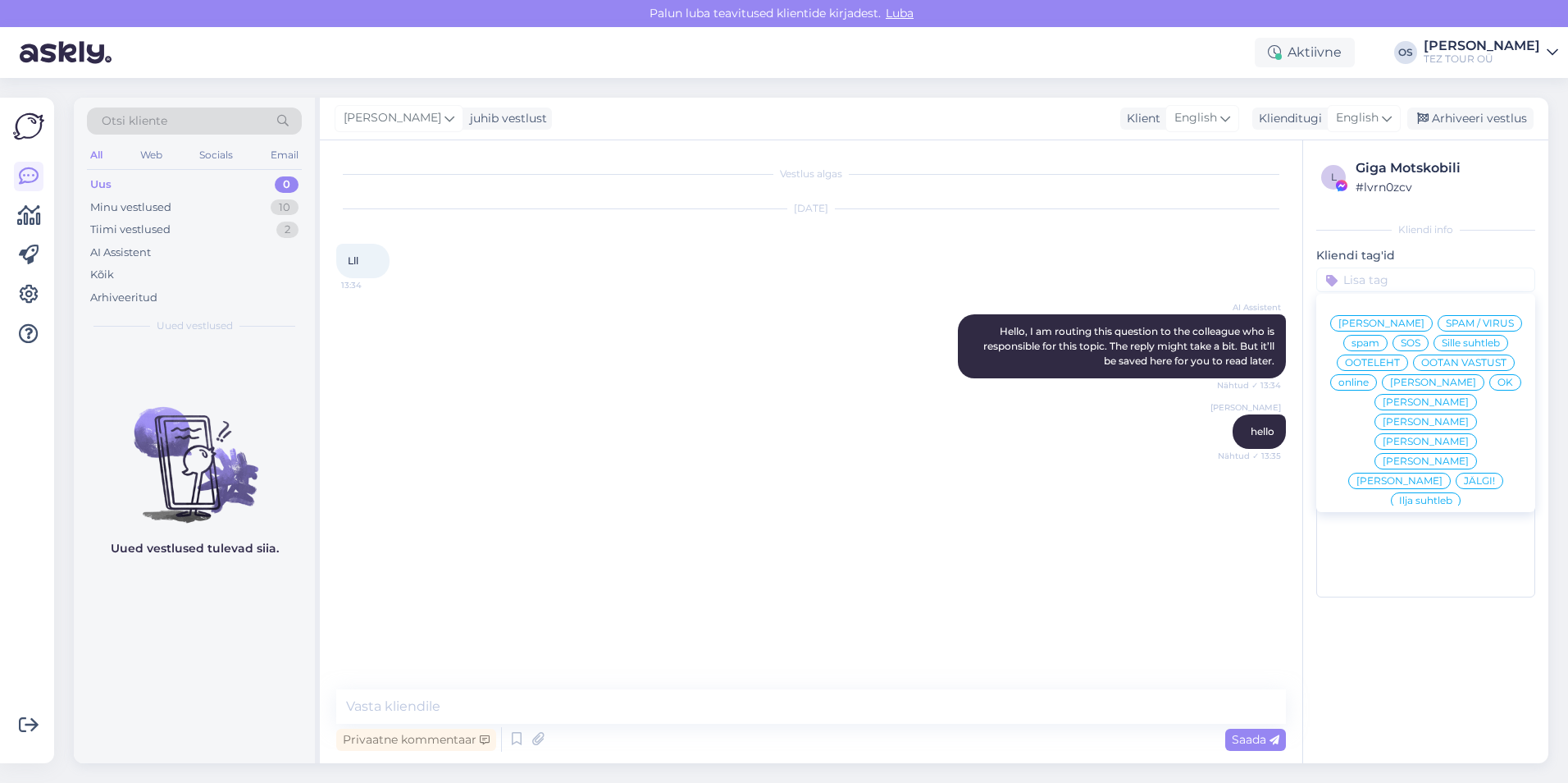
click at [1395, 387] on span "[PERSON_NAME]" at bounding box center [1433, 382] width 86 height 10
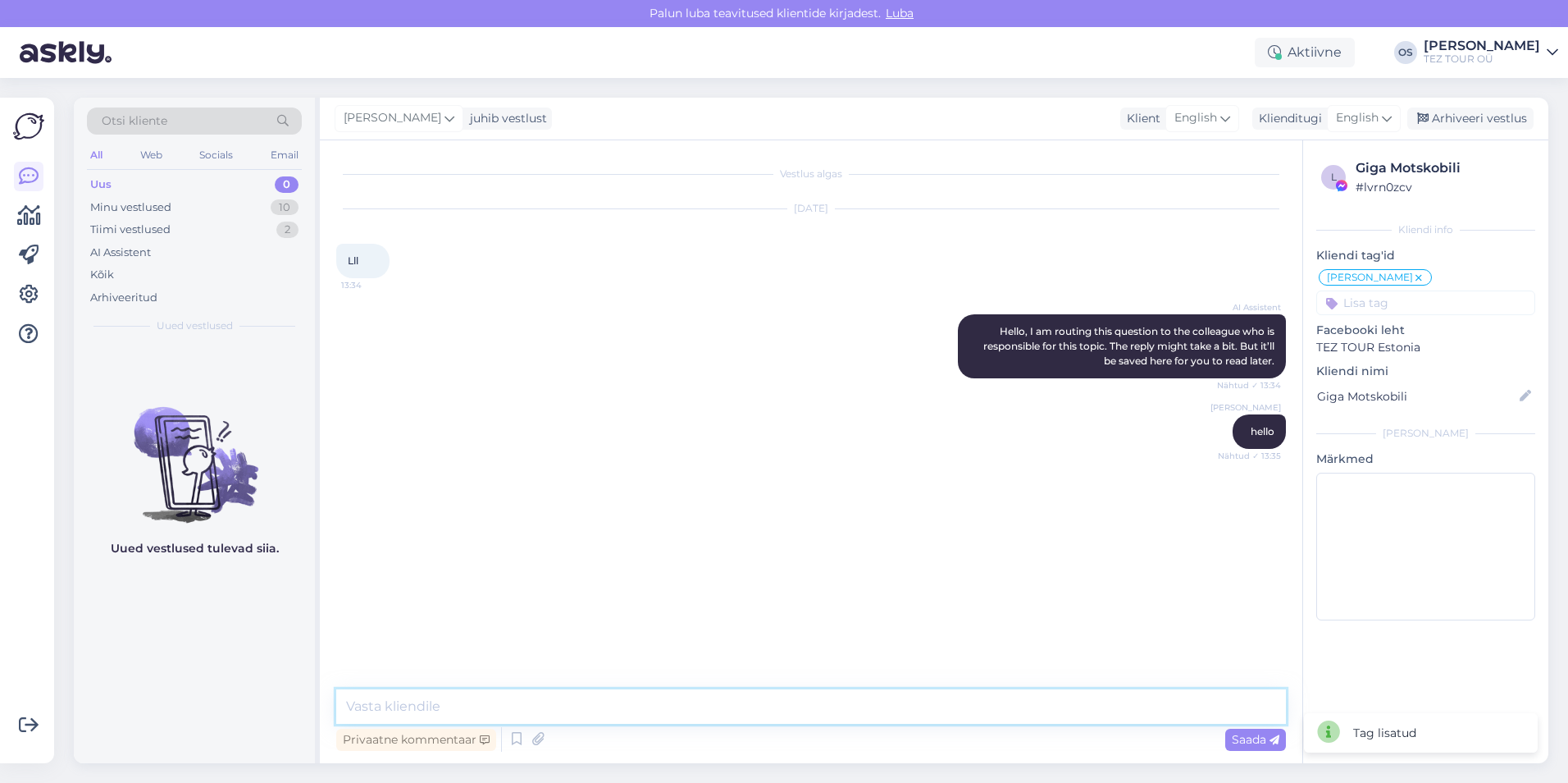
click at [490, 719] on textarea at bounding box center [811, 706] width 949 height 34
click at [150, 204] on div "Minu vestlused" at bounding box center [131, 207] width 81 height 16
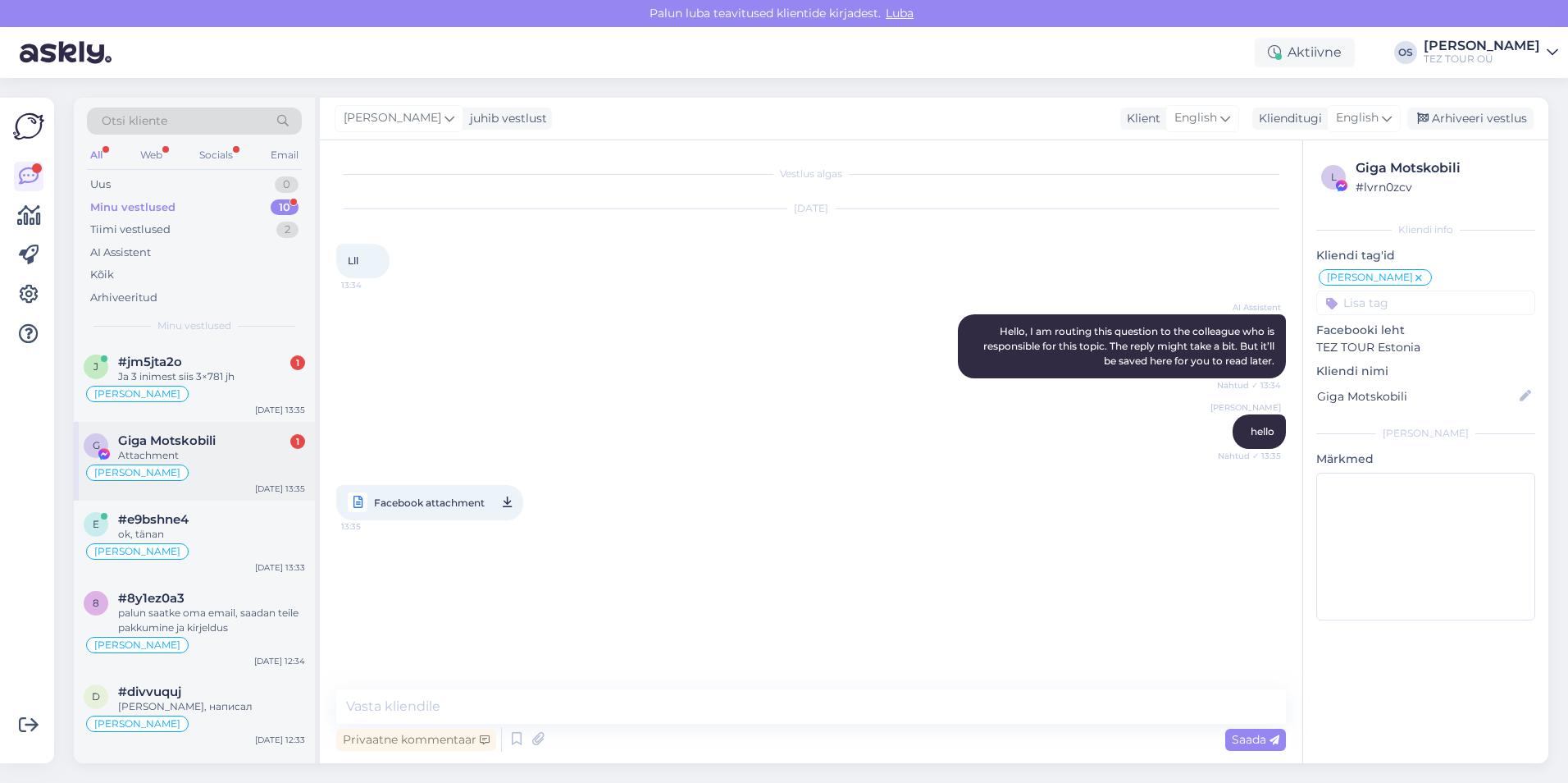
click at [202, 455] on div "Attachment" at bounding box center [211, 456] width 187 height 14
click at [500, 502] on link "Facebook attachment 13:35" at bounding box center [429, 502] width 187 height 35
click at [401, 705] on textarea at bounding box center [811, 706] width 949 height 34
click at [215, 371] on div at bounding box center [211, 376] width 187 height 14
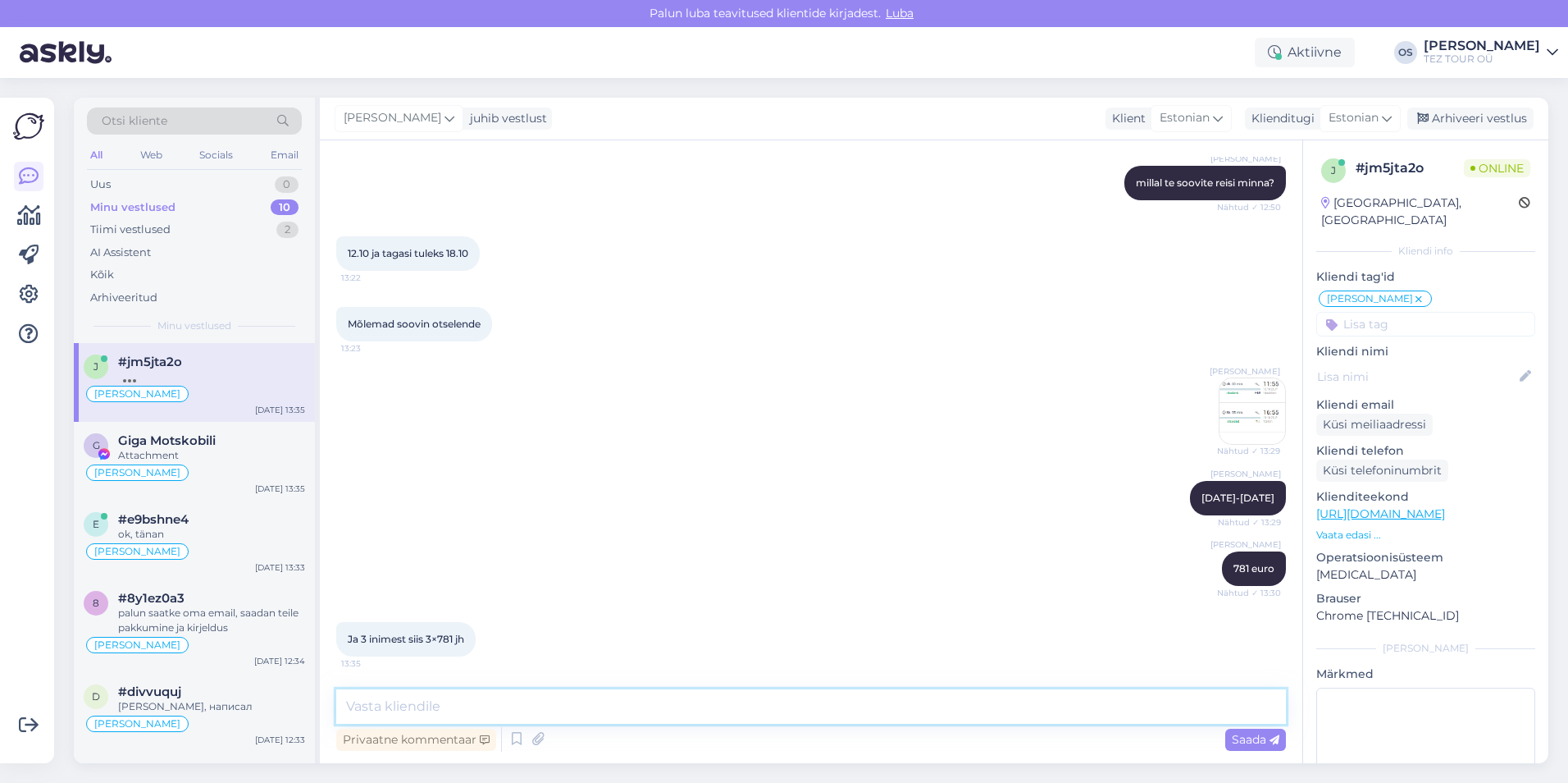
click at [454, 692] on textarea at bounding box center [811, 706] width 949 height 34
type textarea "j"
type textarea "jah"
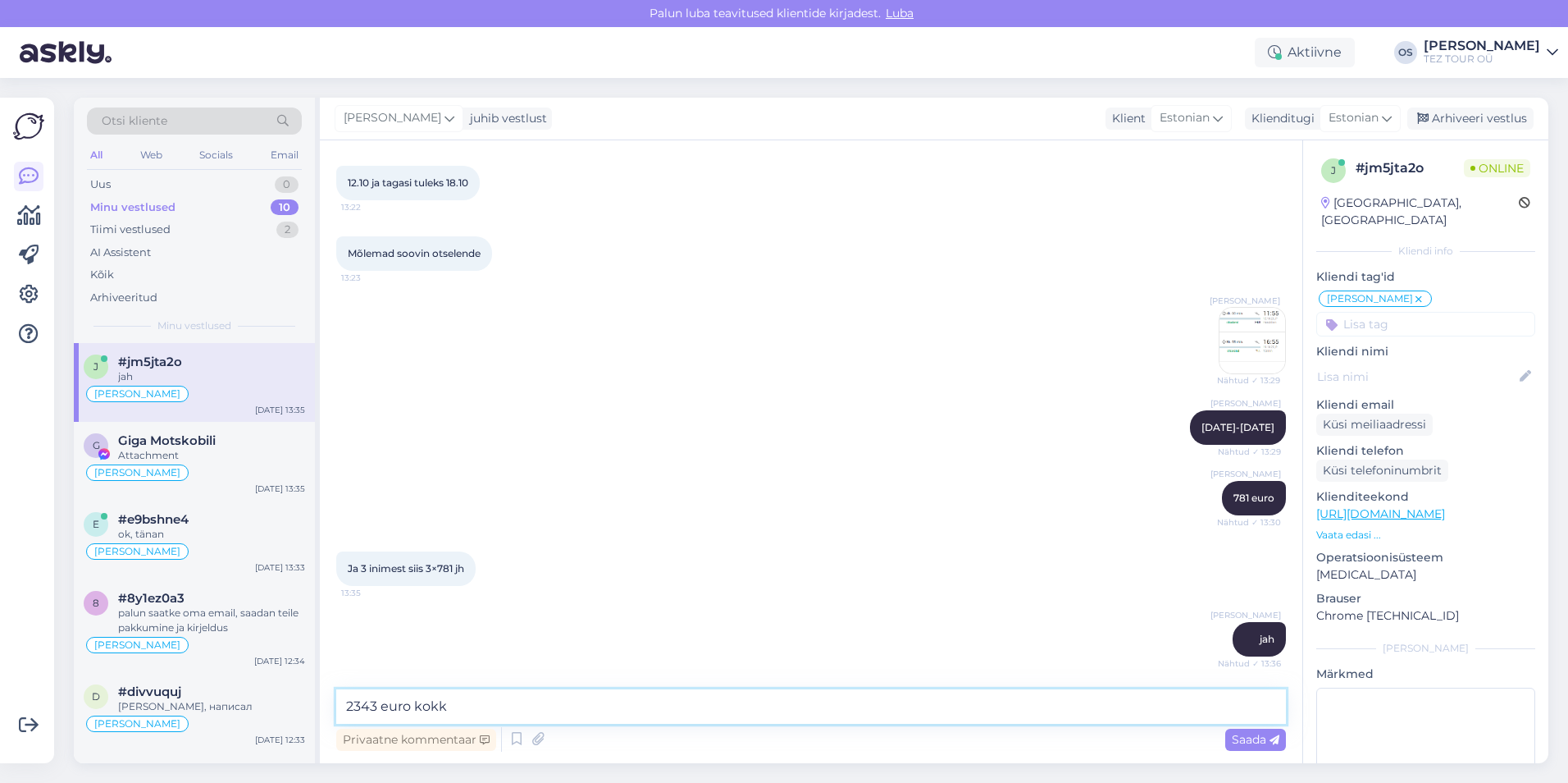
type textarea "2343 euro kokku"
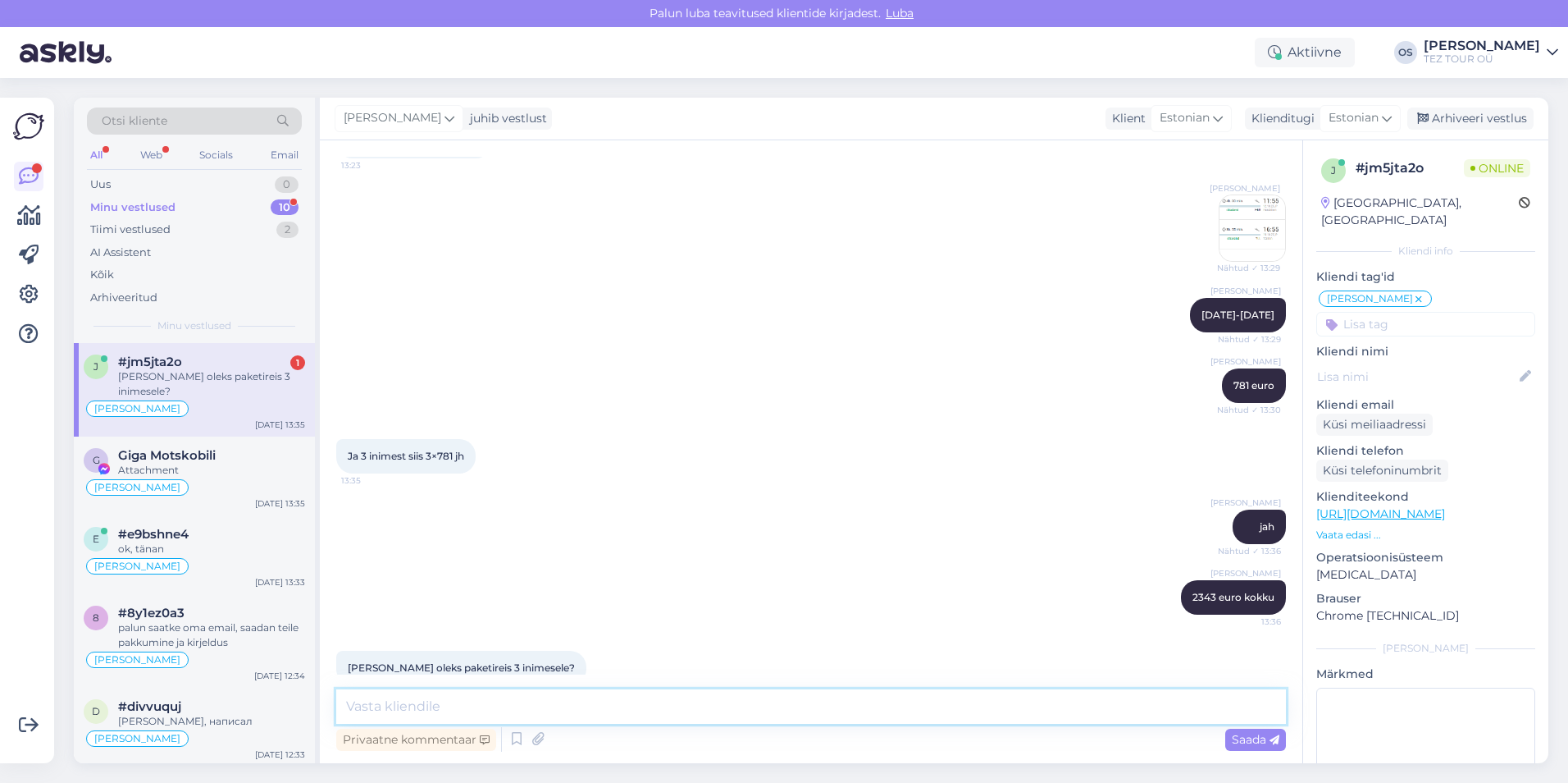
scroll to position [843, 0]
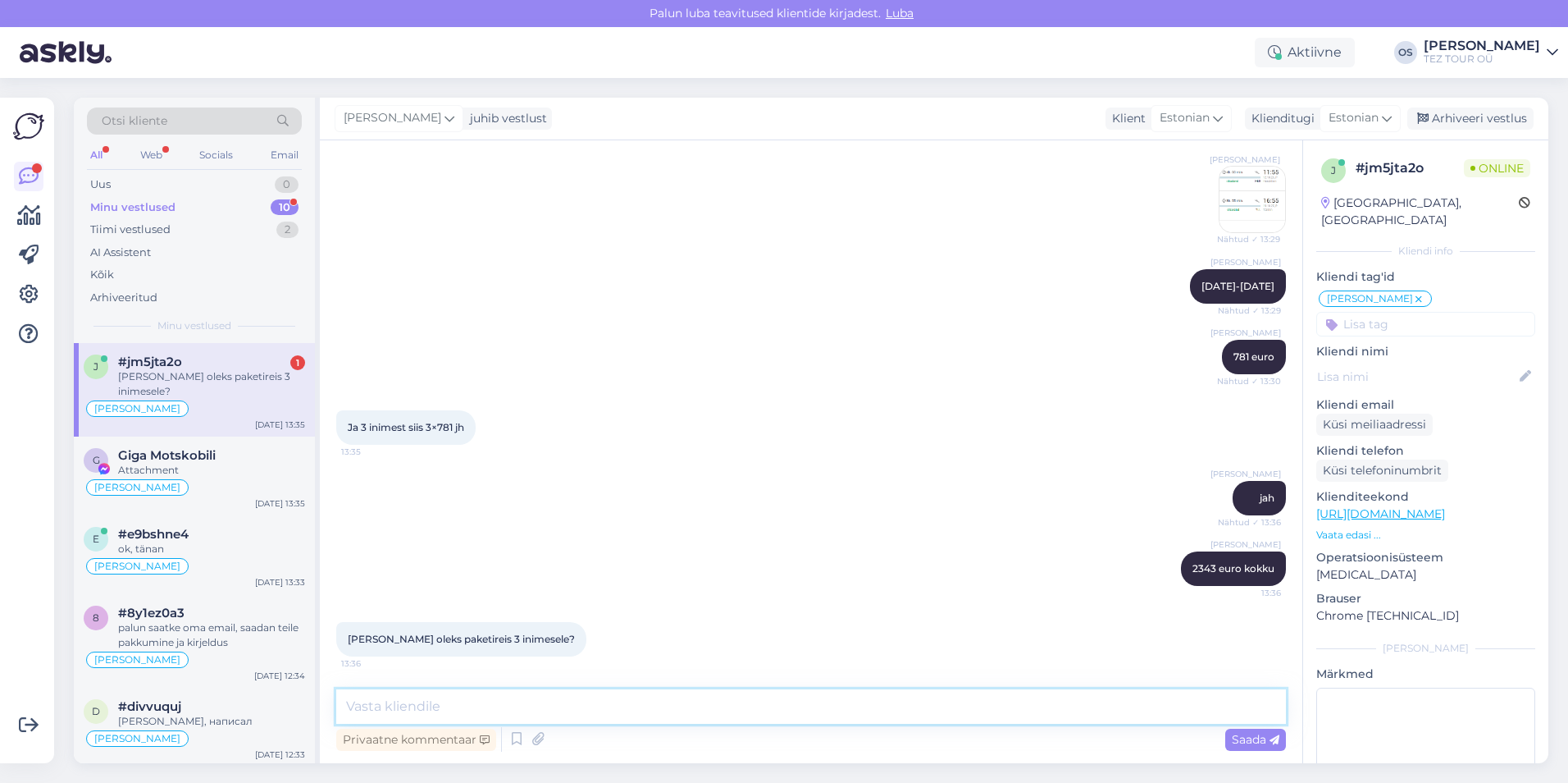
click at [457, 703] on textarea at bounding box center [811, 706] width 949 height 34
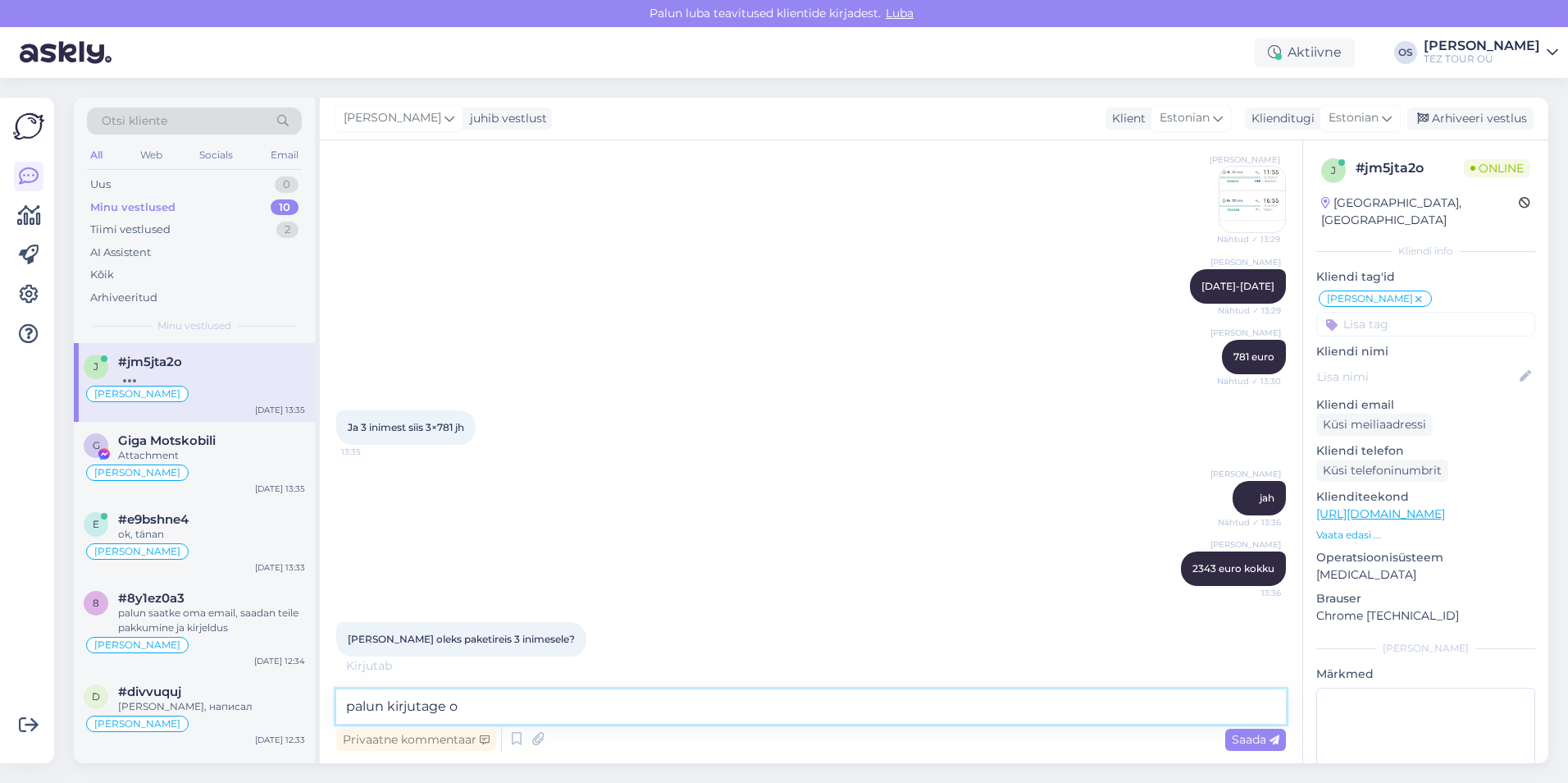
scroll to position [913, 0]
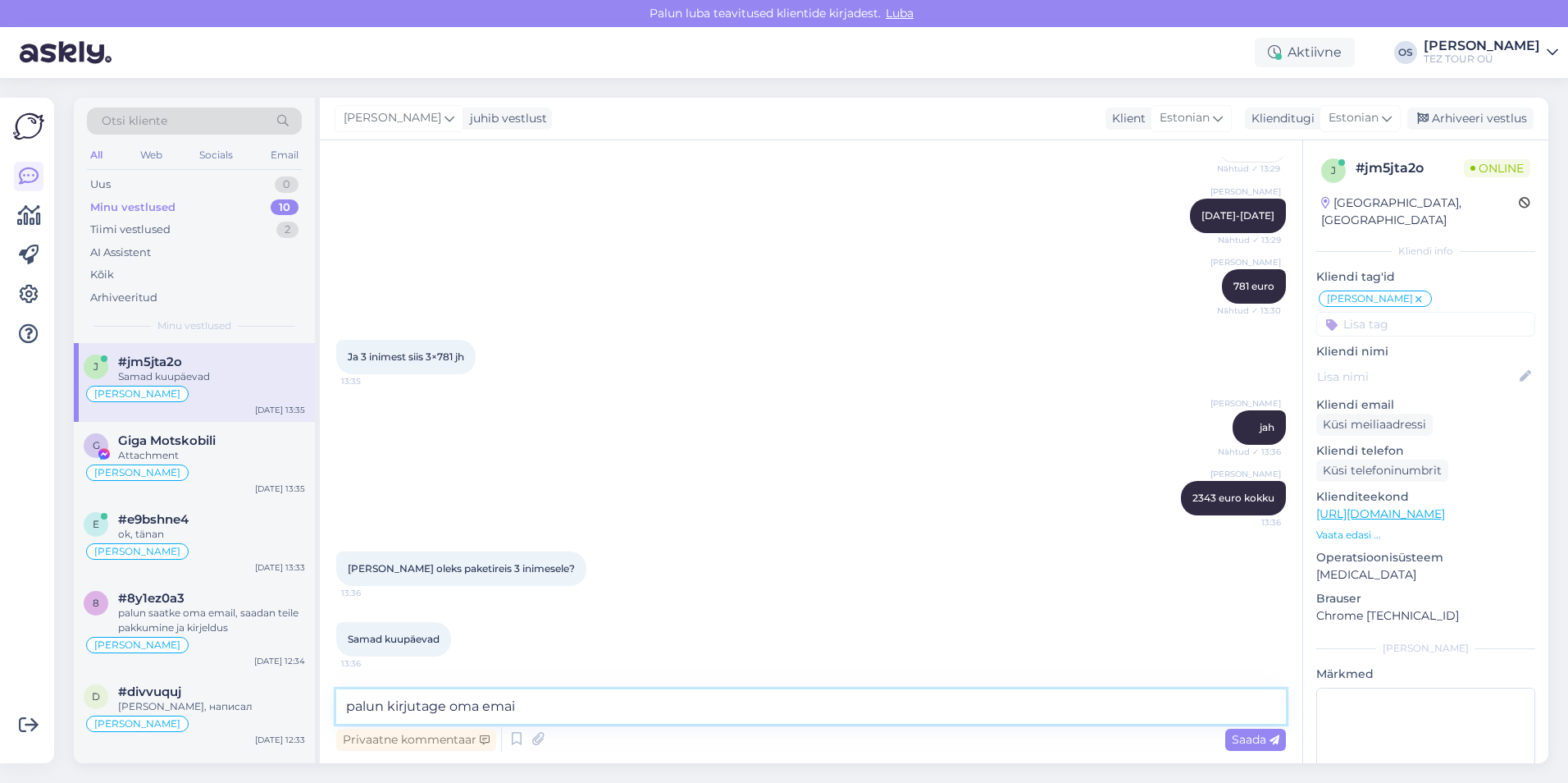
type textarea "palun kirjutage oma email"
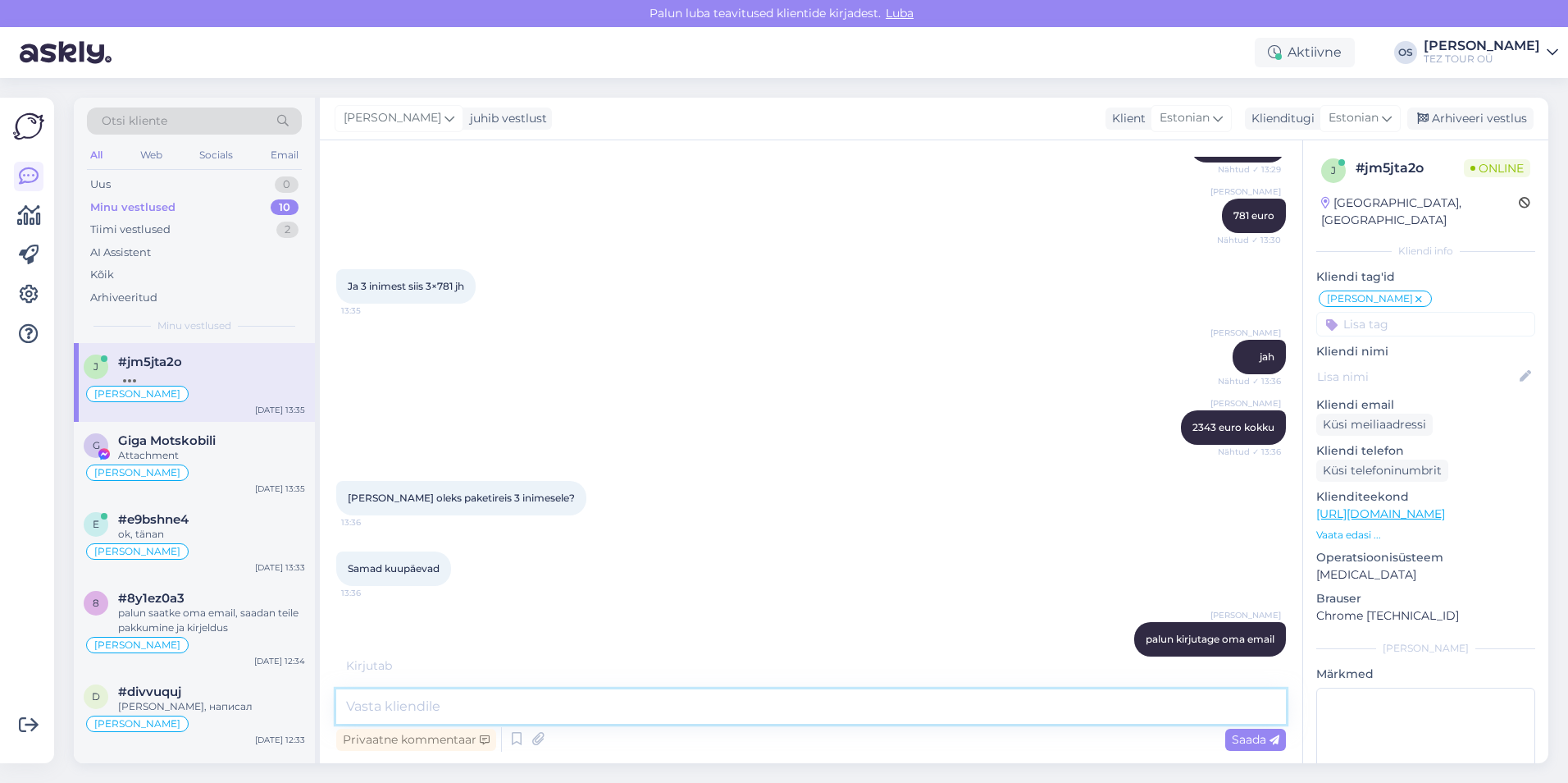
scroll to position [1055, 0]
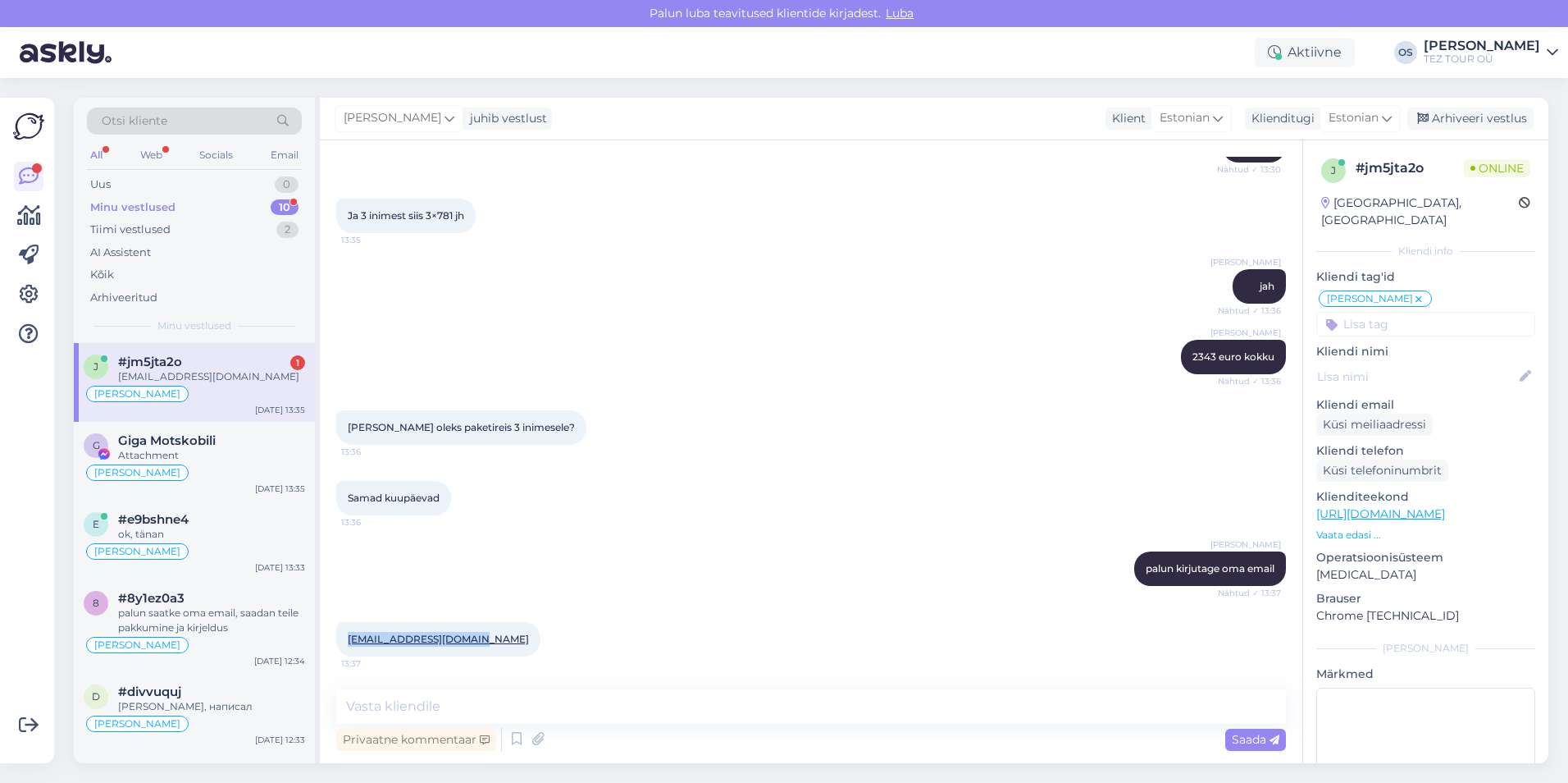
drag, startPoint x: 345, startPoint y: 637, endPoint x: 475, endPoint y: 642, distance: 130.1
click at [475, 642] on div "[EMAIL_ADDRESS][DOMAIN_NAME] 13:37" at bounding box center [438, 639] width 204 height 34
drag, startPoint x: 475, startPoint y: 642, endPoint x: 454, endPoint y: 638, distance: 21.4
copy link "[EMAIL_ADDRESS][DOMAIN_NAME]"
click at [372, 707] on textarea at bounding box center [811, 706] width 949 height 34
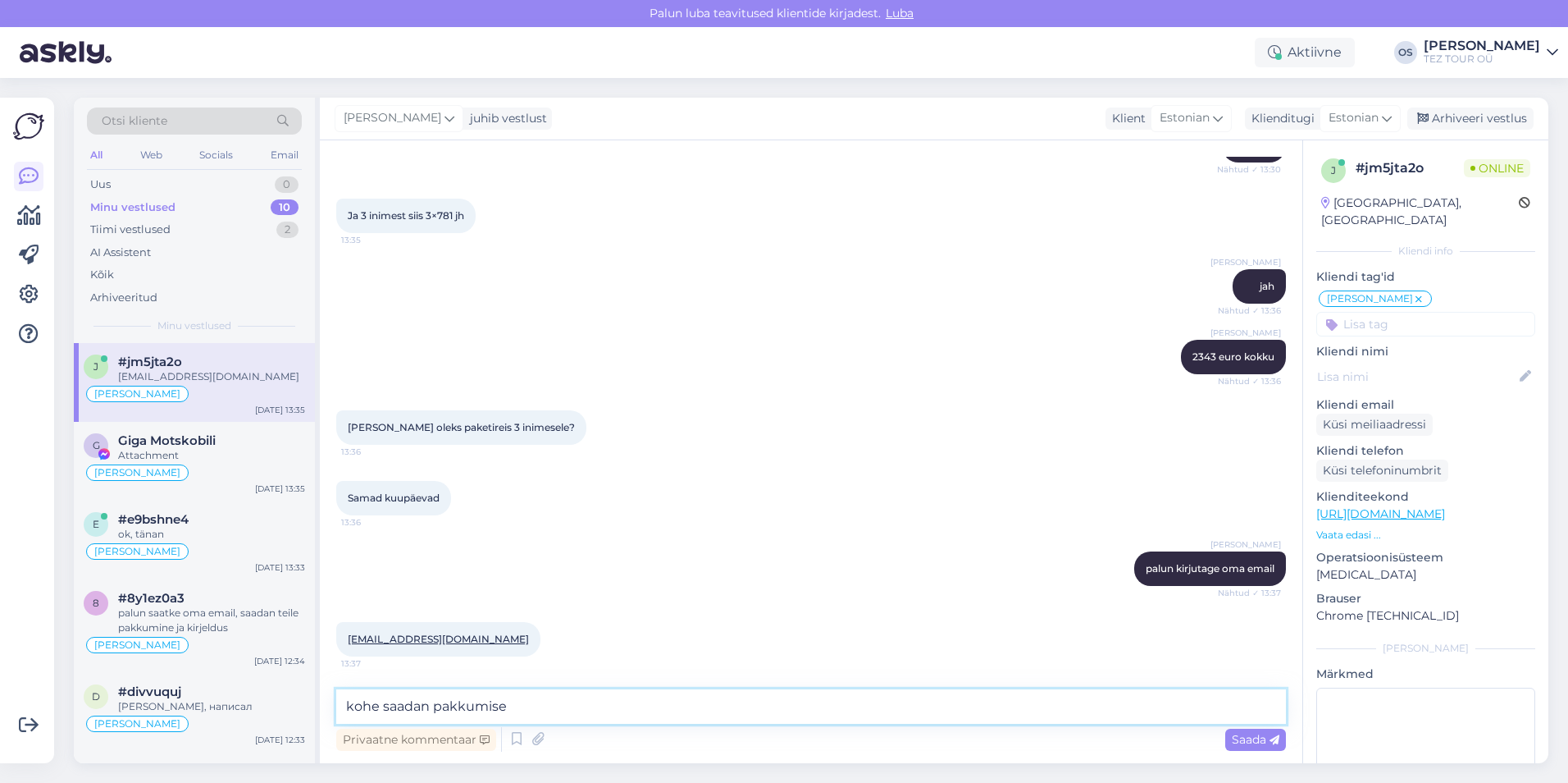
type textarea "kohe saadan pakkumised"
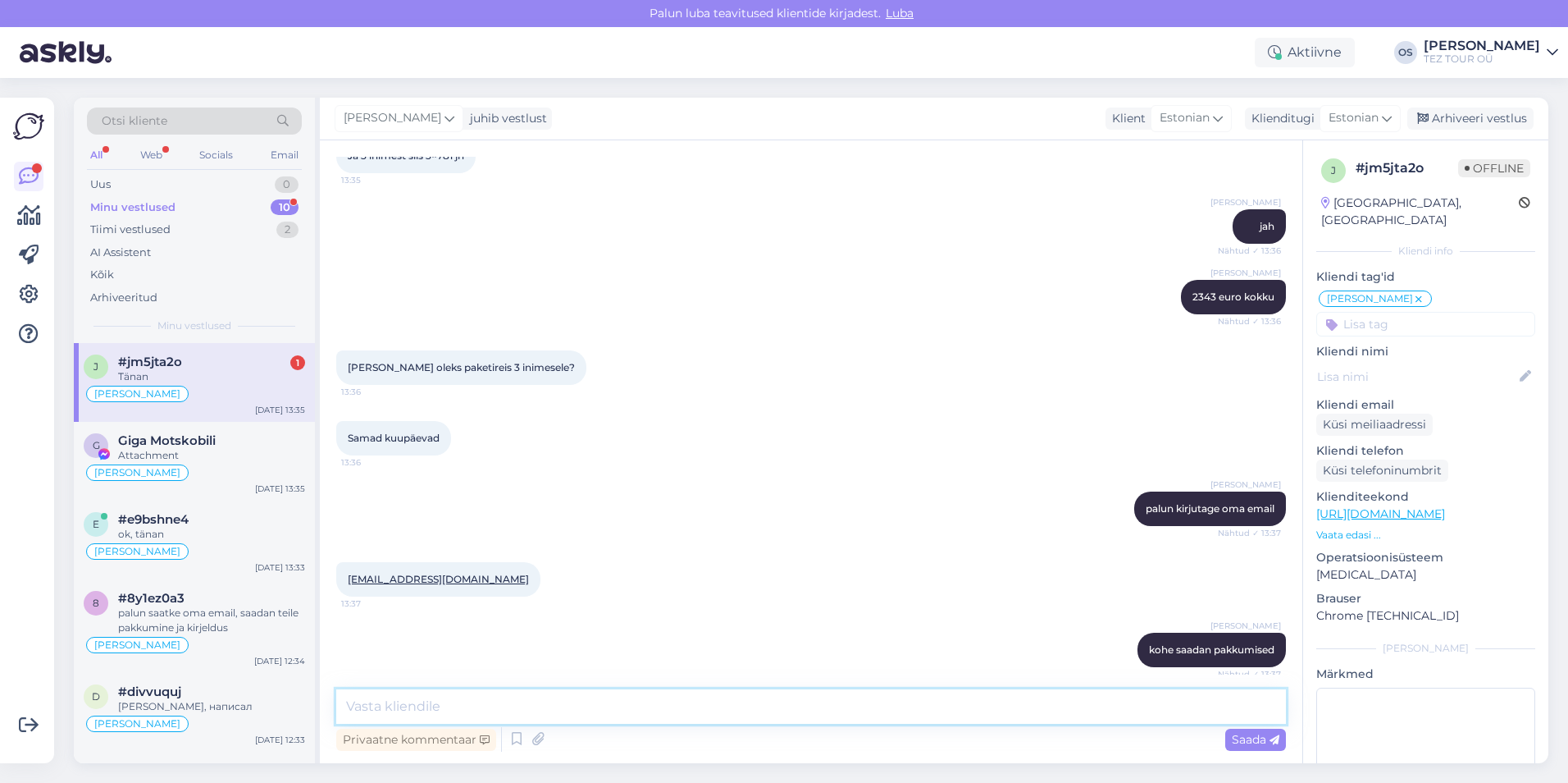
scroll to position [1195, 0]
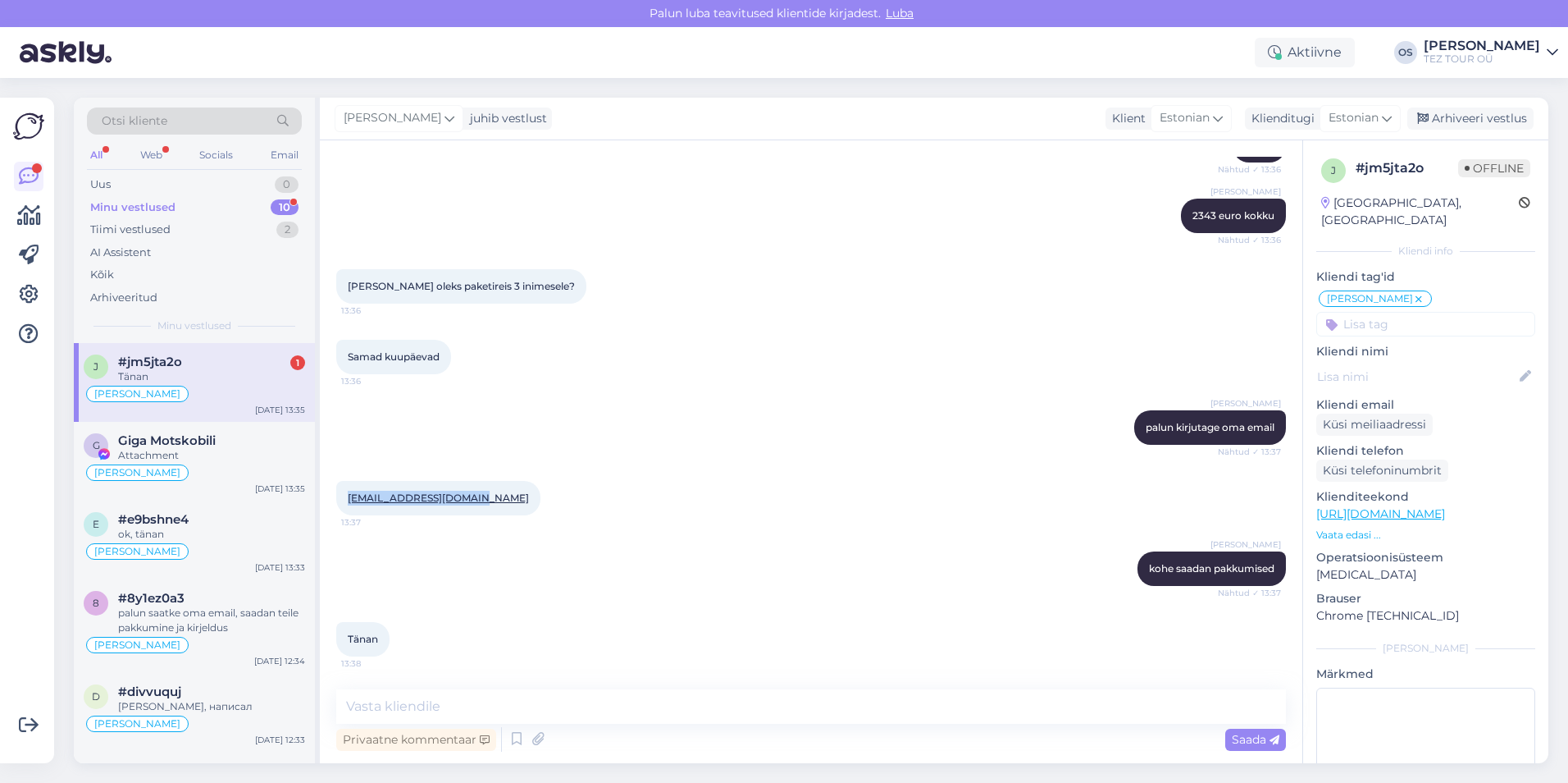
drag, startPoint x: 345, startPoint y: 497, endPoint x: 472, endPoint y: 496, distance: 127.0
click at [472, 496] on div "[EMAIL_ADDRESS][DOMAIN_NAME] 13:37" at bounding box center [438, 498] width 204 height 34
drag, startPoint x: 472, startPoint y: 496, endPoint x: 452, endPoint y: 494, distance: 20.1
copy link "[EMAIL_ADDRESS][DOMAIN_NAME]"
click at [369, 699] on textarea at bounding box center [811, 706] width 949 height 34
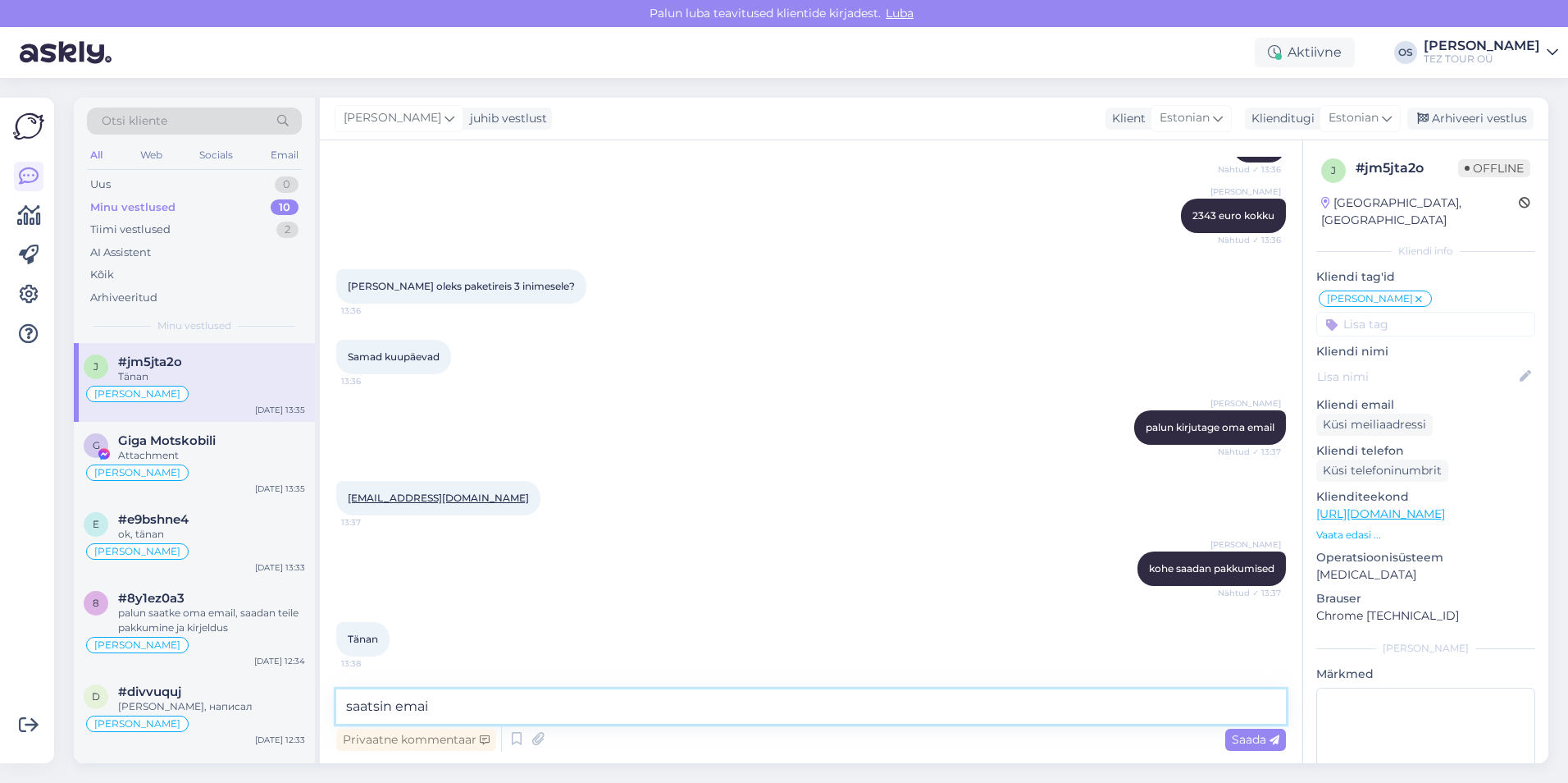
type textarea "saatsin email"
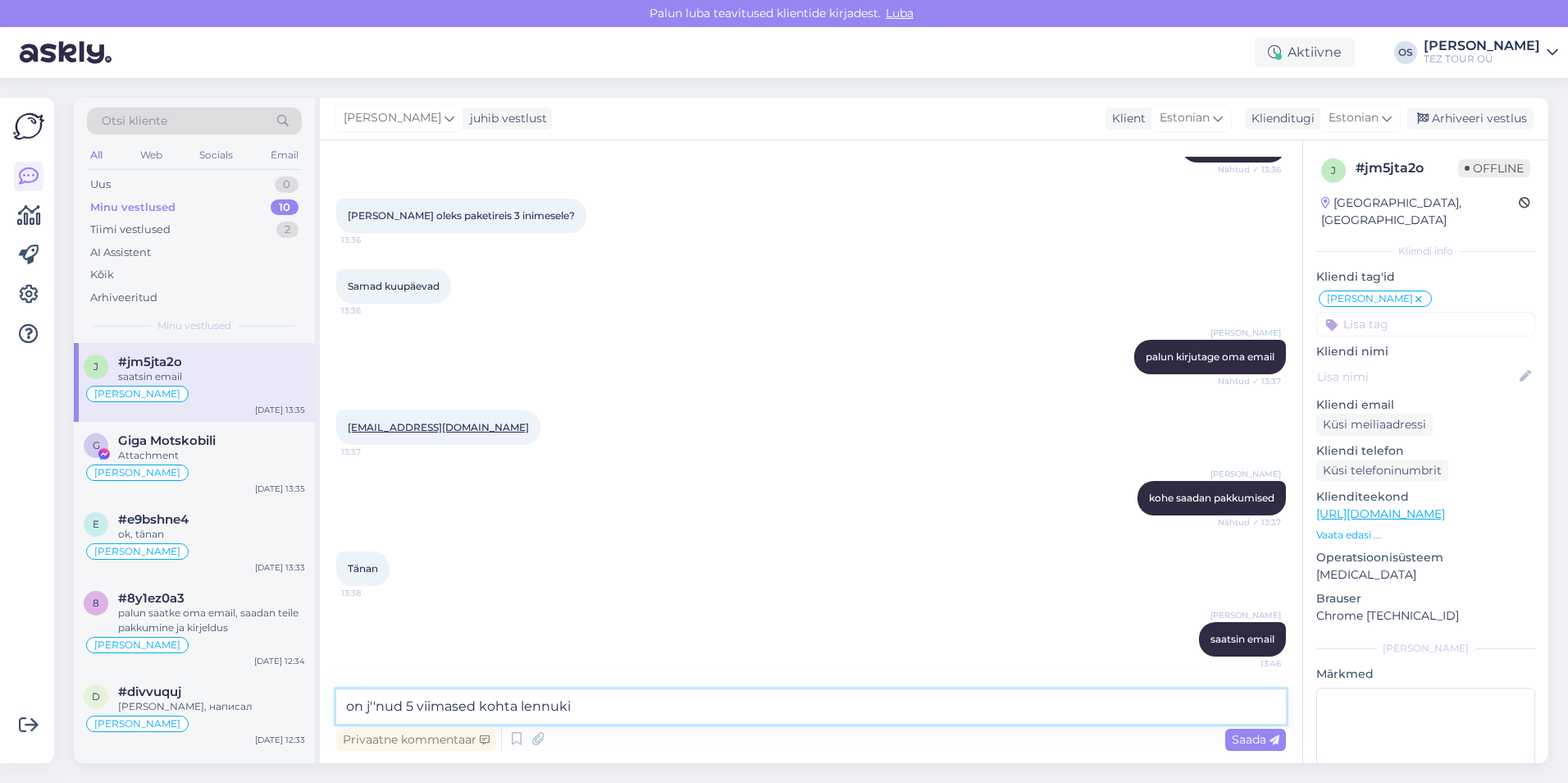
type textarea "on j''nud 5 viimased kohta lennukis"
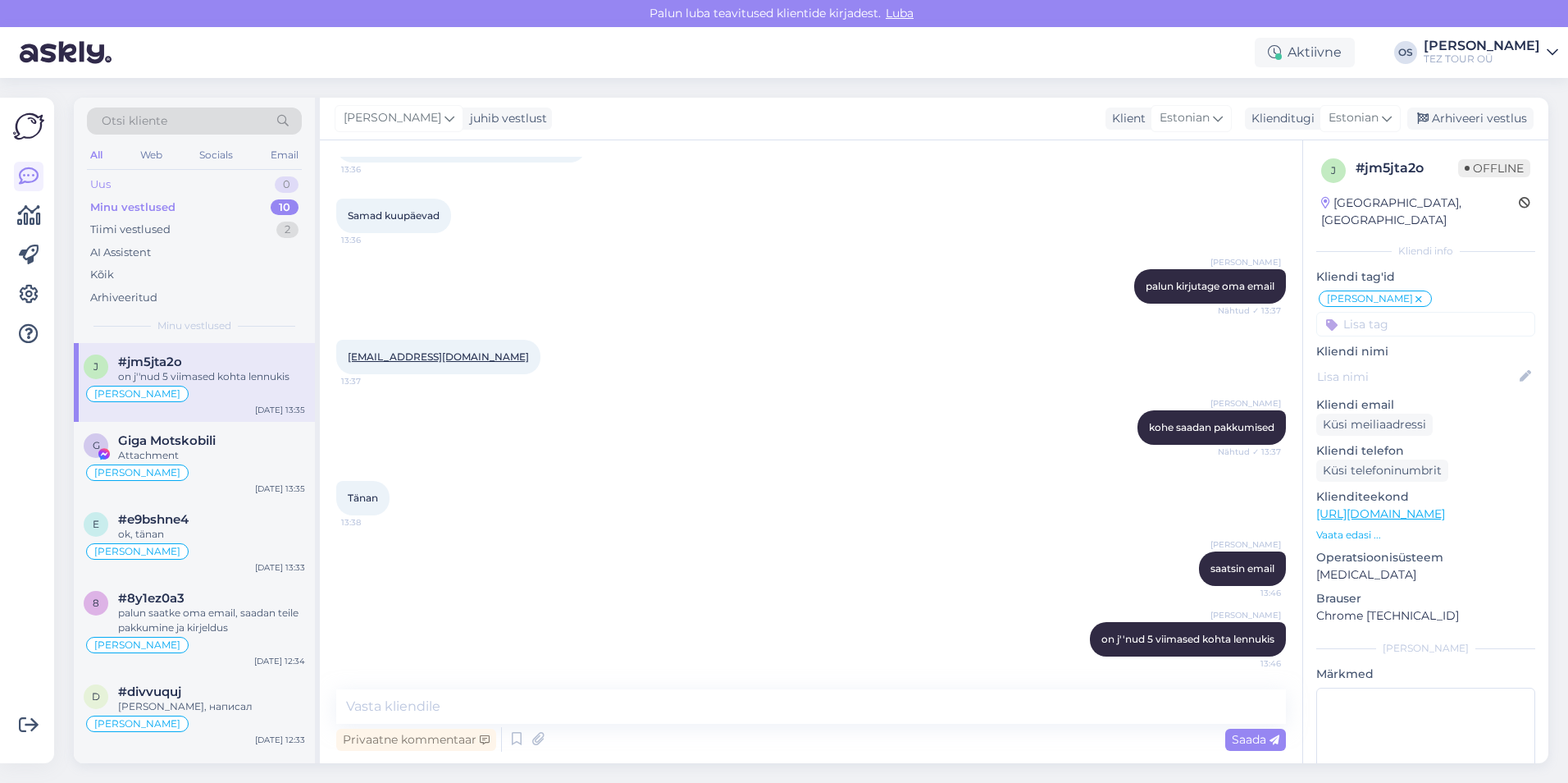
click at [140, 180] on div "Uus 0" at bounding box center [194, 184] width 215 height 23
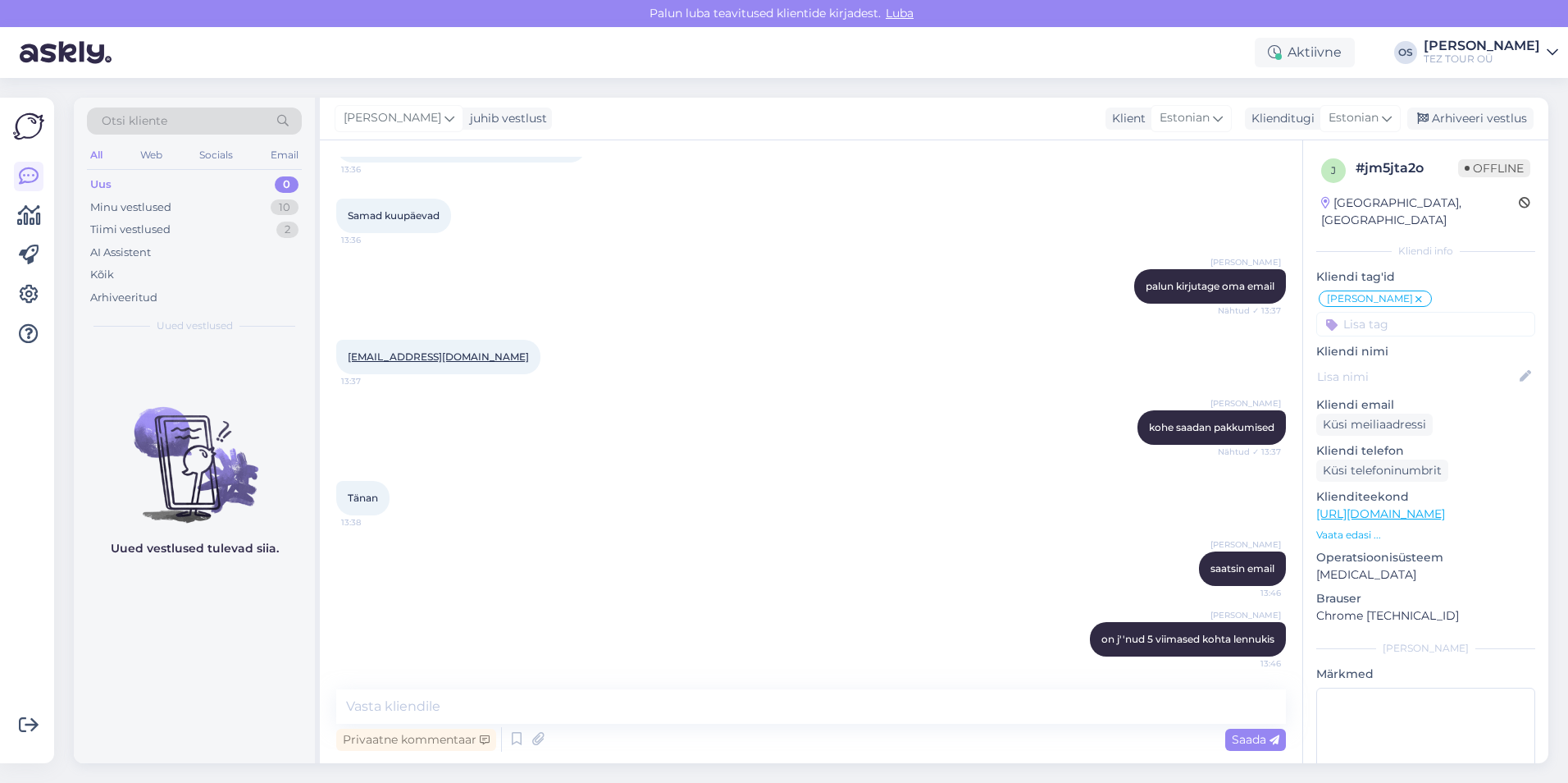
click at [113, 190] on div "Uus 0" at bounding box center [194, 184] width 215 height 23
click at [195, 212] on div "Minu vestlused 10" at bounding box center [194, 207] width 215 height 23
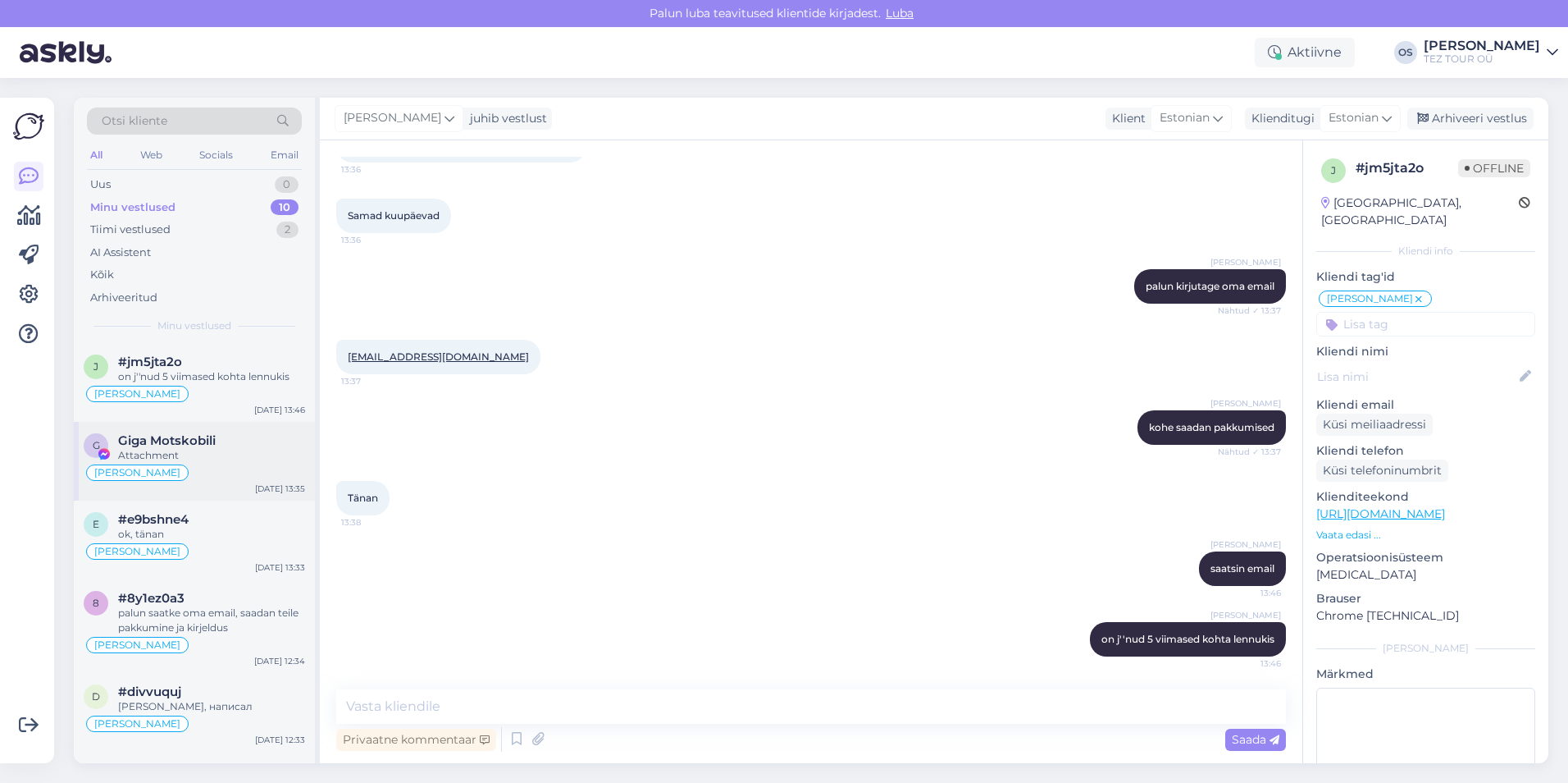
click at [193, 451] on div "Attachment" at bounding box center [211, 456] width 187 height 14
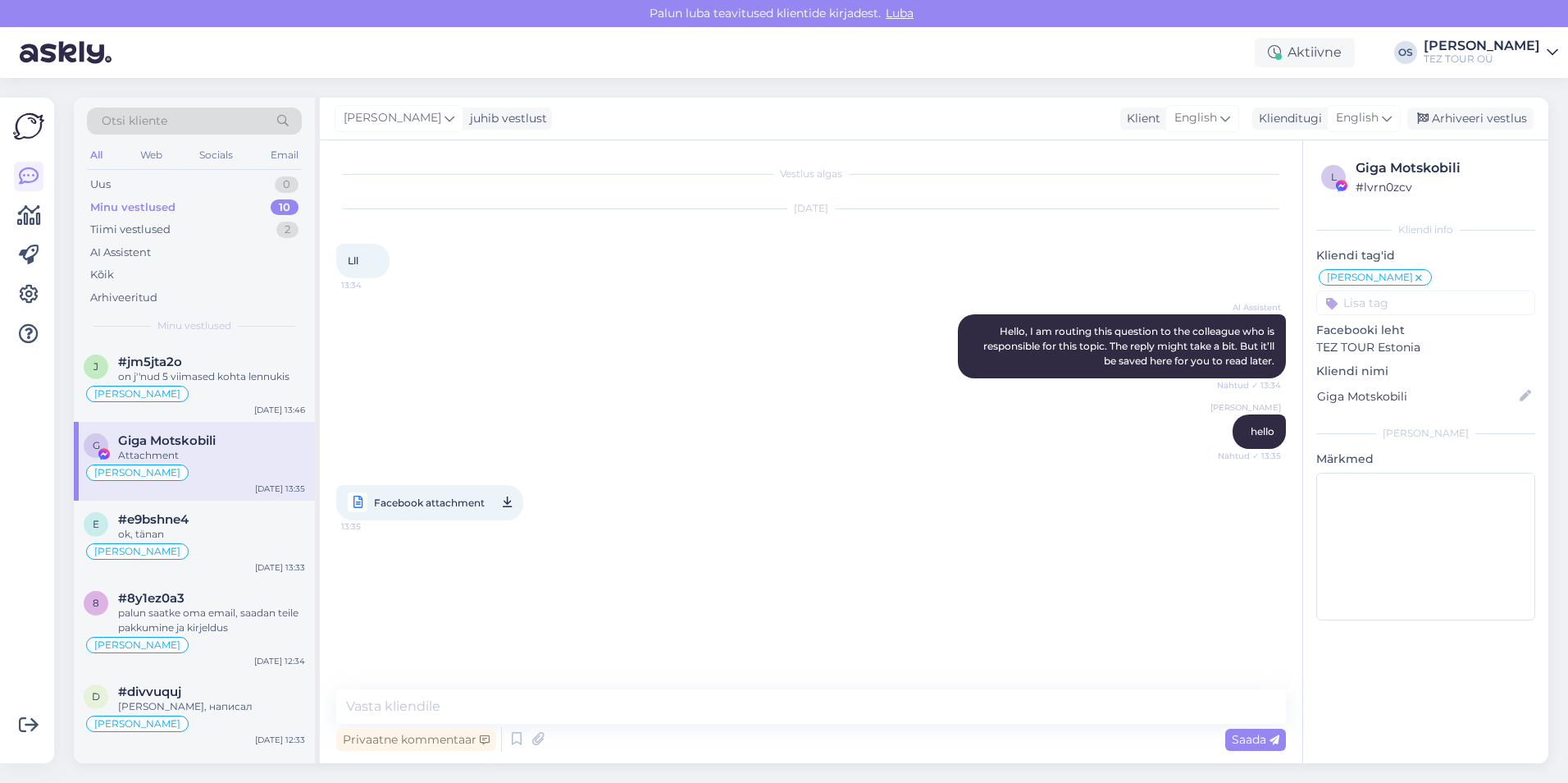
click at [504, 502] on icon at bounding box center [508, 502] width 9 height 21
click at [379, 706] on textarea at bounding box center [811, 706] width 949 height 34
type textarea "&"
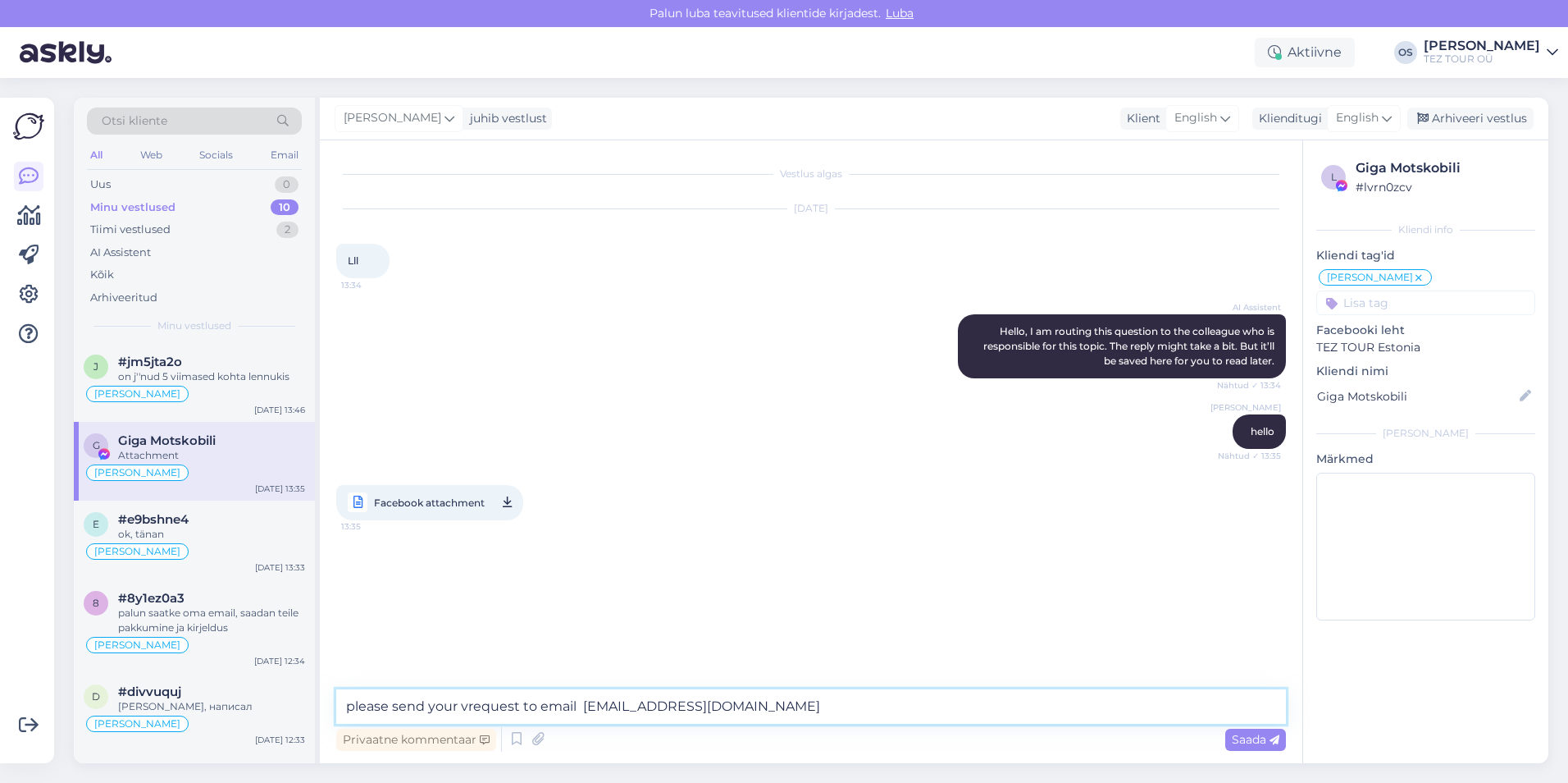
type textarea "please send your request to email [EMAIL_ADDRESS][DOMAIN_NAME]"
click at [755, 709] on textarea "please send your request to email [EMAIL_ADDRESS][DOMAIN_NAME]" at bounding box center [811, 706] width 949 height 34
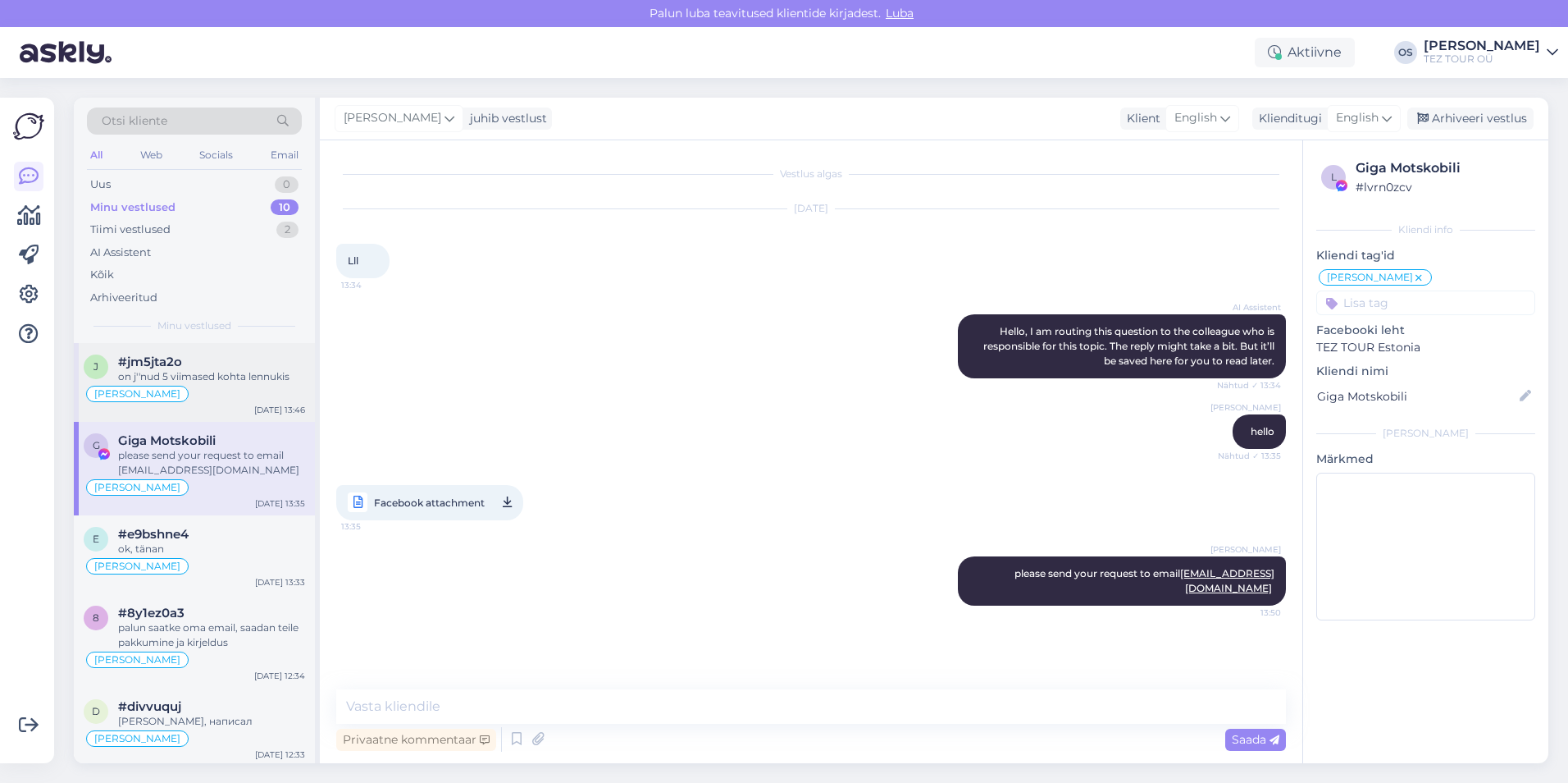
click at [183, 373] on div "on j''nud 5 viimased kohta lennukis" at bounding box center [211, 376] width 187 height 14
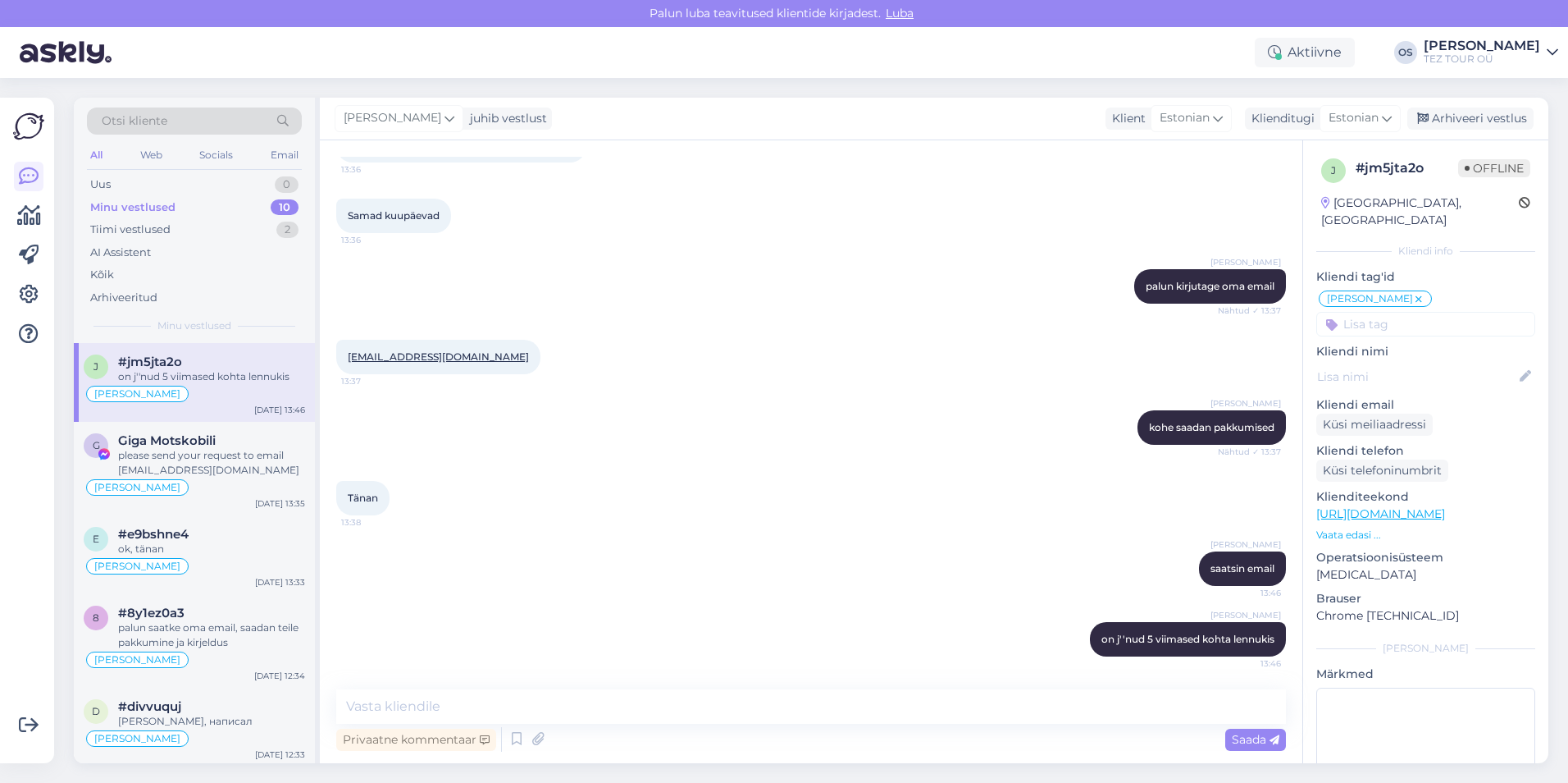
click at [158, 204] on div "Minu vestlused" at bounding box center [133, 207] width 86 height 16
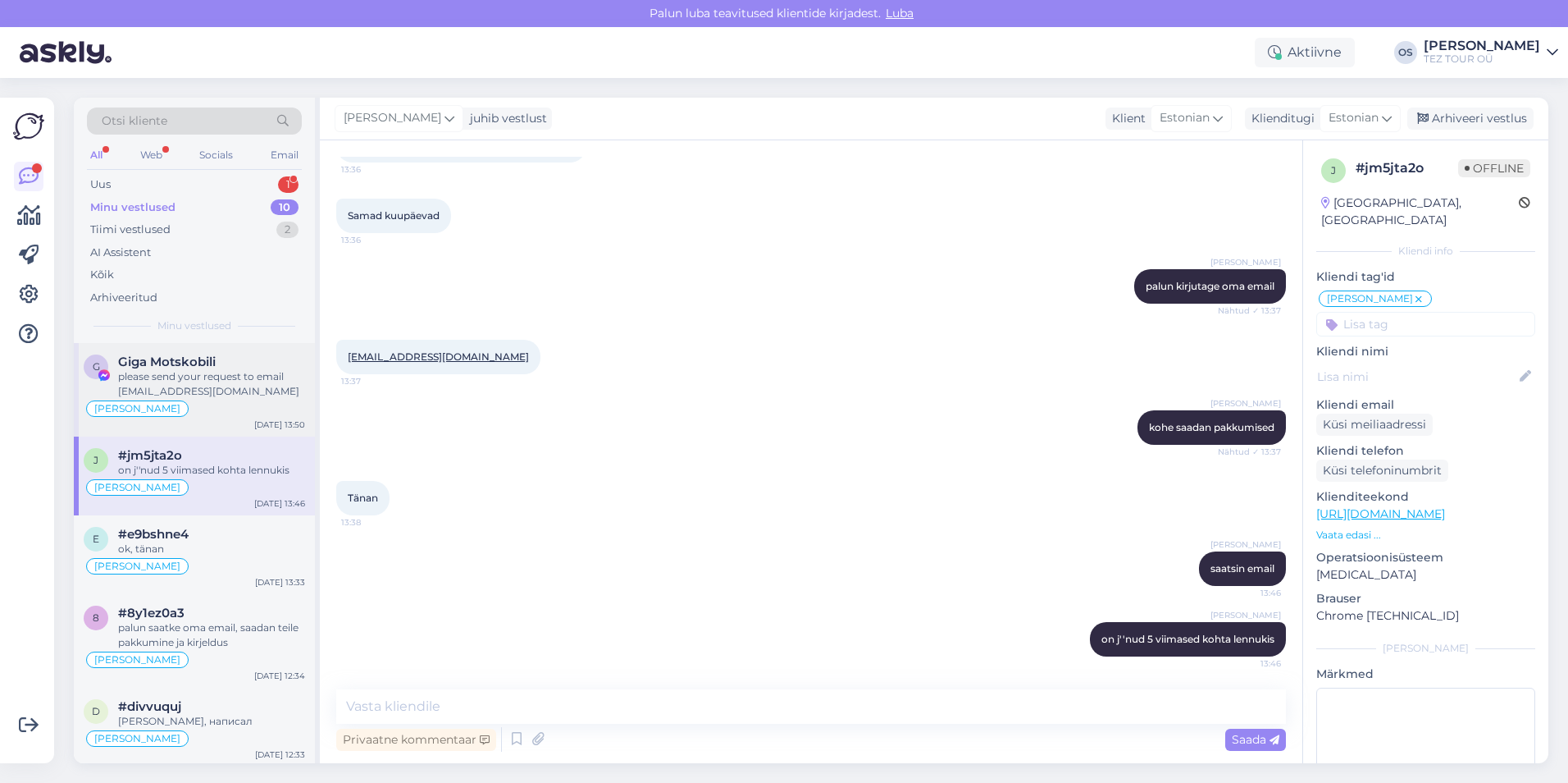
click at [189, 373] on div "please send your request to email [EMAIL_ADDRESS][DOMAIN_NAME]" at bounding box center [211, 383] width 187 height 30
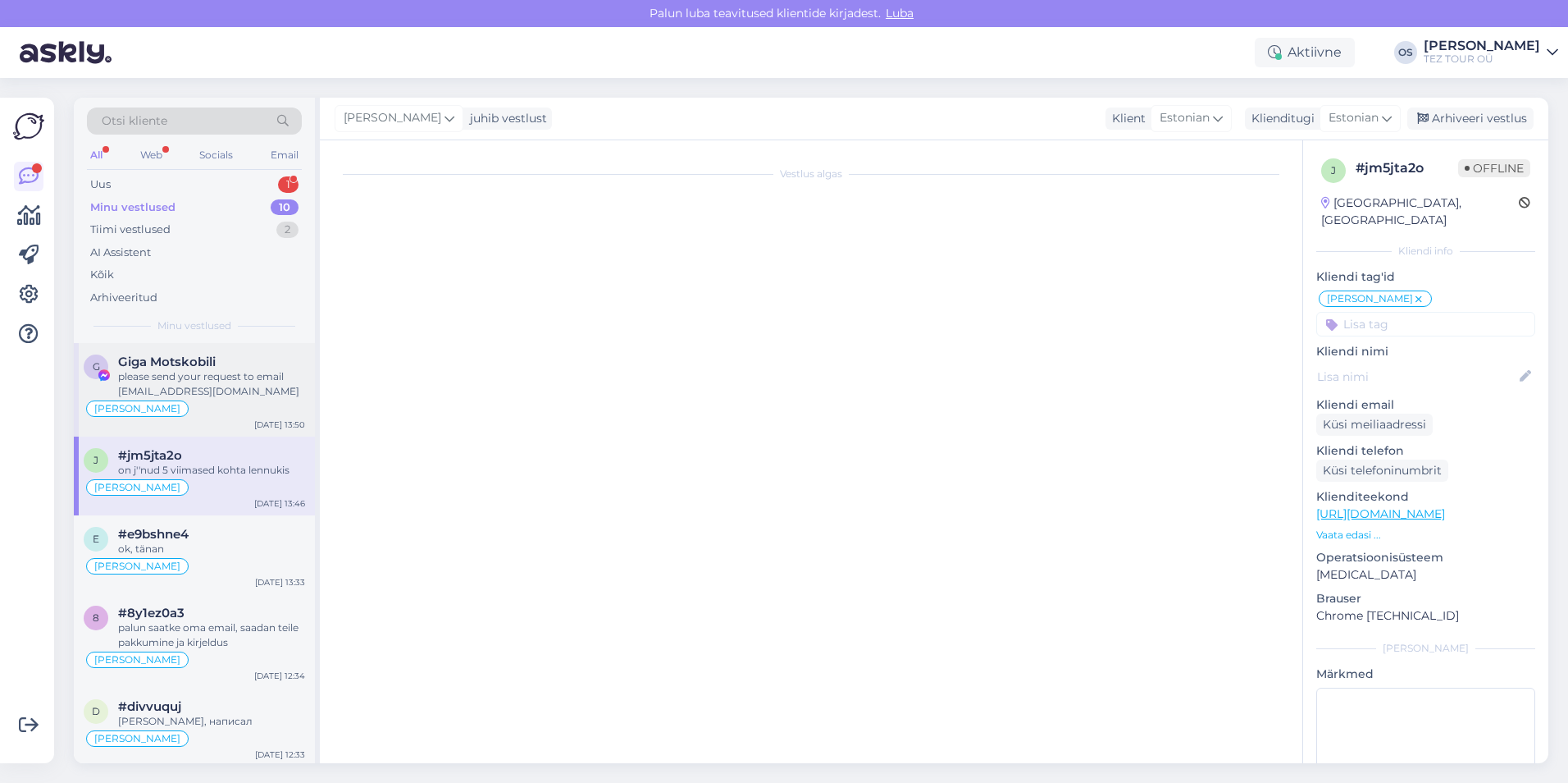
scroll to position [0, 0]
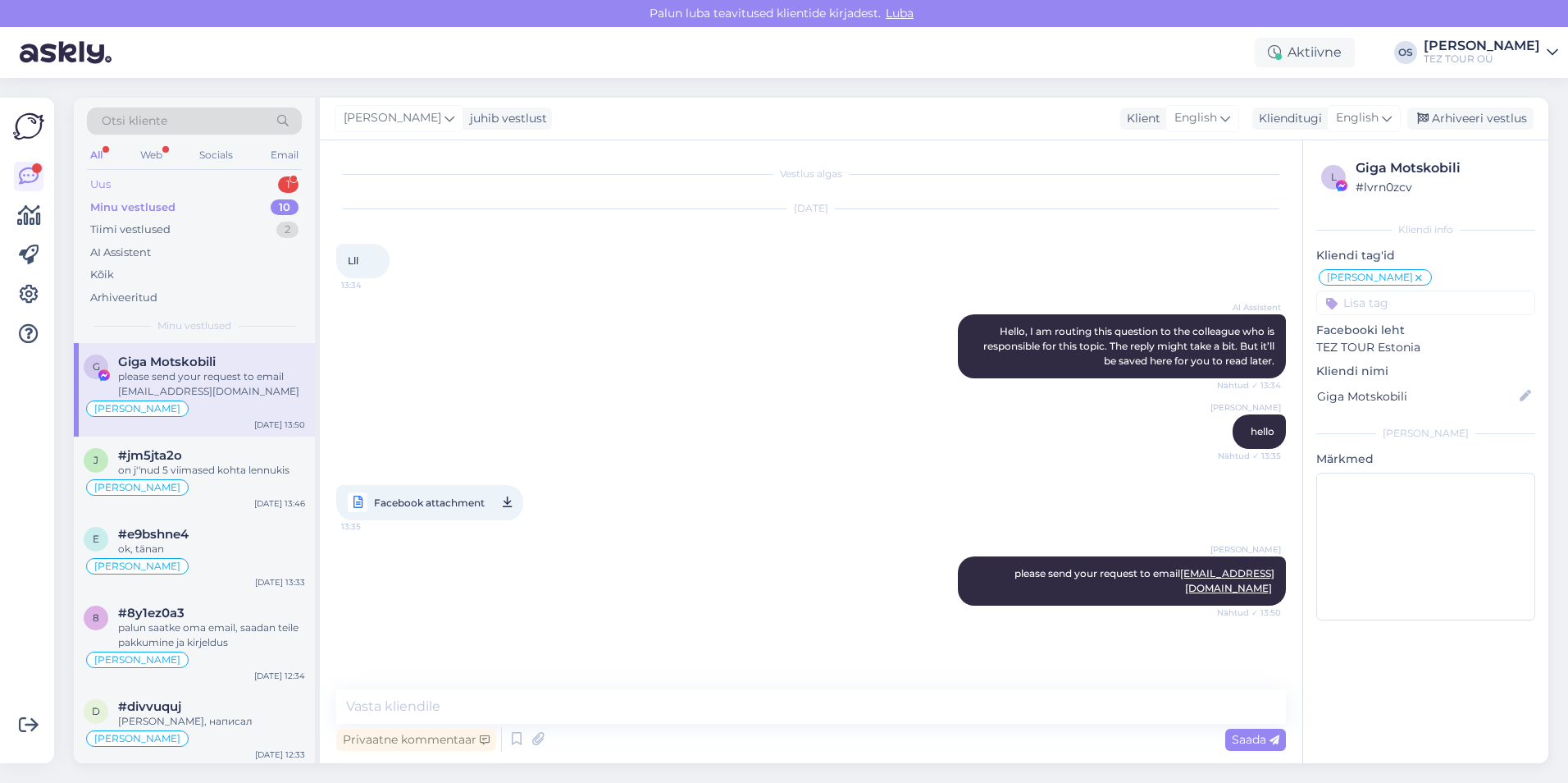
click at [158, 173] on div "Uus 1" at bounding box center [194, 184] width 215 height 23
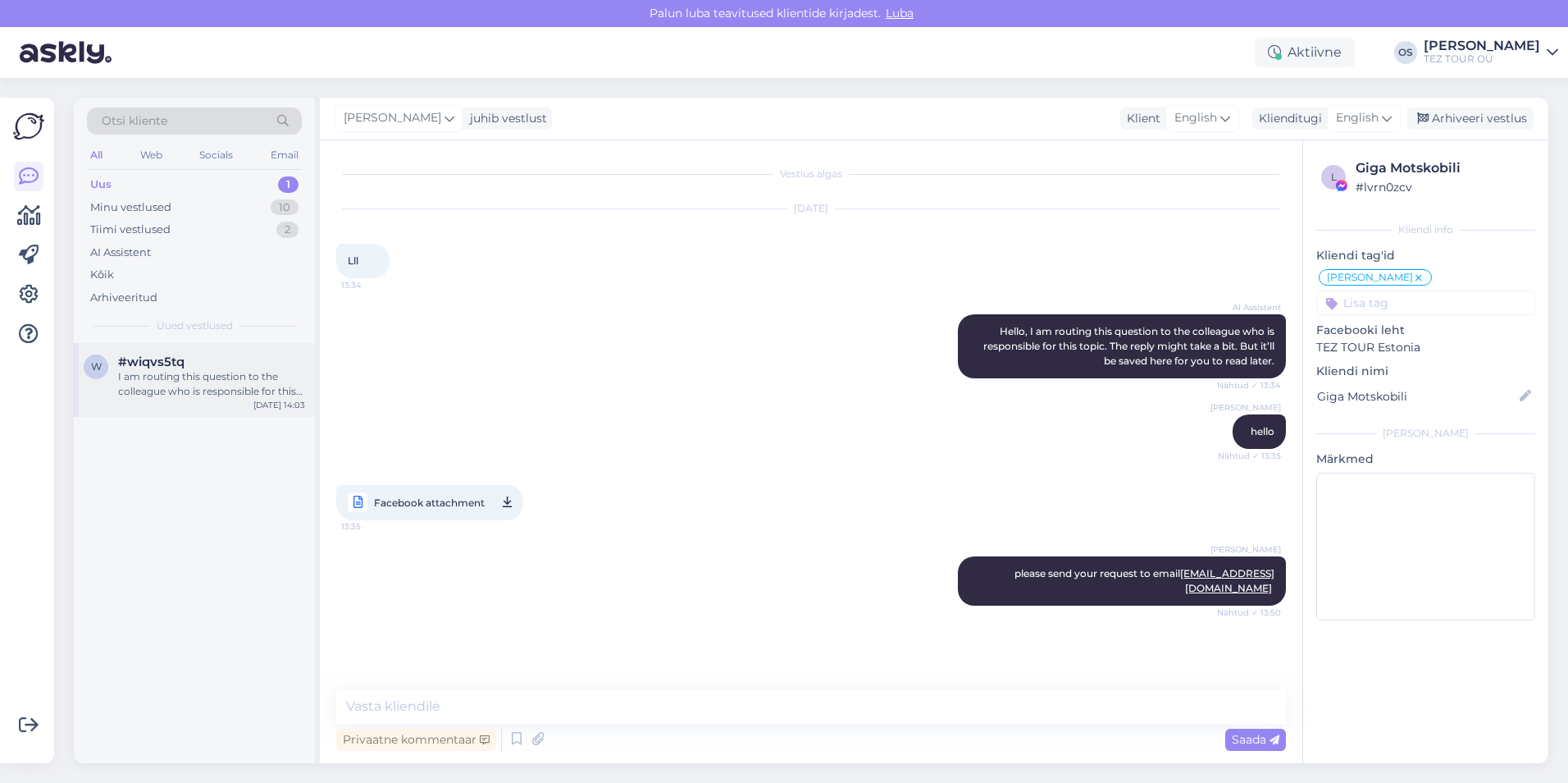
click at [216, 347] on div "w #wiqvs5tq I am routing this question to the colleague who is responsible for …" at bounding box center [194, 380] width 241 height 74
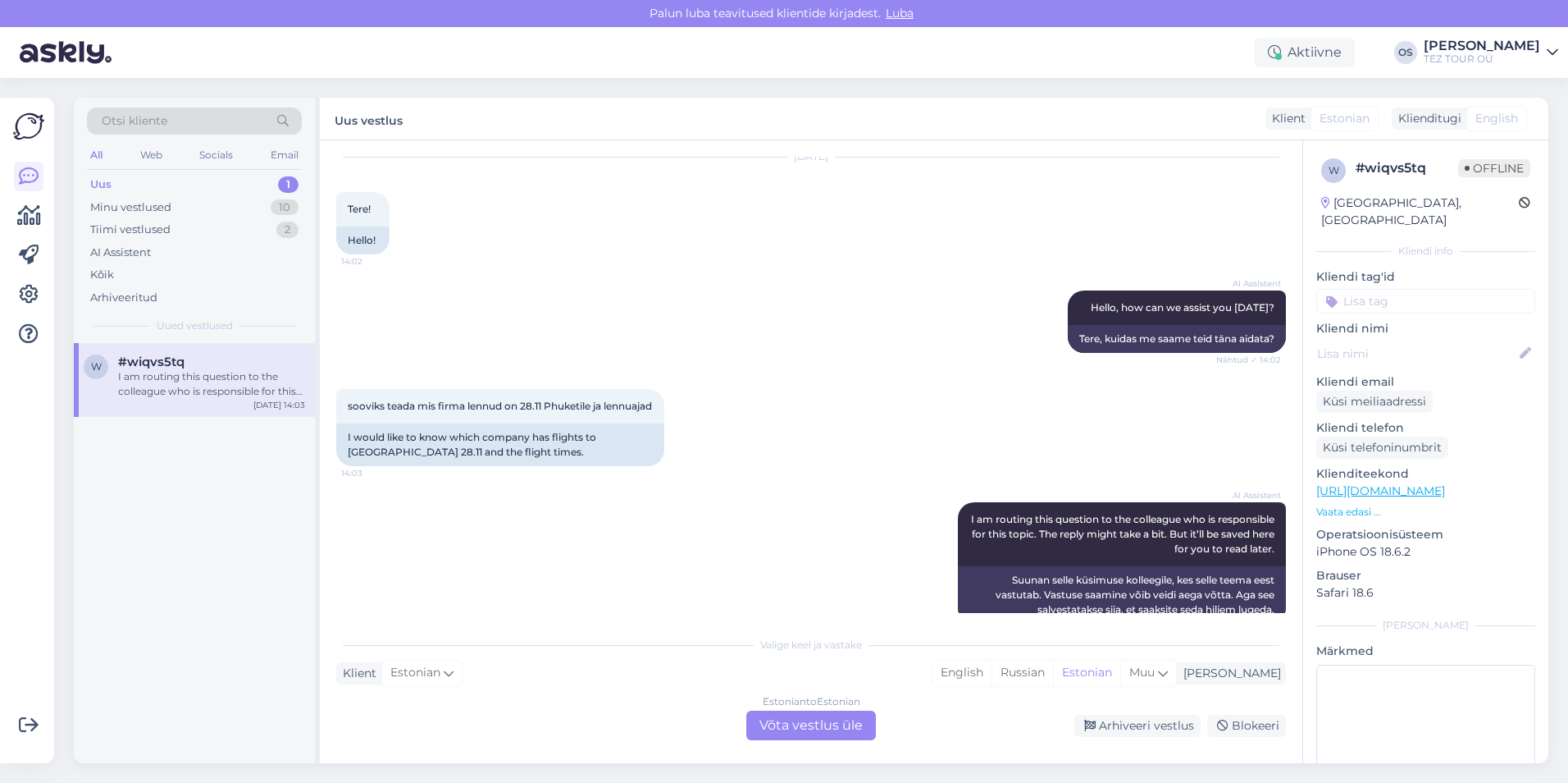
scroll to position [96, 0]
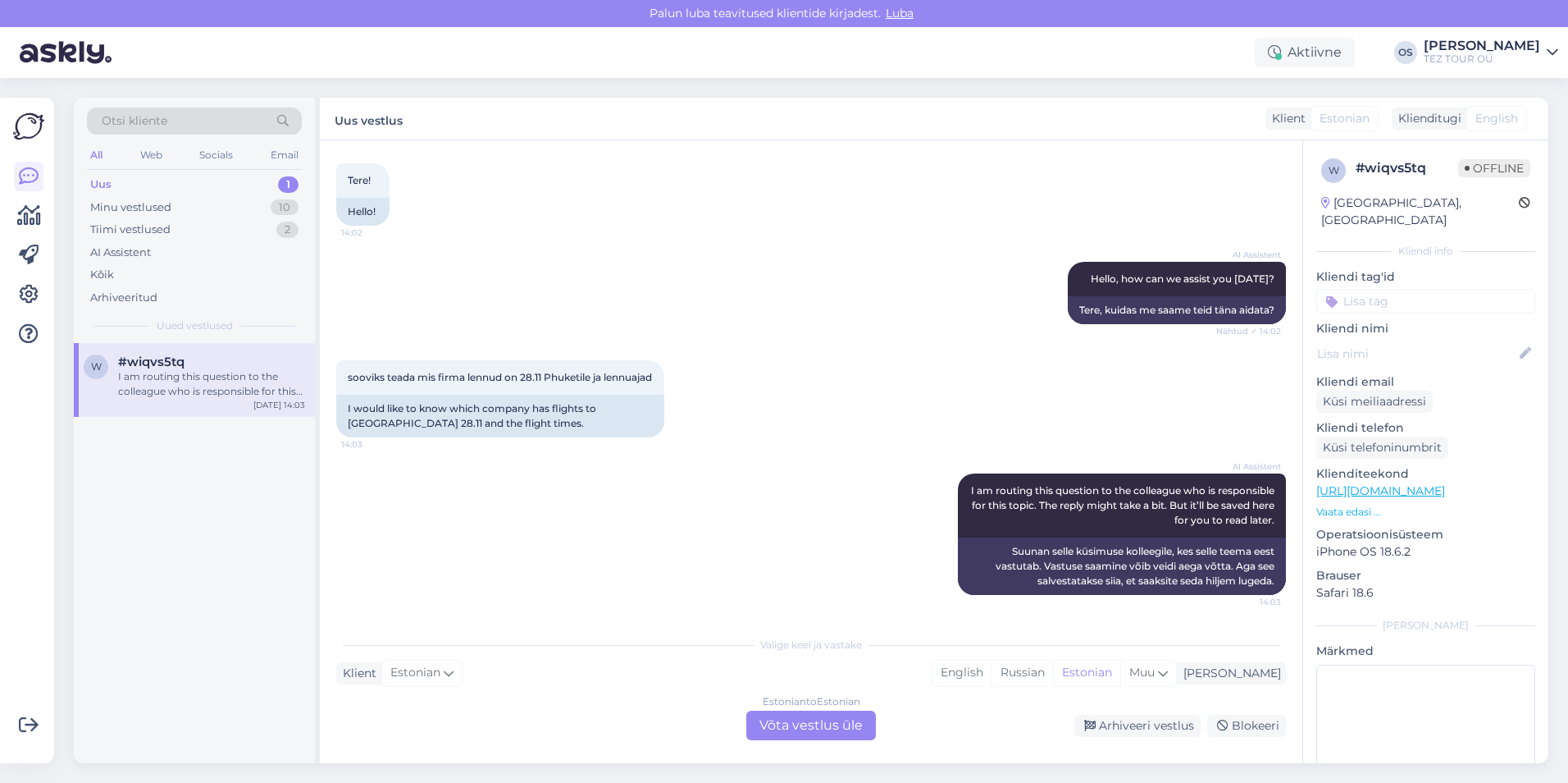
click at [820, 726] on div "Estonian to Estonian Võta vestlus üle" at bounding box center [812, 725] width 130 height 30
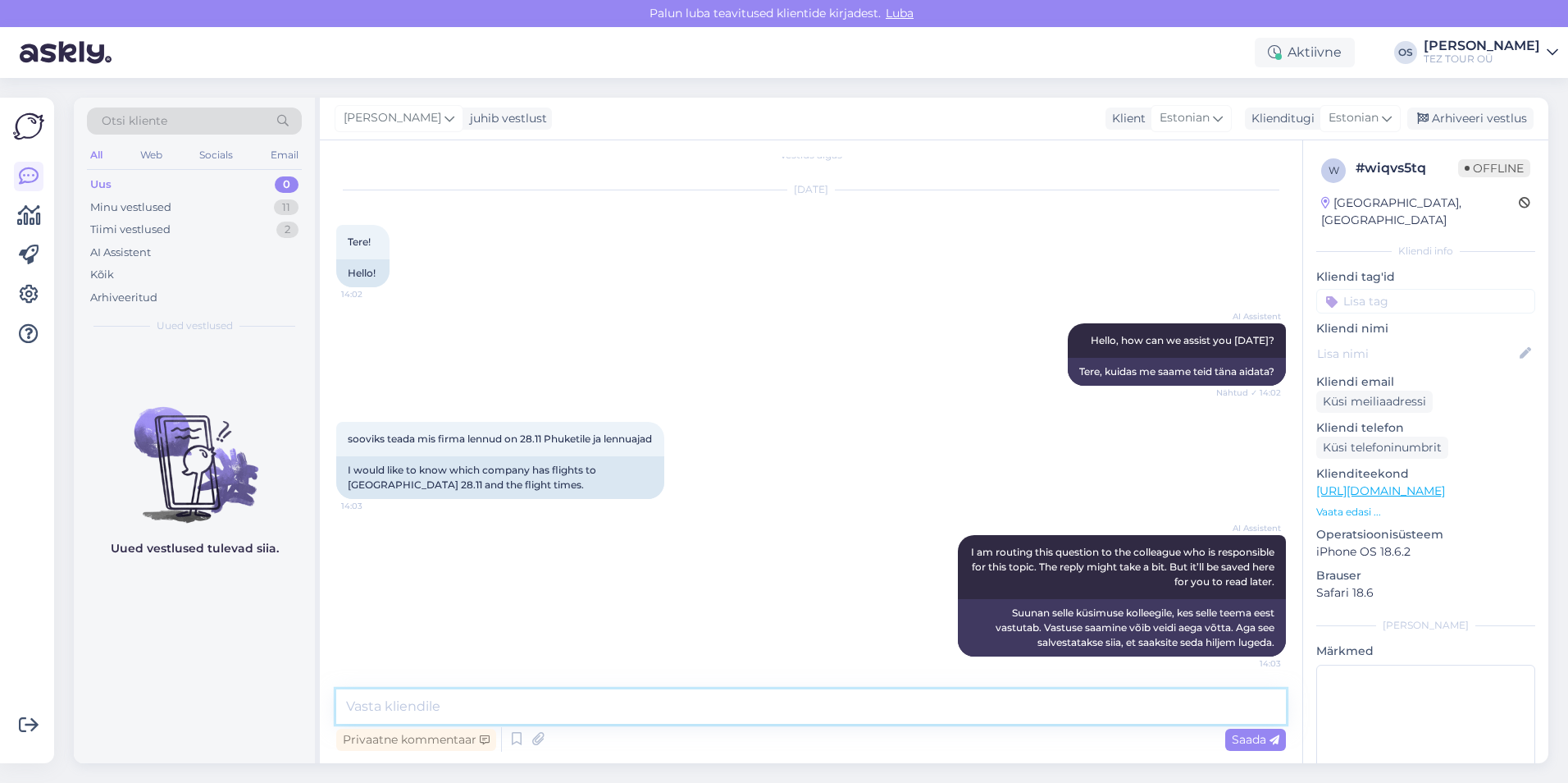
click at [433, 719] on textarea at bounding box center [811, 706] width 949 height 34
type textarea "Tere!"
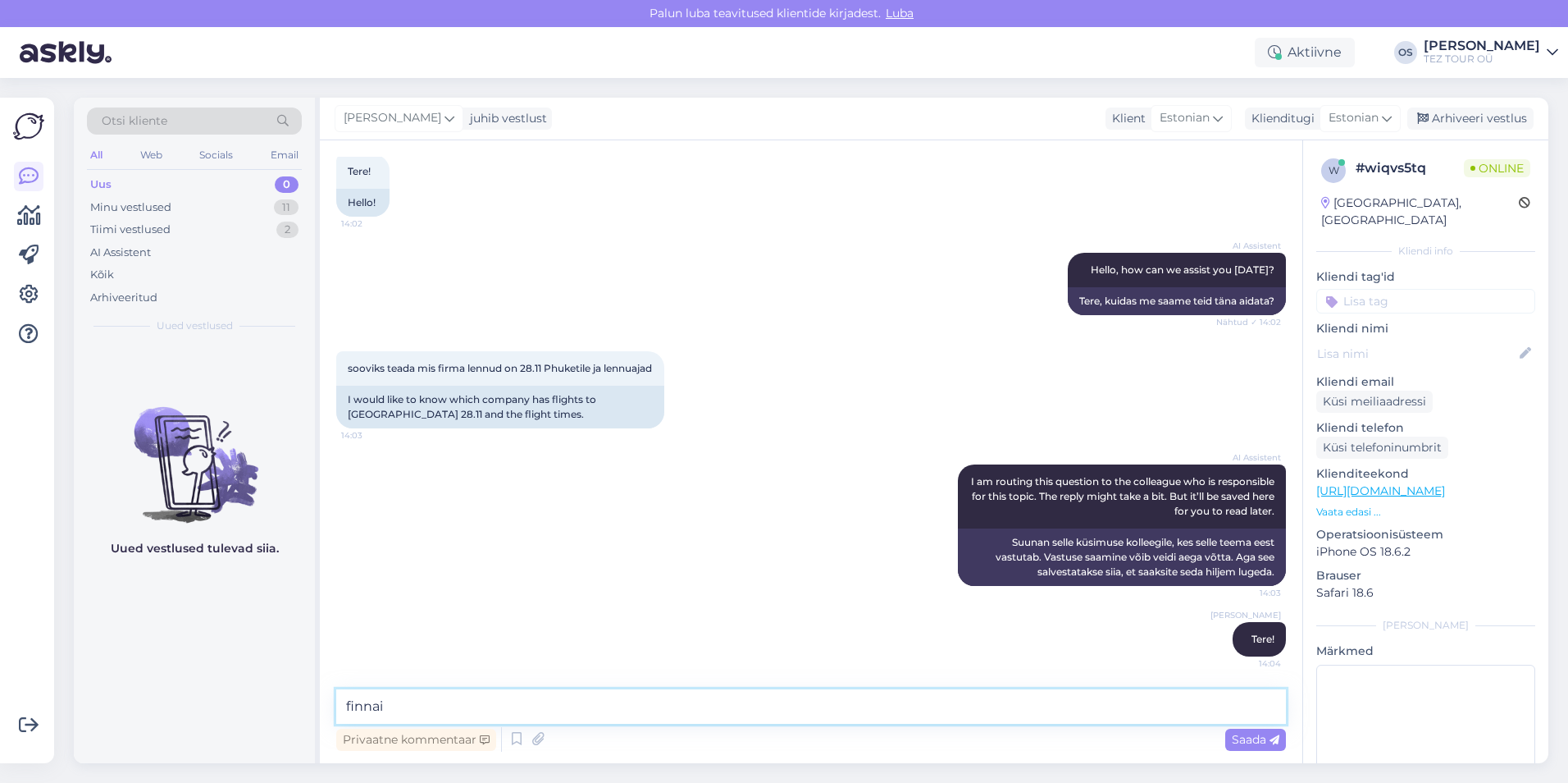
type textarea "finnair"
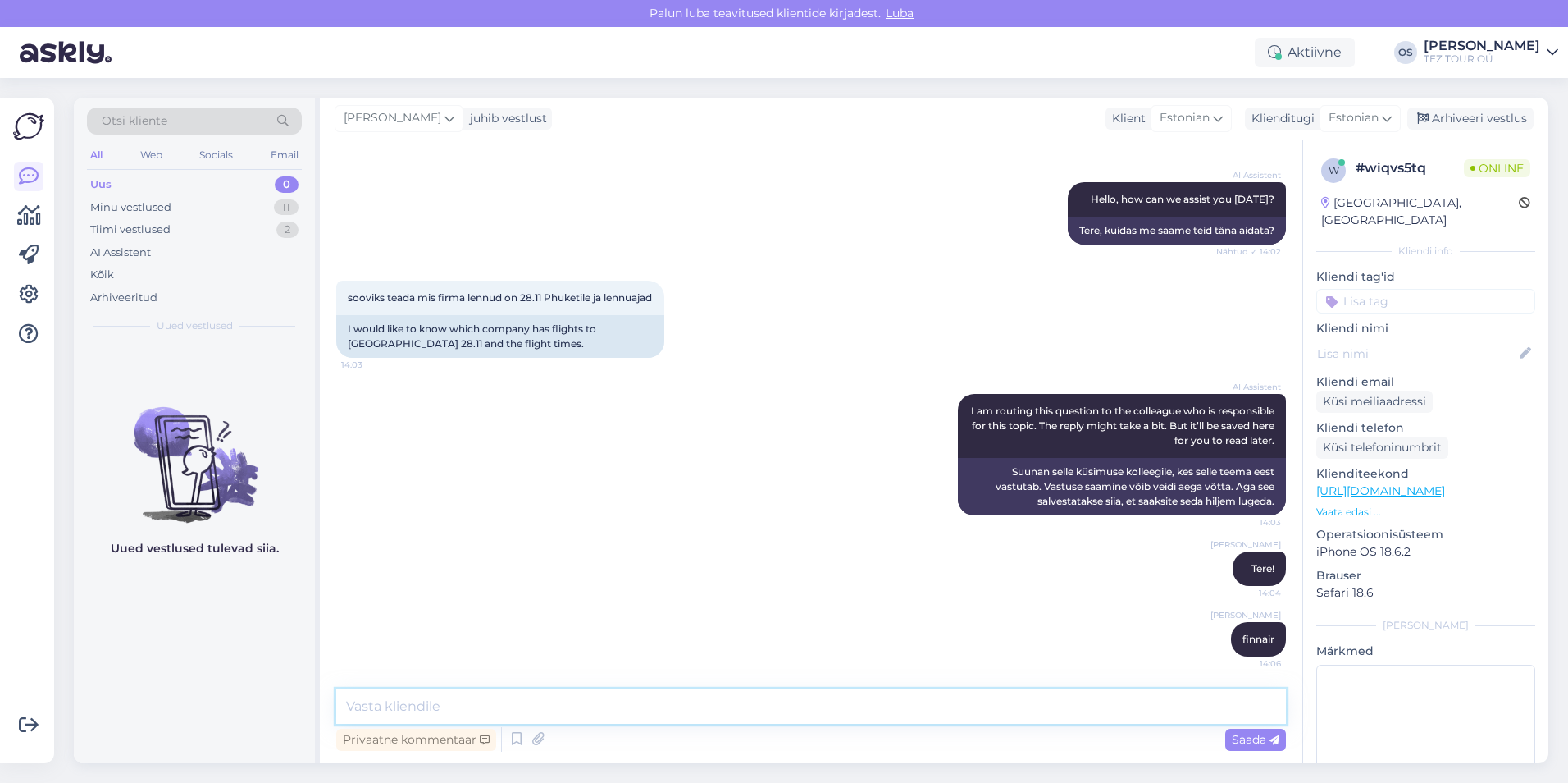
paste textarea "s"
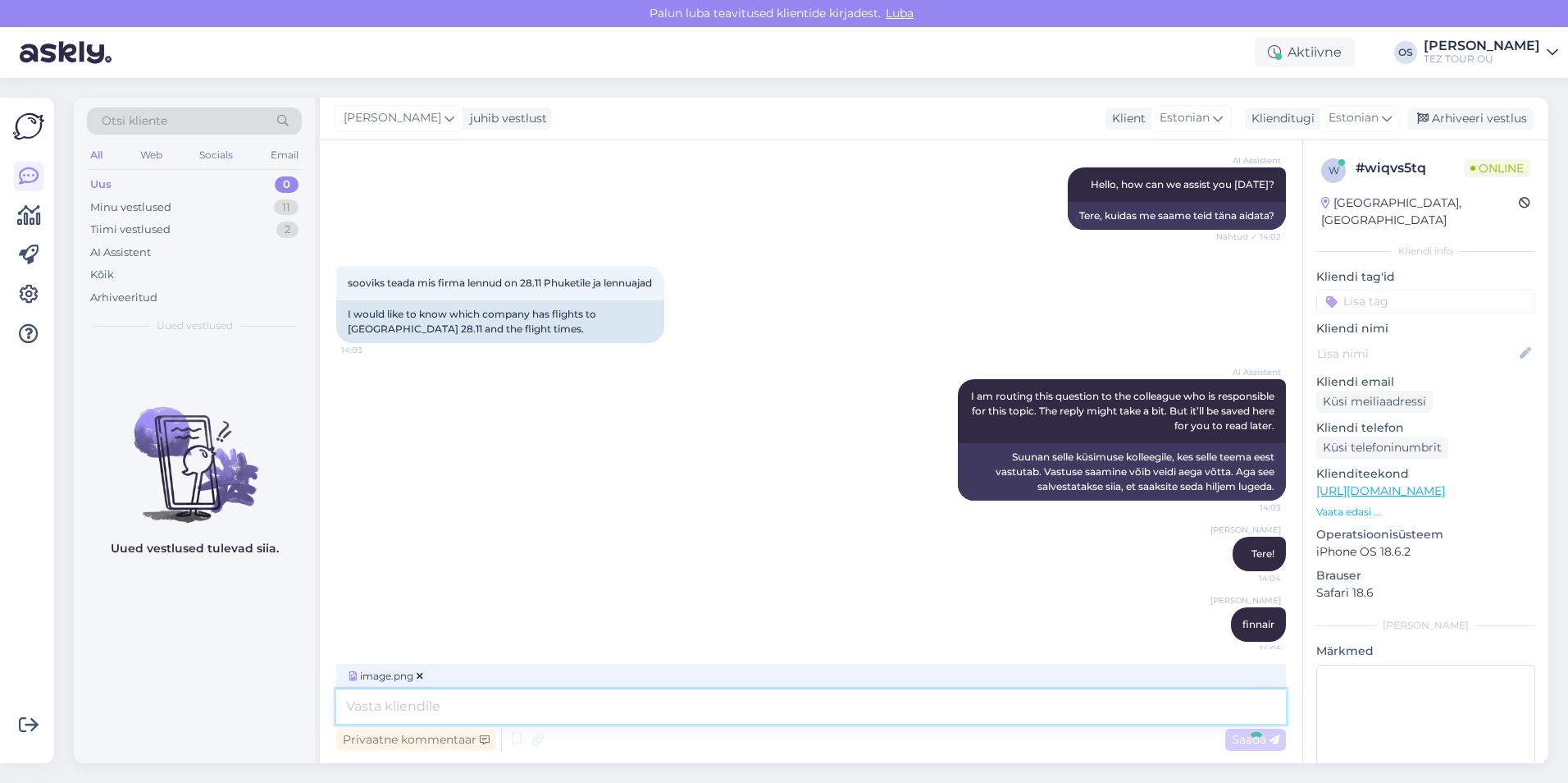
scroll to position [278, 0]
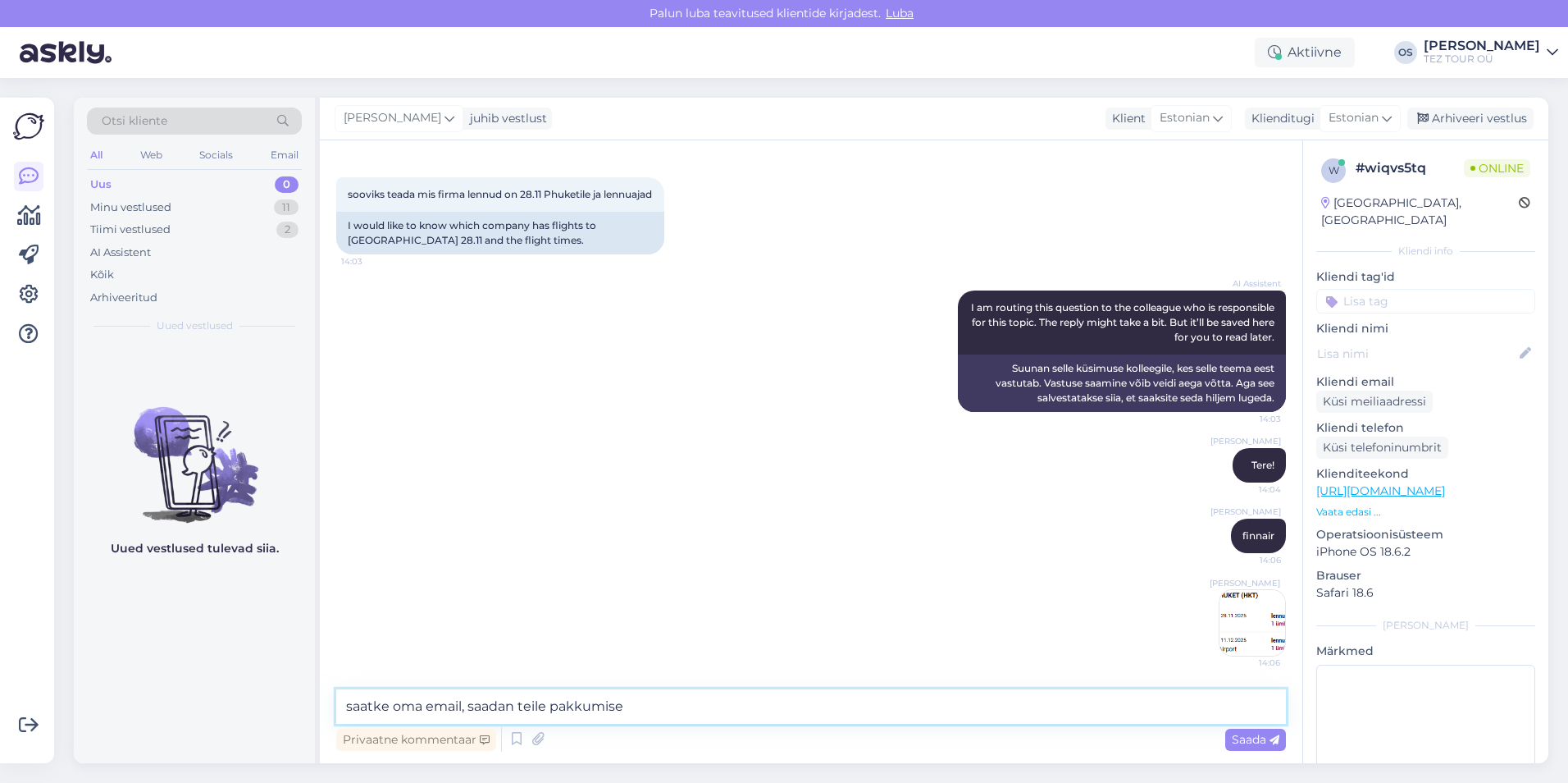
type textarea "saatke oma email, saadan teile pakkumised"
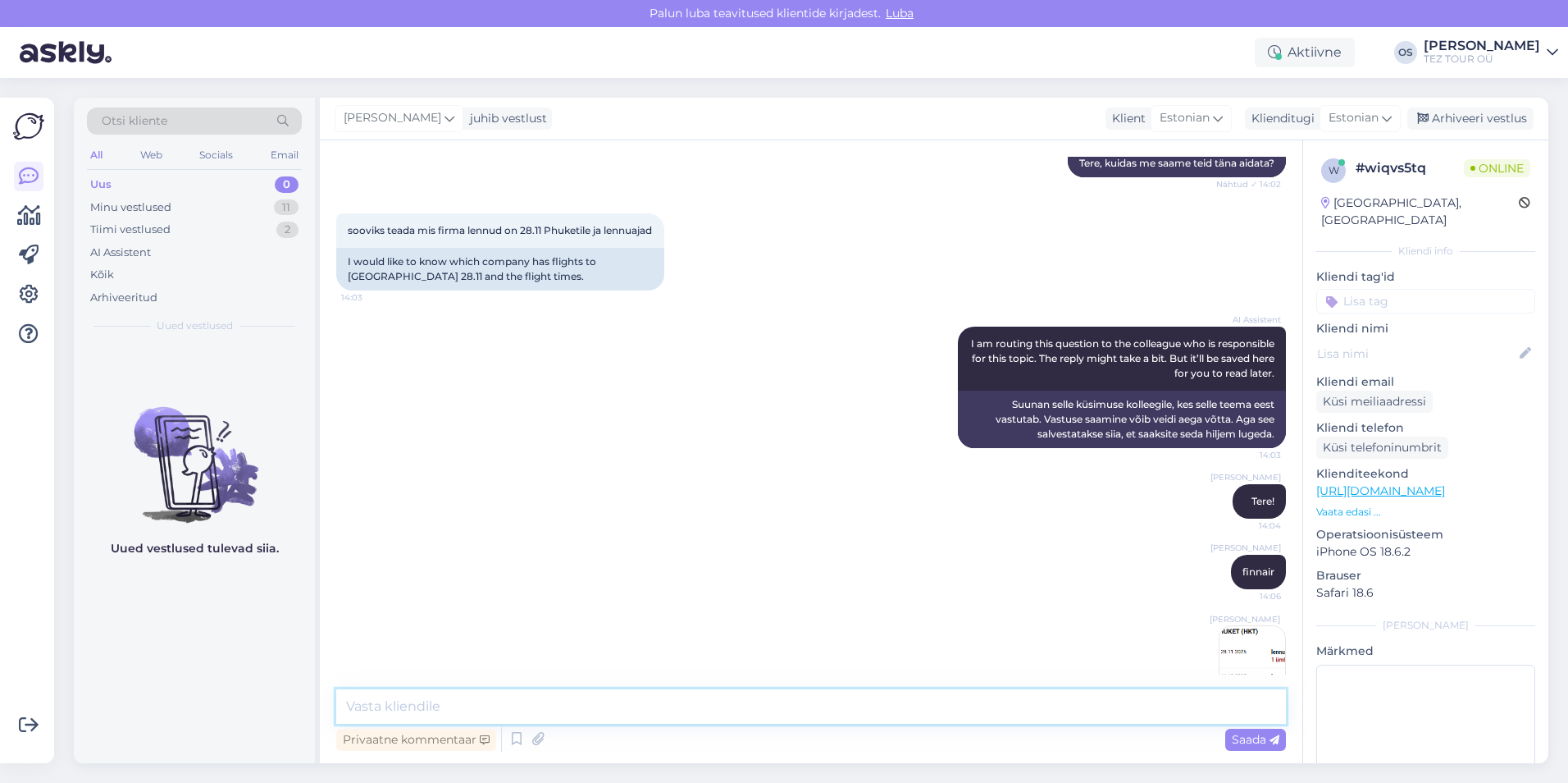
scroll to position [349, 0]
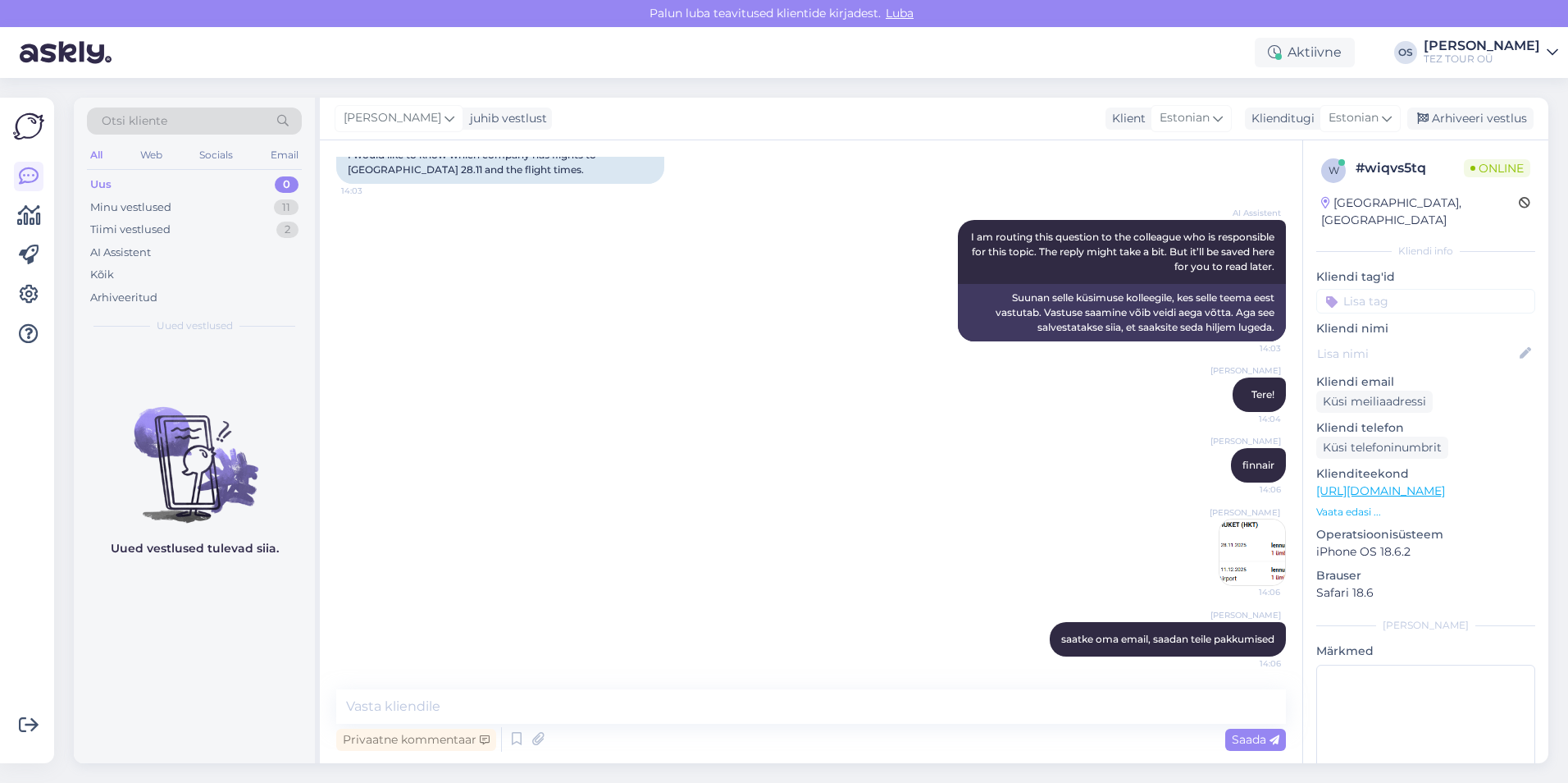
click at [1224, 565] on img at bounding box center [1252, 552] width 66 height 66
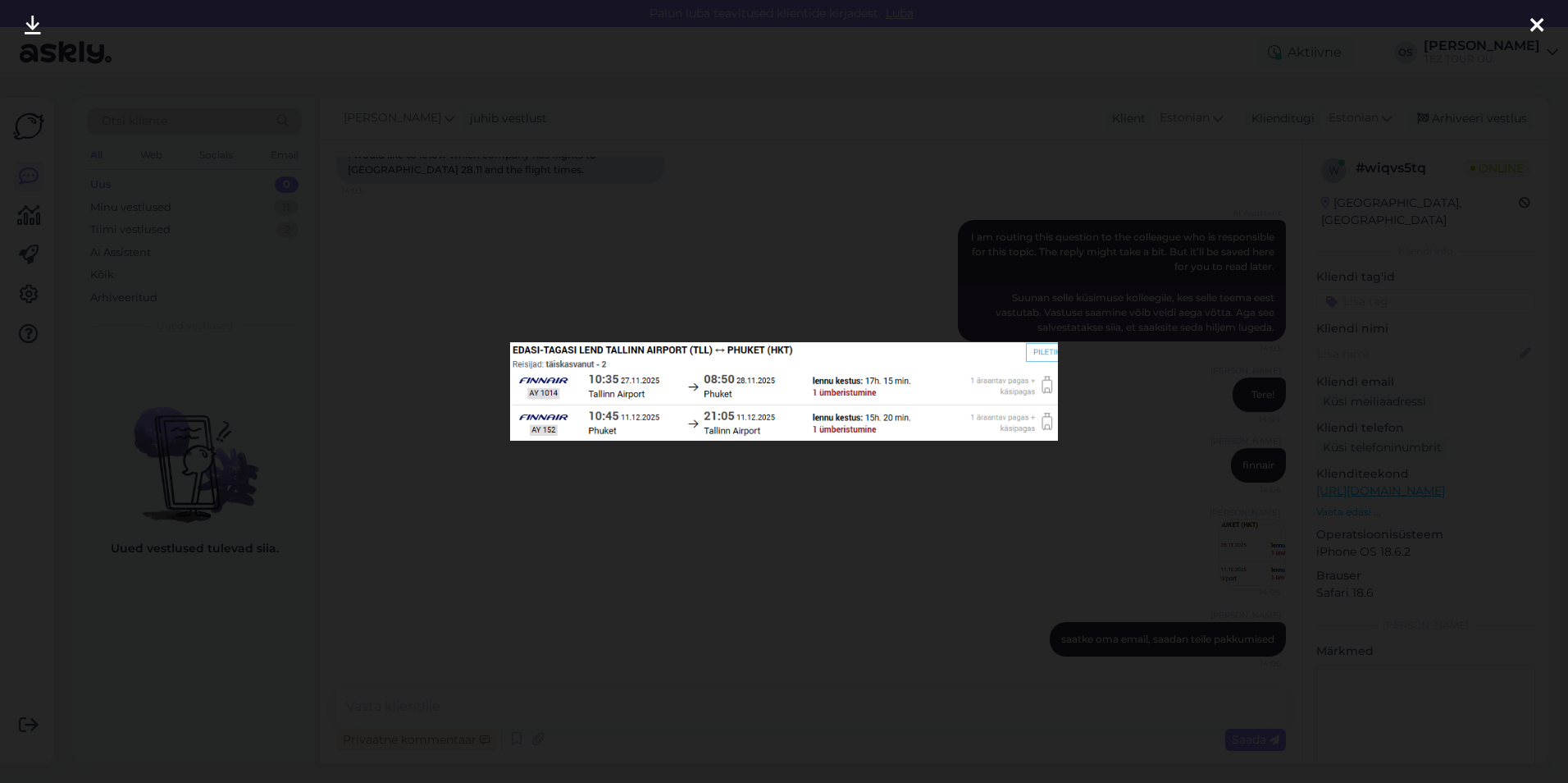
click at [1536, 26] on icon at bounding box center [1536, 26] width 14 height 22
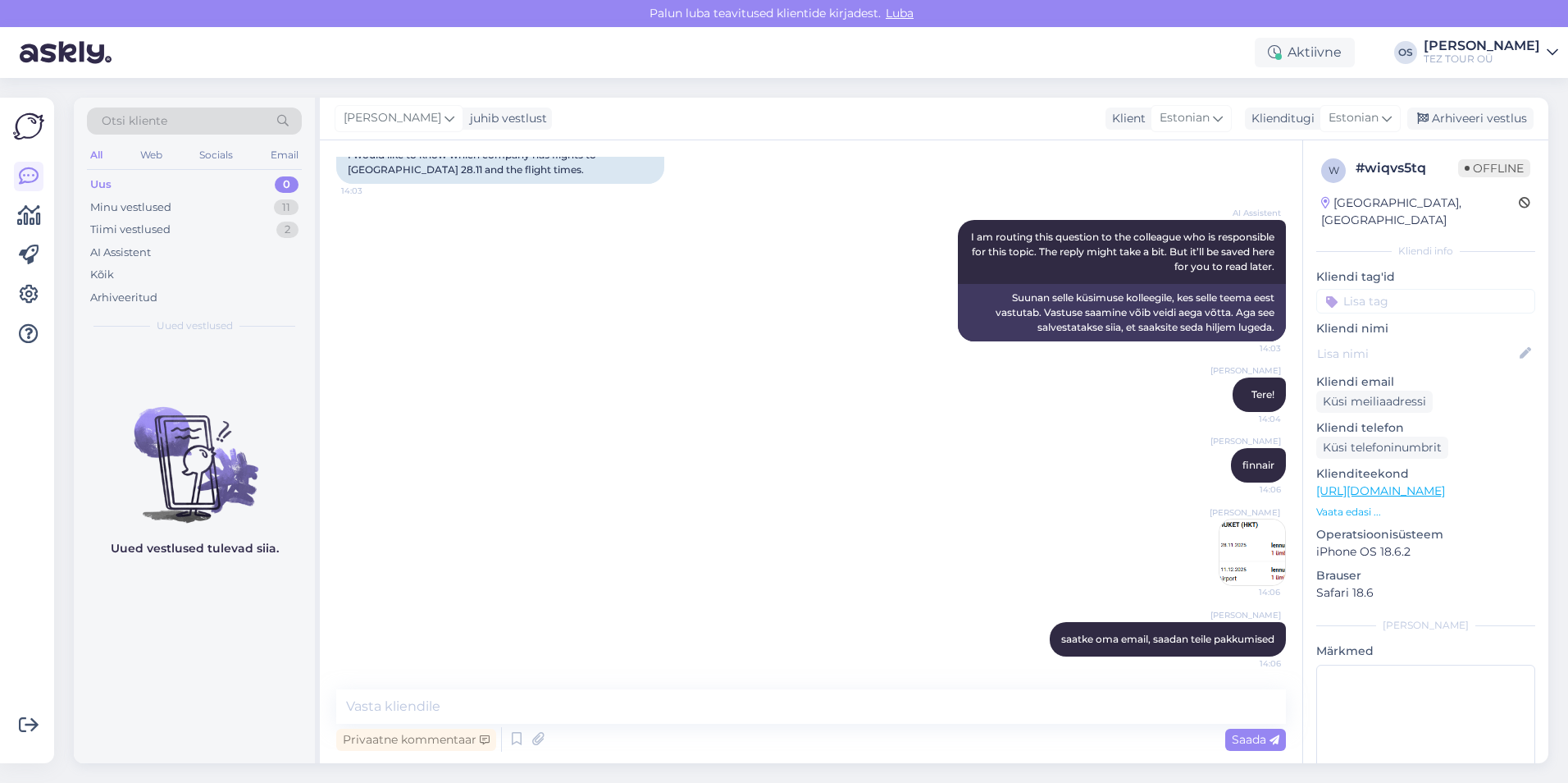
click at [161, 181] on div "Uus 0" at bounding box center [194, 184] width 215 height 23
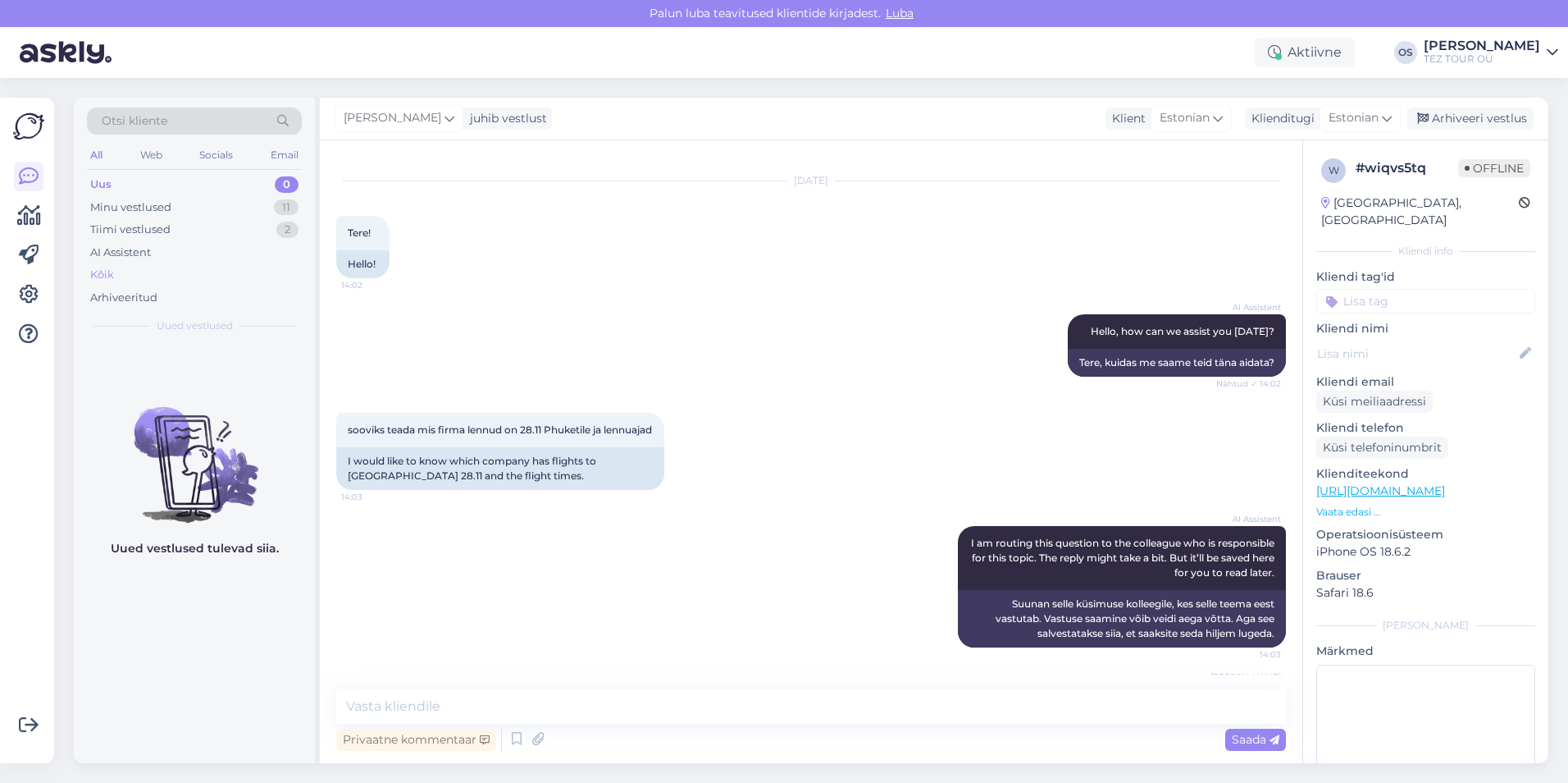
scroll to position [21, 0]
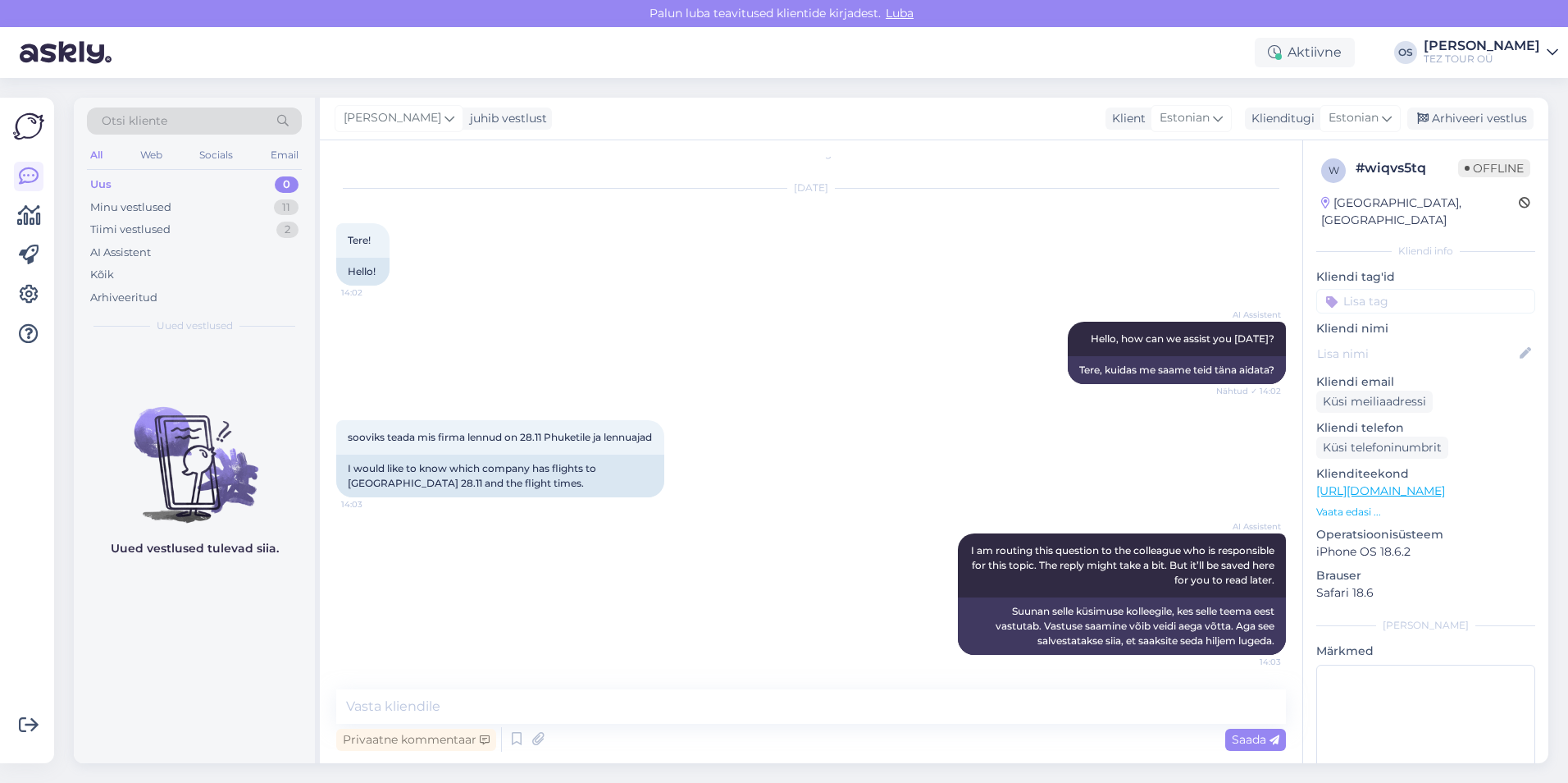
click at [113, 180] on div "Uus 0" at bounding box center [194, 184] width 215 height 23
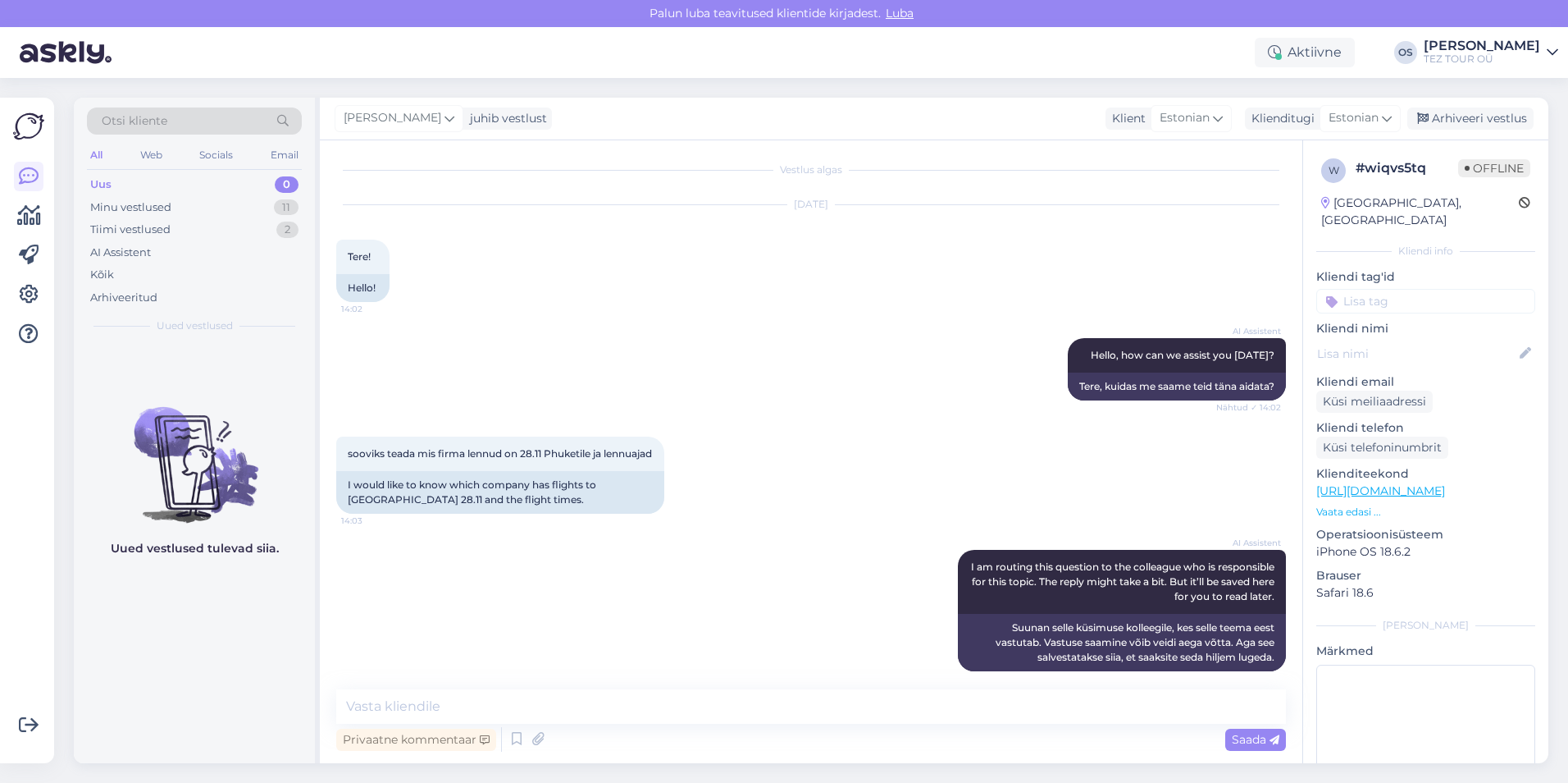
scroll to position [0, 0]
